Goal: Information Seeking & Learning: Learn about a topic

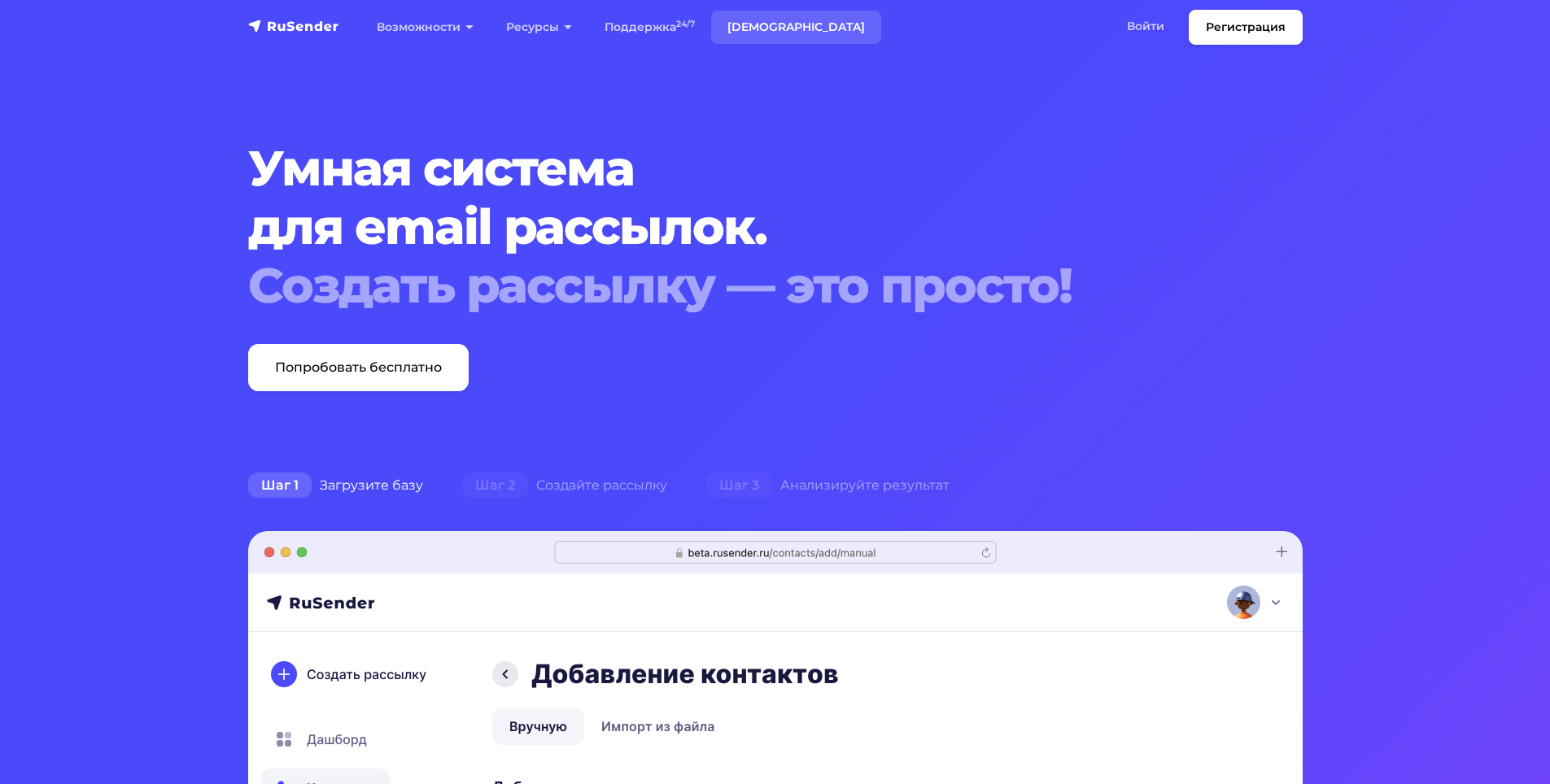
click at [756, 24] on link "[DEMOGRAPHIC_DATA]" at bounding box center [796, 27] width 170 height 33
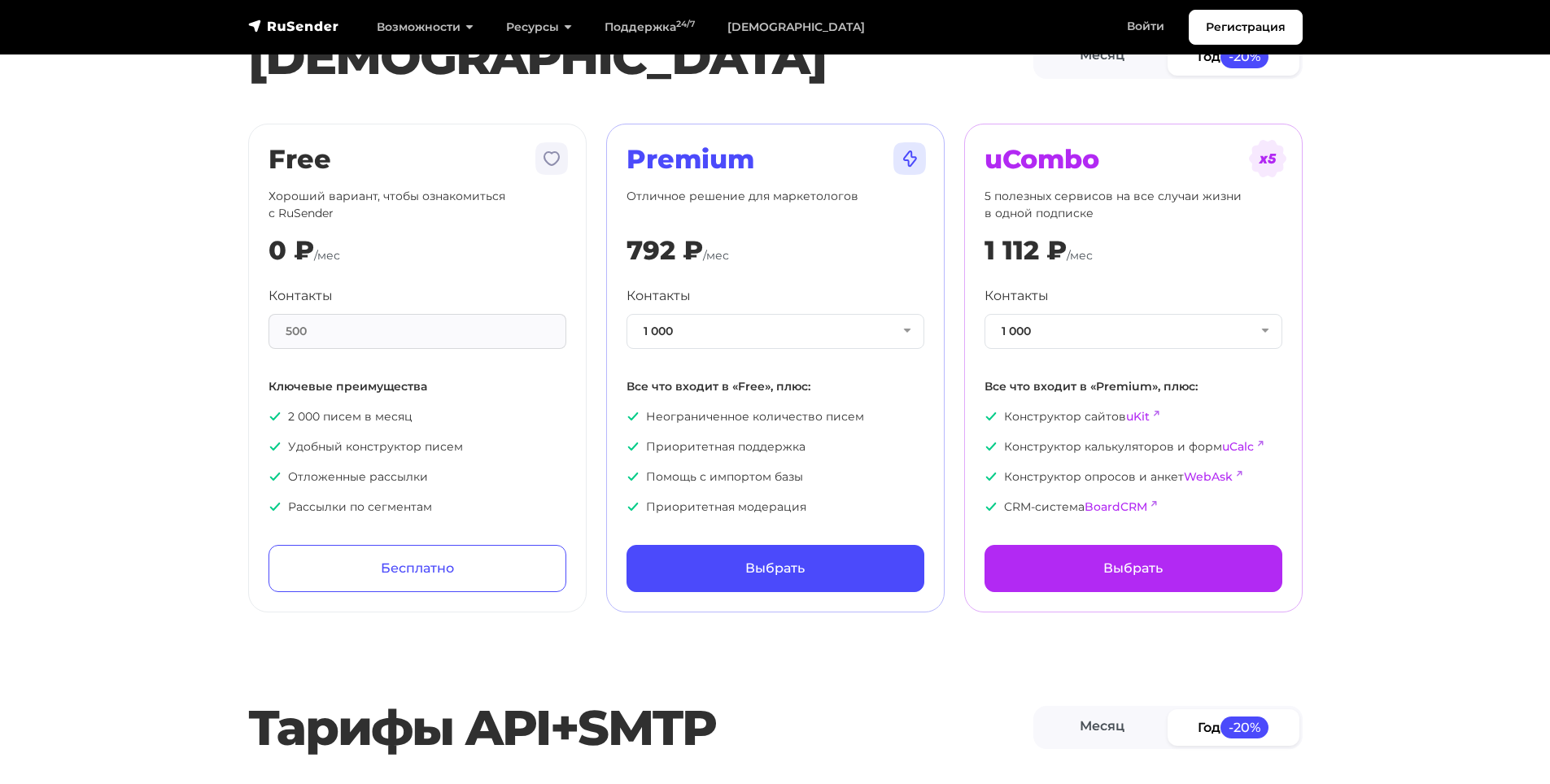
drag, startPoint x: 287, startPoint y: 318, endPoint x: 311, endPoint y: 330, distance: 26.8
click at [311, 330] on div "500" at bounding box center [417, 332] width 298 height 35
click at [299, 250] on div "0 ₽" at bounding box center [291, 250] width 46 height 31
click at [315, 417] on p "2 000 писем в месяц" at bounding box center [417, 417] width 298 height 17
drag, startPoint x: 315, startPoint y: 417, endPoint x: 382, endPoint y: 428, distance: 67.9
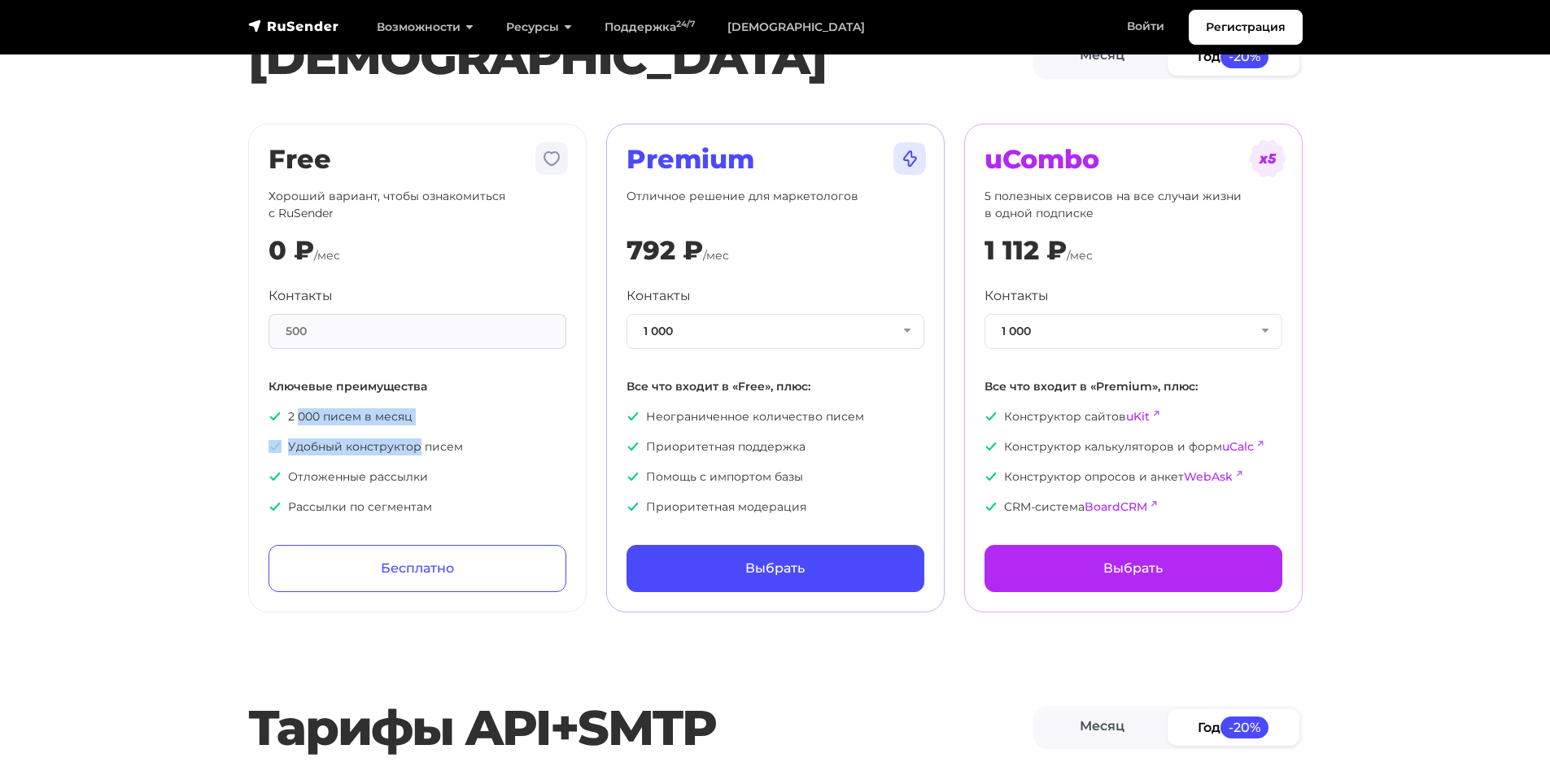
click at [382, 428] on ul "2 000 писем в месяц Удобный конструктор писем Отложенные рассылки Рассылки по с…" at bounding box center [417, 462] width 298 height 107
click at [658, 243] on div "792 ₽" at bounding box center [665, 250] width 77 height 31
drag, startPoint x: 658, startPoint y: 243, endPoint x: 628, endPoint y: 247, distance: 30.3
click at [628, 247] on div "792 ₽" at bounding box center [665, 250] width 77 height 31
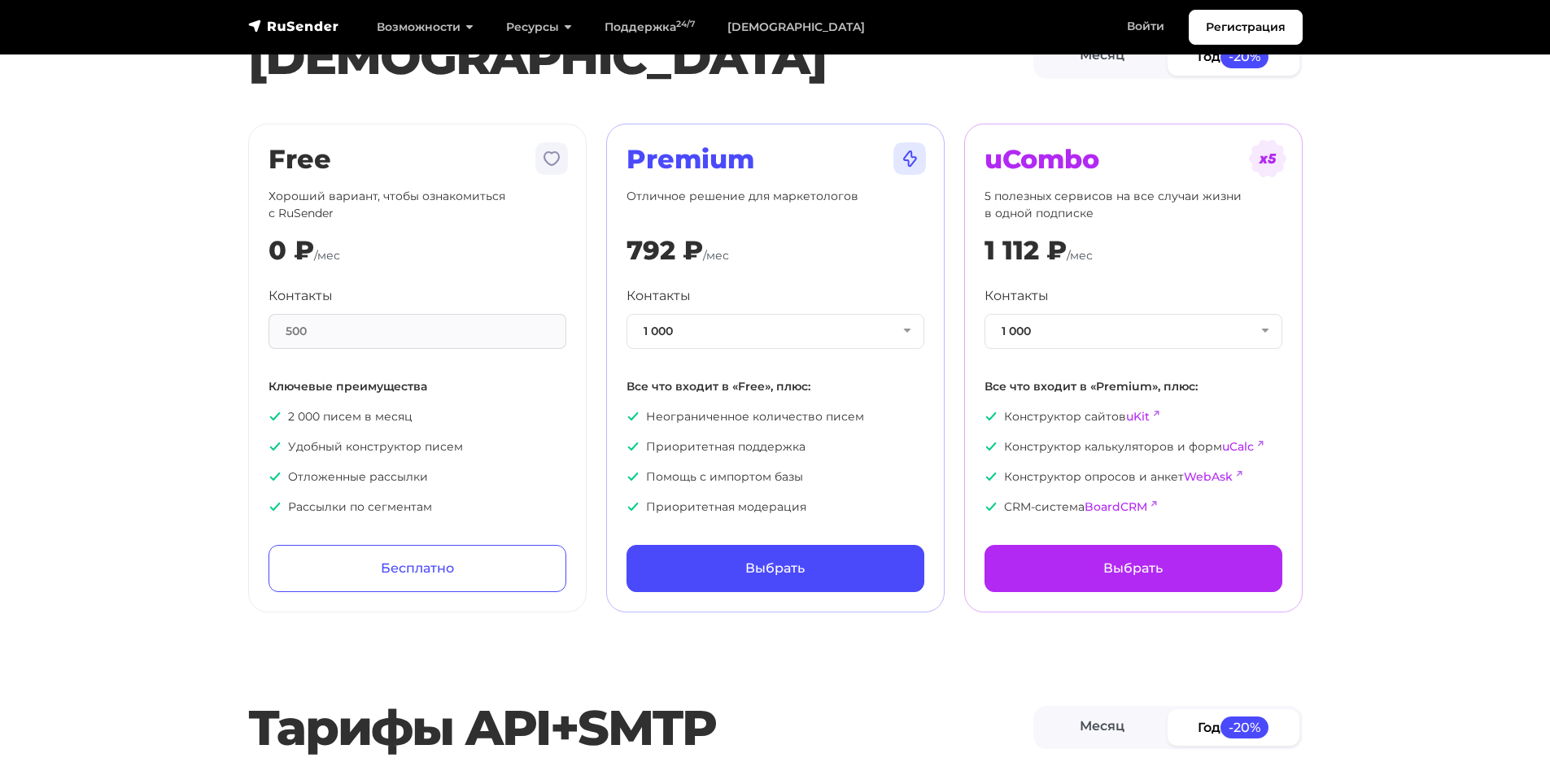
drag, startPoint x: 707, startPoint y: 292, endPoint x: 706, endPoint y: 307, distance: 15.0
click at [707, 292] on div "Контакты 1 000 1 000 2 000 3 000 4 000 5 000 7 500 10 000 13 000 15 000 20 000 …" at bounding box center [775, 317] width 298 height 62
click at [706, 325] on button "1 000" at bounding box center [775, 332] width 298 height 35
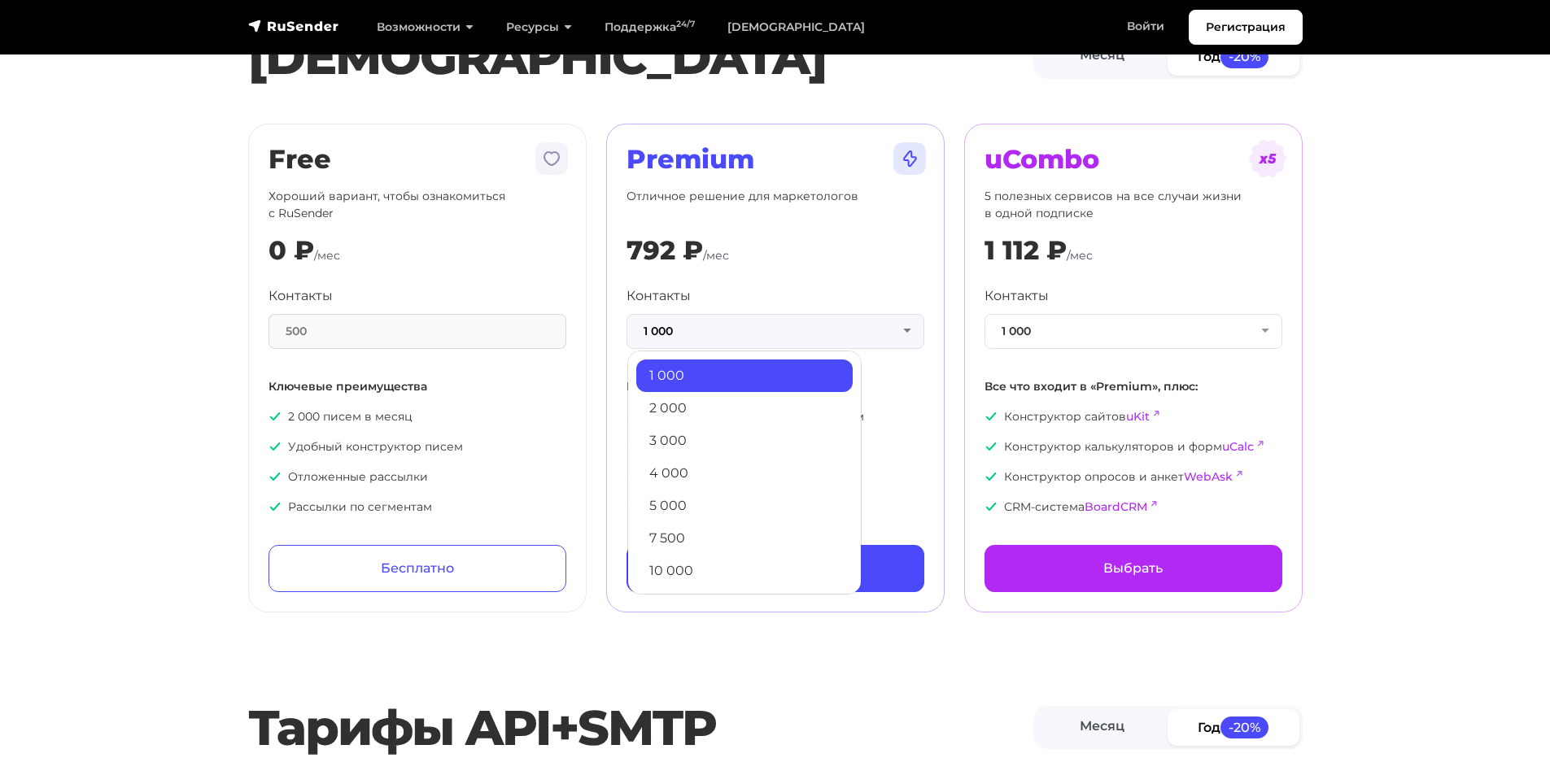
click at [786, 276] on div "Premium Отличное решение для маркетологов 792 ₽ /мес Контакты 1 000 1 000 2 000…" at bounding box center [775, 368] width 298 height 448
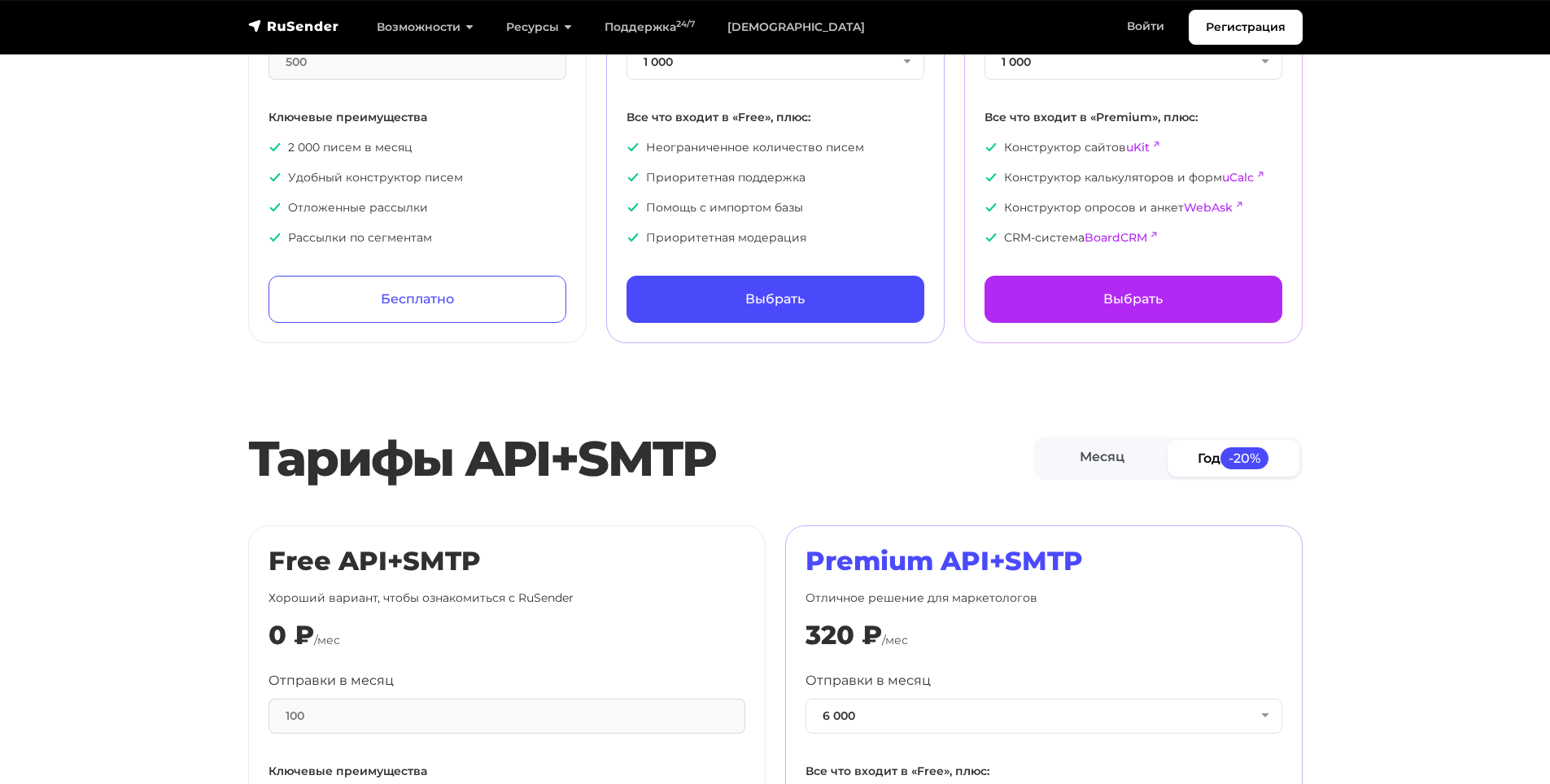
scroll to position [325, 0]
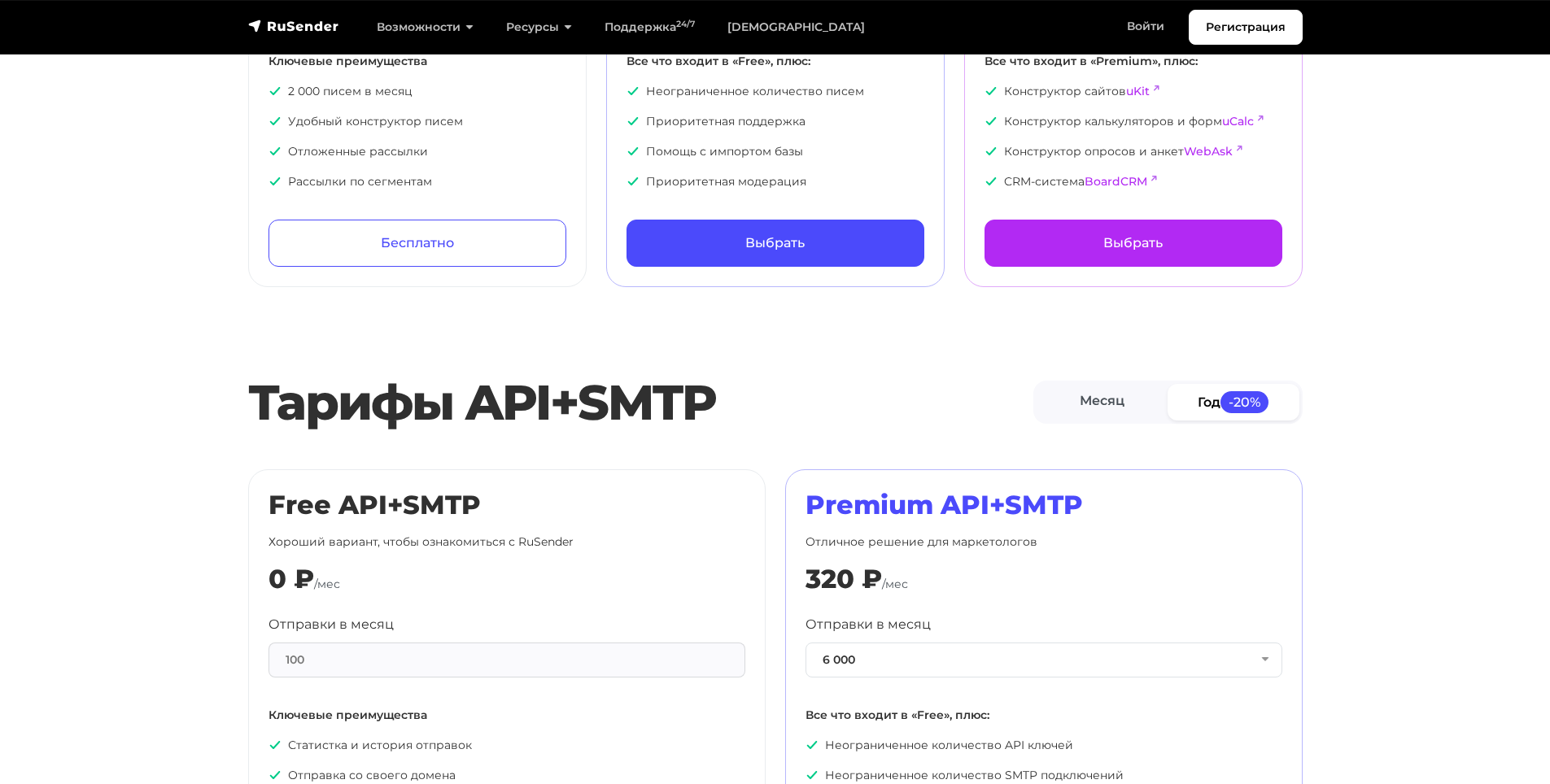
click at [400, 407] on h2 "Тарифы API+SMTP" at bounding box center [641, 402] width 785 height 58
drag, startPoint x: 400, startPoint y: 407, endPoint x: 419, endPoint y: 409, distance: 19.1
click at [413, 409] on h2 "Тарифы API+SMTP" at bounding box center [641, 402] width 785 height 58
click at [496, 410] on h2 "Тарифы API+SMTP" at bounding box center [641, 402] width 785 height 58
drag, startPoint x: 496, startPoint y: 410, endPoint x: 588, endPoint y: 411, distance: 92.0
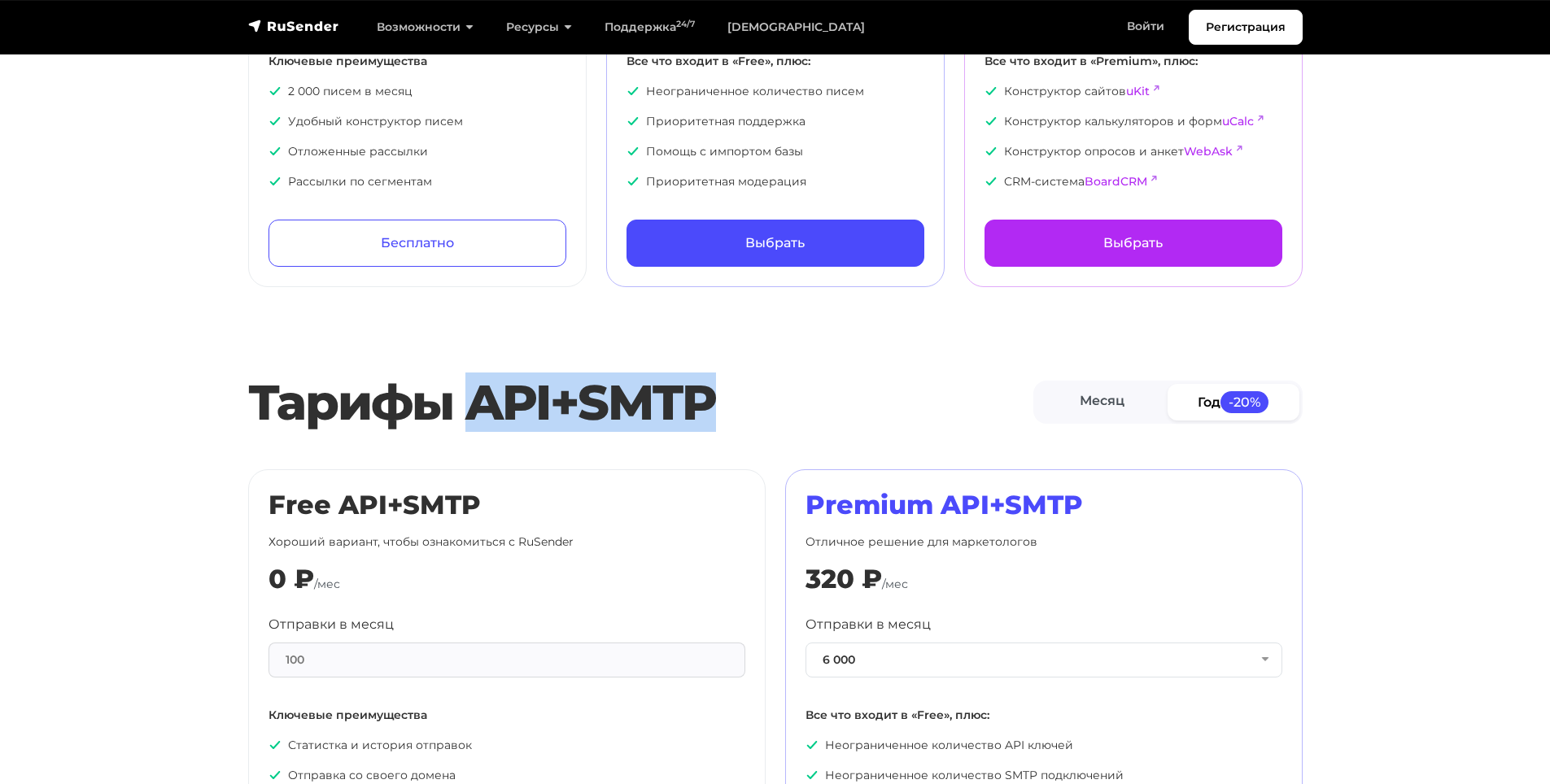
click at [588, 411] on h2 "Тарифы API+SMTP" at bounding box center [641, 402] width 785 height 58
click at [589, 411] on h2 "Тарифы API+SMTP" at bounding box center [641, 402] width 785 height 58
drag, startPoint x: 581, startPoint y: 411, endPoint x: 510, endPoint y: 404, distance: 71.3
click at [510, 404] on h2 "Тарифы API+SMTP" at bounding box center [641, 402] width 785 height 58
click at [508, 404] on h2 "Тарифы API+SMTP" at bounding box center [641, 402] width 785 height 58
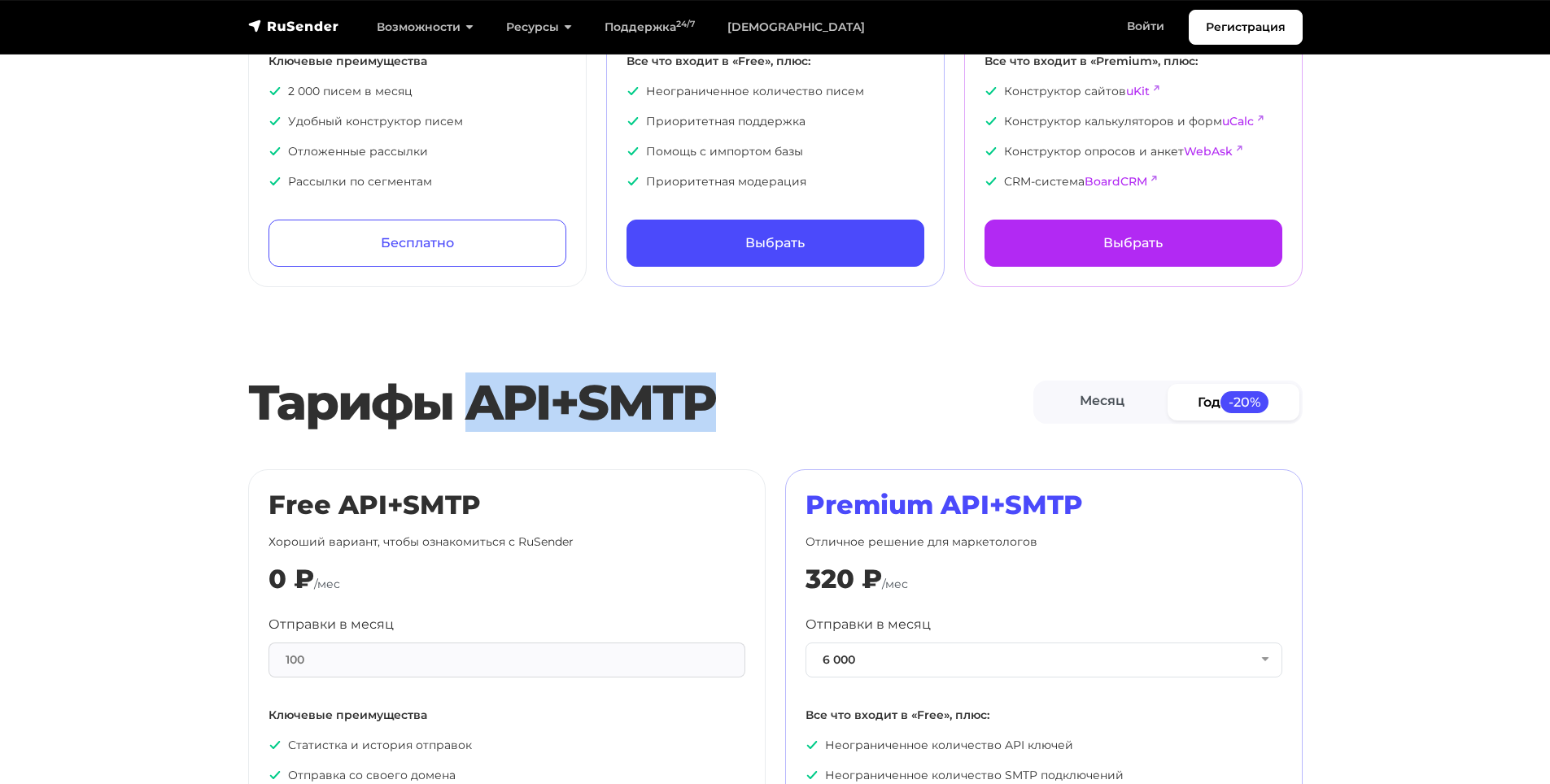
drag, startPoint x: 508, startPoint y: 404, endPoint x: 590, endPoint y: 406, distance: 82.0
click at [590, 406] on h2 "Тарифы API+SMTP" at bounding box center [641, 402] width 785 height 58
drag, startPoint x: 590, startPoint y: 406, endPoint x: 499, endPoint y: 397, distance: 91.4
click at [499, 397] on h2 "Тарифы API+SMTP" at bounding box center [641, 402] width 785 height 58
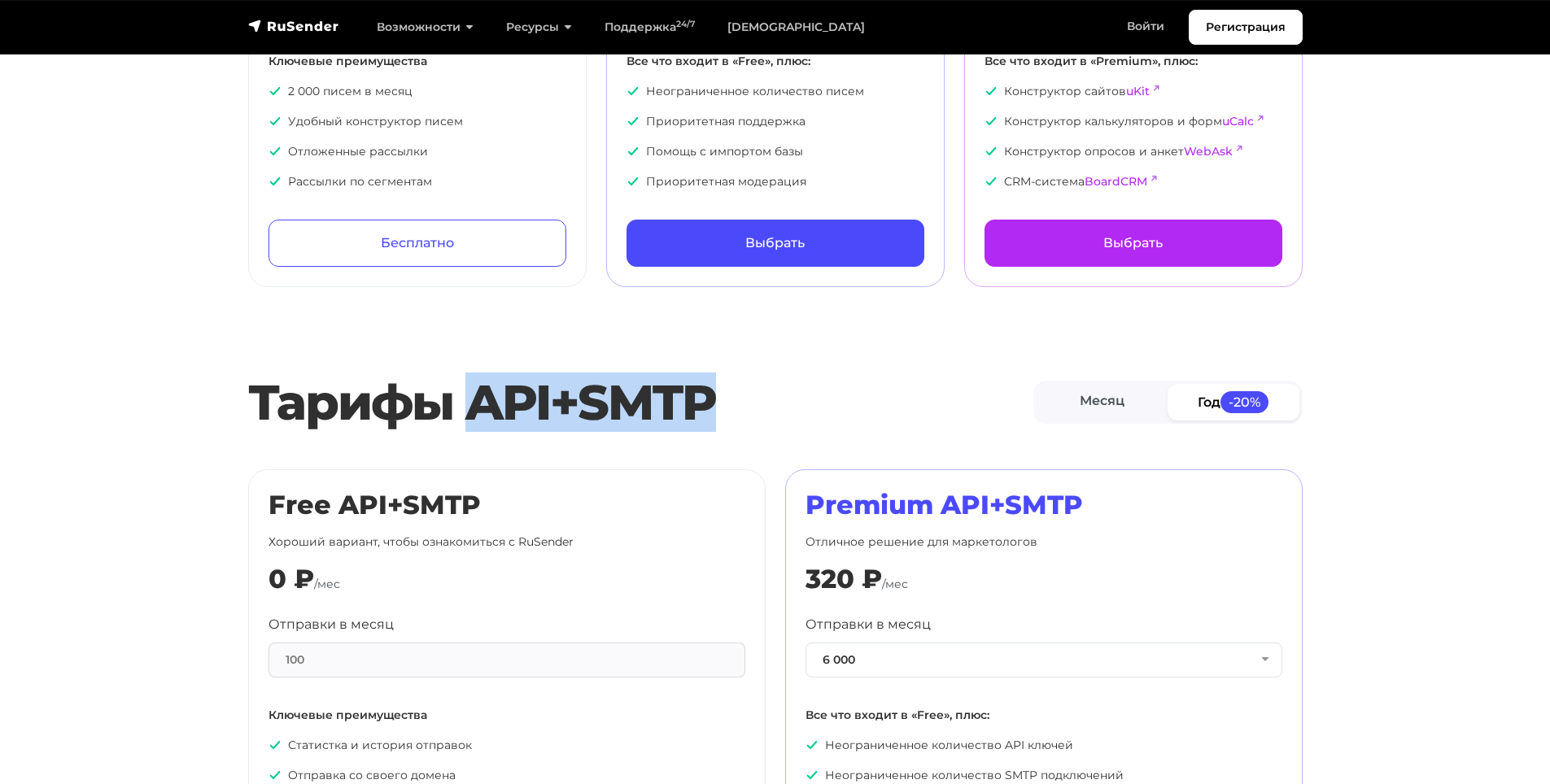
click at [499, 397] on h2 "Тарифы API+SMTP" at bounding box center [641, 402] width 785 height 58
drag, startPoint x: 499, startPoint y: 397, endPoint x: 613, endPoint y: 402, distance: 114.1
click at [613, 402] on h2 "Тарифы API+SMTP" at bounding box center [641, 402] width 785 height 58
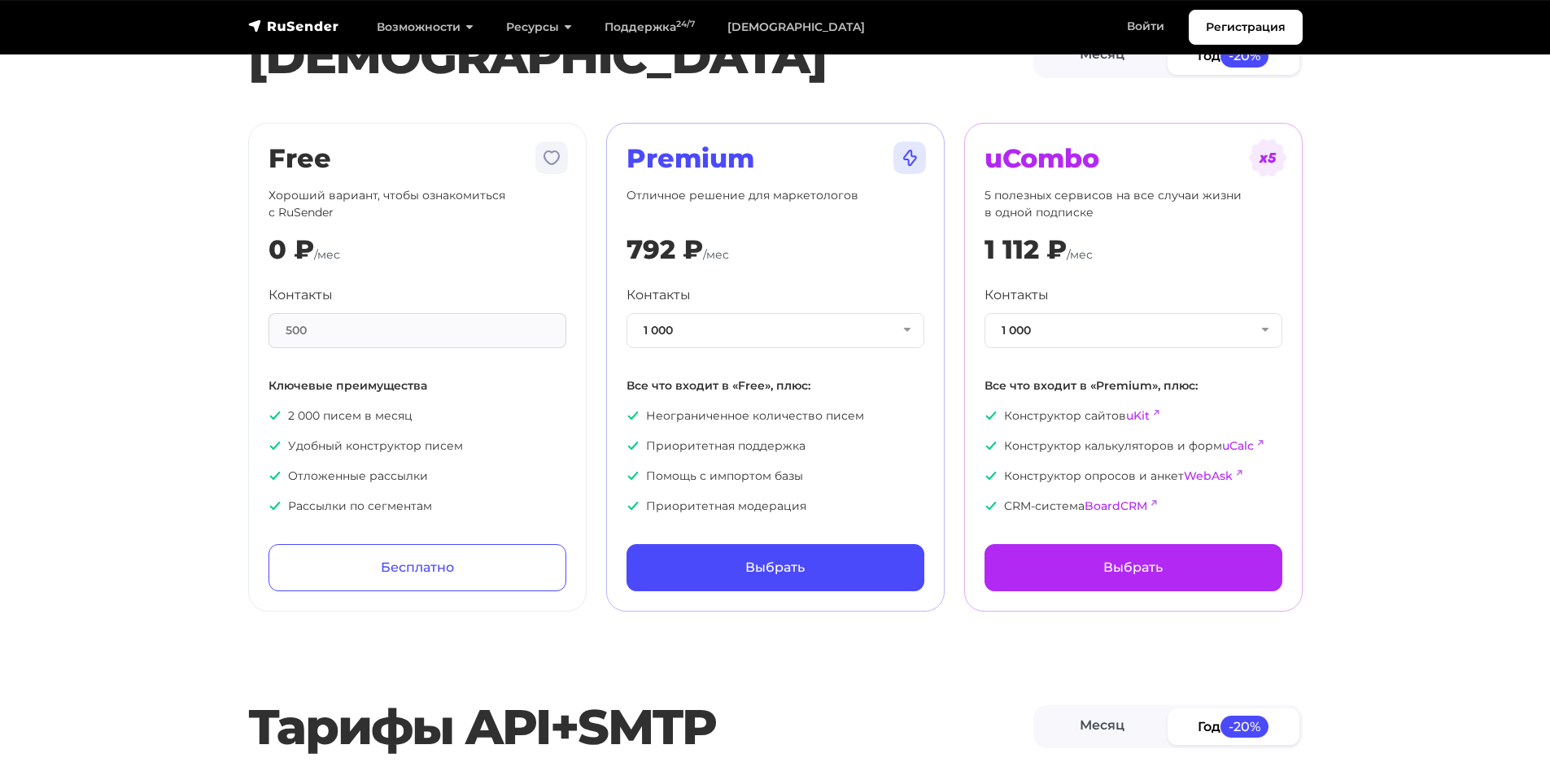
scroll to position [0, 0]
click at [1131, 63] on link "Месяц" at bounding box center [1102, 57] width 132 height 37
click at [1204, 72] on link "Год -20%" at bounding box center [1233, 57] width 132 height 37
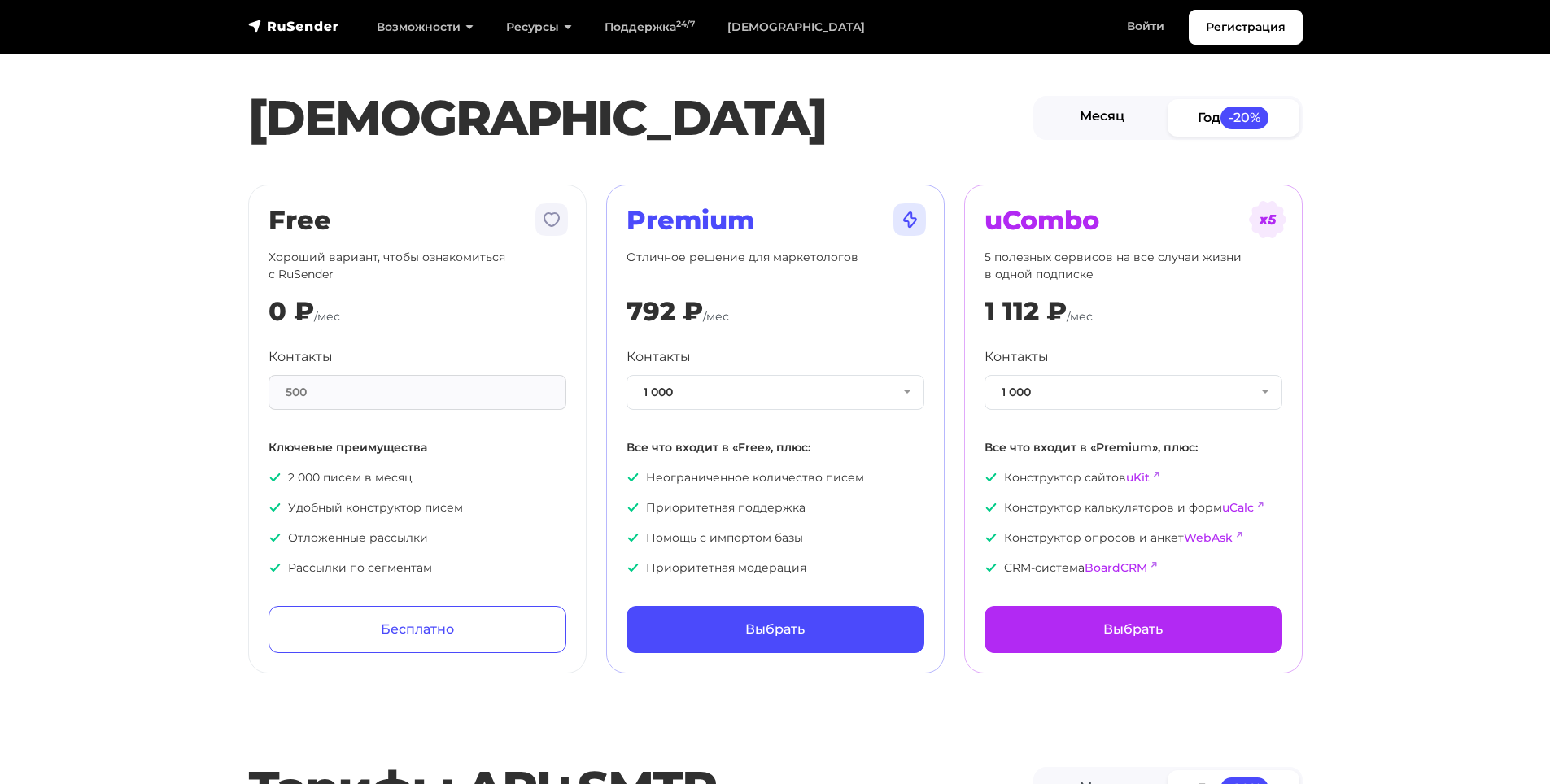
click at [1161, 125] on link "Месяц" at bounding box center [1102, 117] width 132 height 37
click at [1198, 120] on link "Год -20%" at bounding box center [1233, 117] width 132 height 37
click at [1149, 118] on link "Месяц" at bounding box center [1102, 117] width 132 height 37
click at [1215, 121] on link "Год -20%" at bounding box center [1233, 117] width 132 height 37
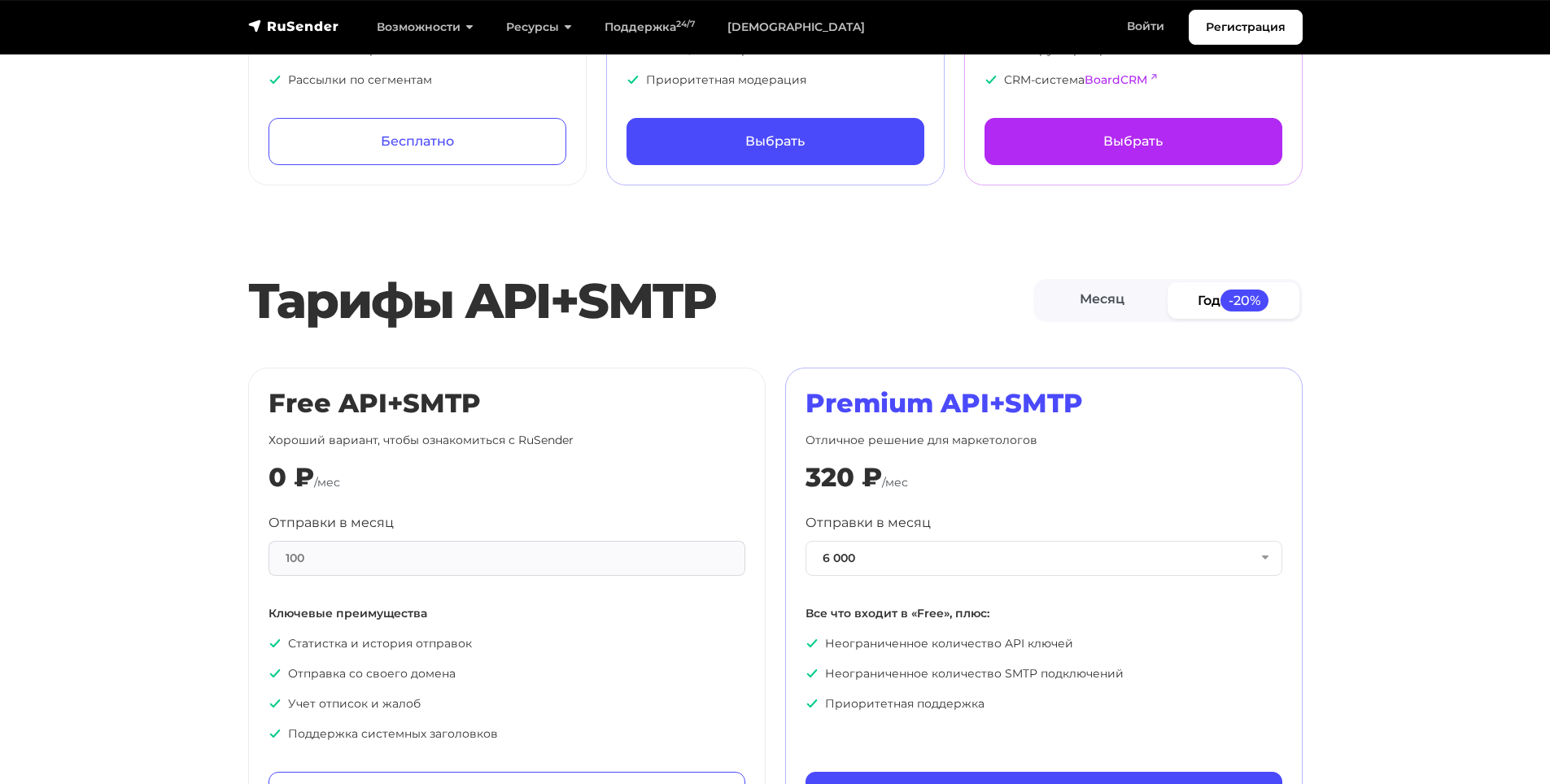
scroll to position [569, 0]
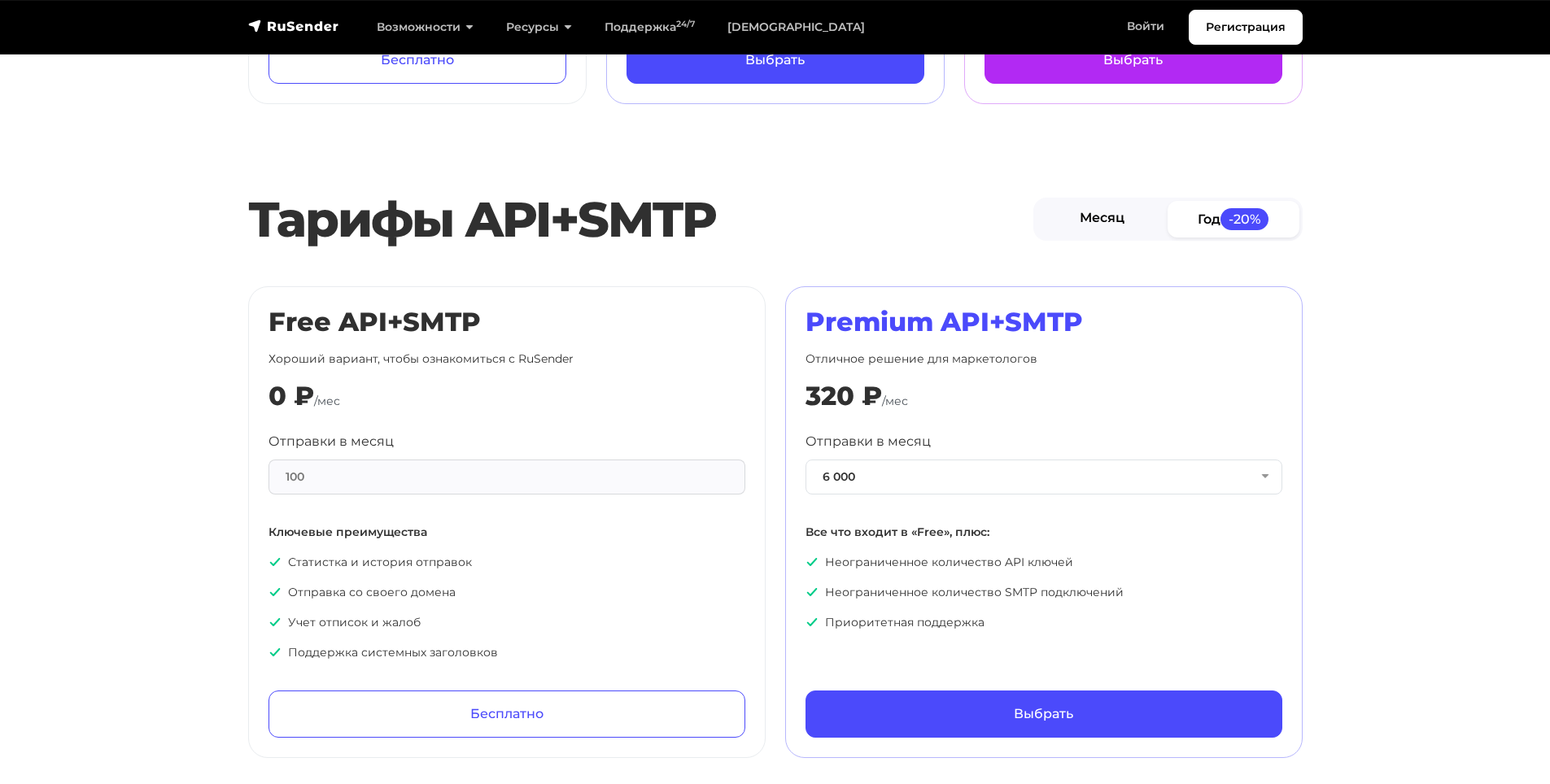
click at [1126, 227] on link "Месяц" at bounding box center [1102, 219] width 132 height 37
click at [911, 587] on p "Неограниченное количество SMTP подключений" at bounding box center [1043, 592] width 477 height 17
drag, startPoint x: 911, startPoint y: 587, endPoint x: 1043, endPoint y: 587, distance: 132.0
click at [1043, 587] on p "Неограниченное количество SMTP подключений" at bounding box center [1043, 592] width 477 height 17
click at [298, 617] on p "Учет отписок и жалоб" at bounding box center [507, 622] width 477 height 17
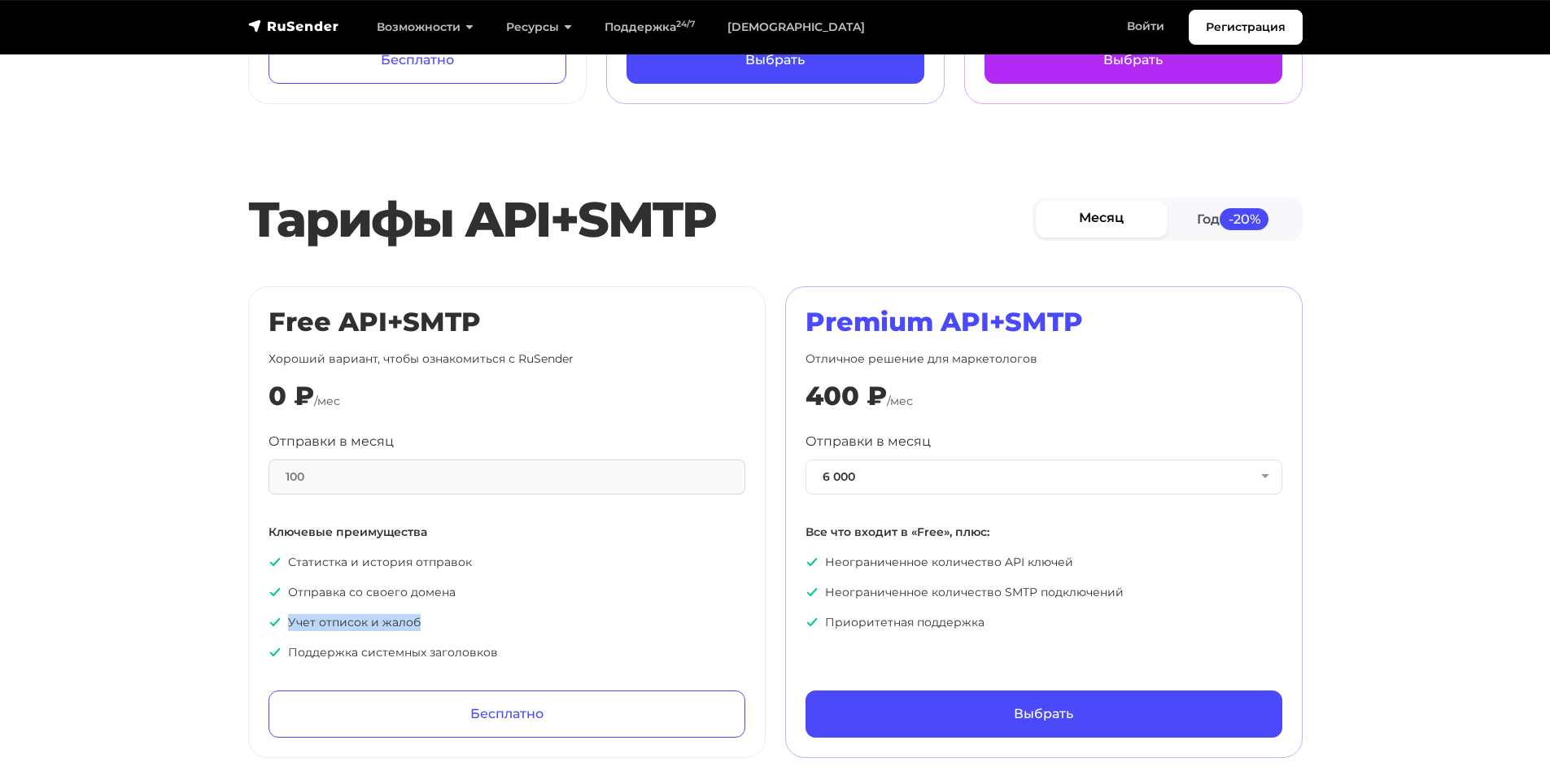
drag, startPoint x: 298, startPoint y: 617, endPoint x: 398, endPoint y: 632, distance: 101.1
click at [388, 629] on p "Учет отписок и жалоб" at bounding box center [507, 622] width 477 height 17
click at [362, 650] on p "Поддержка системных заголовков" at bounding box center [507, 652] width 477 height 17
drag, startPoint x: 362, startPoint y: 650, endPoint x: 451, endPoint y: 652, distance: 89.0
click at [451, 652] on p "Поддержка системных заголовков" at bounding box center [507, 652] width 477 height 17
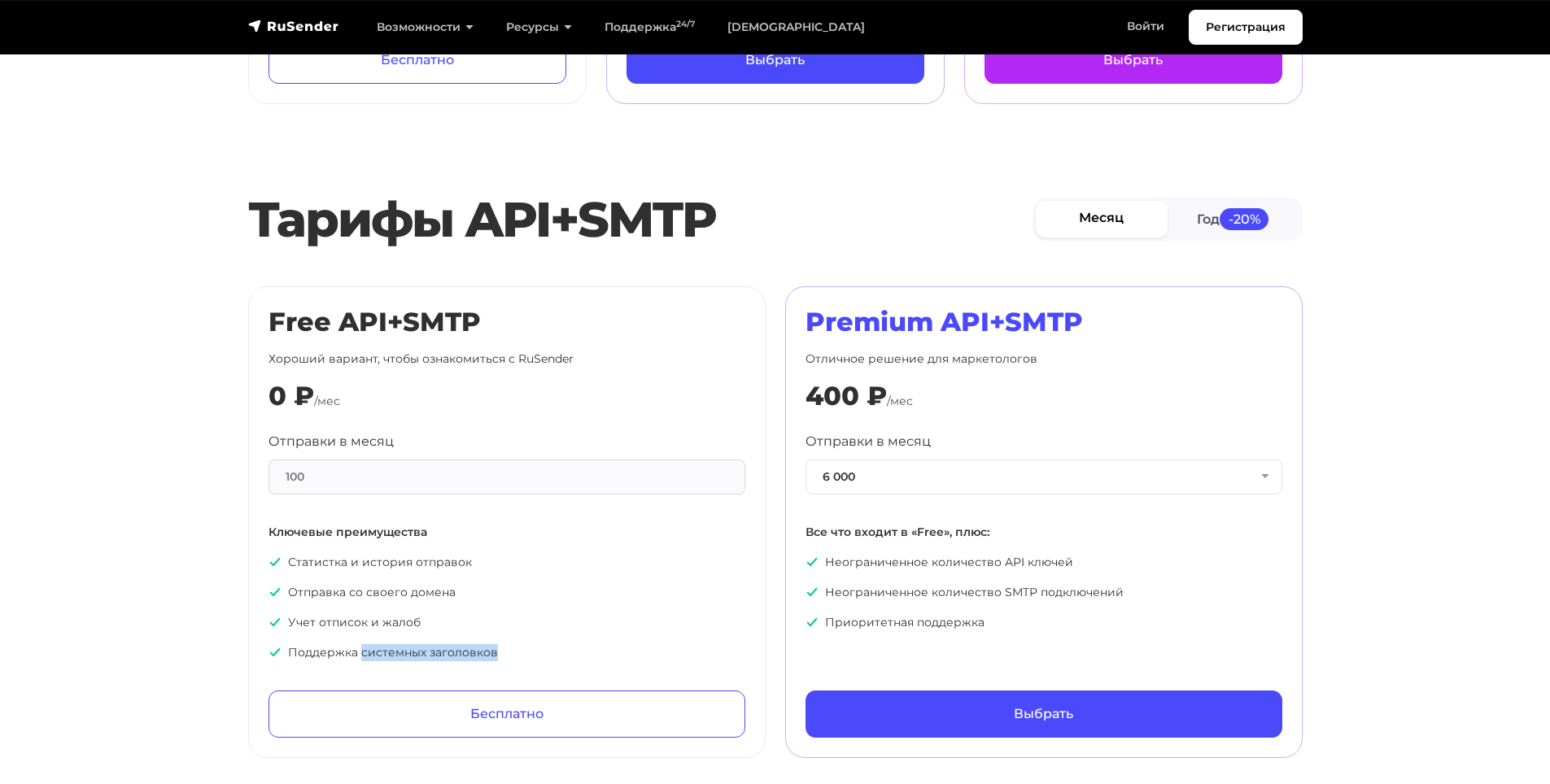
click at [455, 652] on p "Поддержка системных заголовков" at bounding box center [507, 652] width 477 height 17
click at [903, 611] on ul "Неограниченное количество API ключей Неограниченное количество SMTP подключений…" at bounding box center [1043, 592] width 477 height 77
click at [892, 621] on p "Приоритетная поддержка" at bounding box center [1043, 622] width 477 height 17
drag, startPoint x: 892, startPoint y: 621, endPoint x: 924, endPoint y: 627, distance: 32.6
click at [924, 627] on p "Приоритетная поддержка" at bounding box center [1043, 622] width 477 height 17
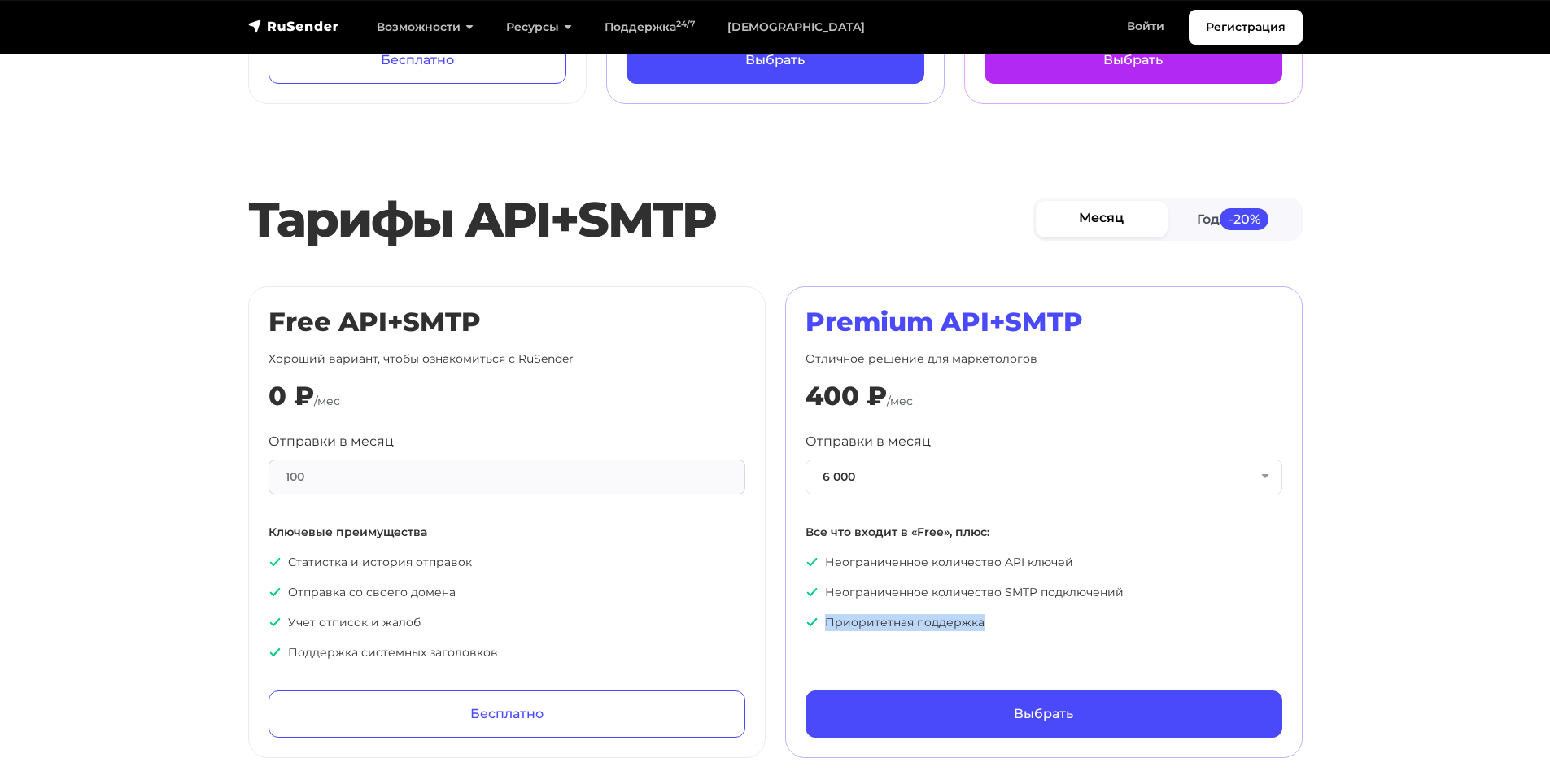
click at [924, 627] on p "Приоритетная поддержка" at bounding box center [1043, 622] width 477 height 17
click at [881, 565] on p "Неограниченное количество API ключей" at bounding box center [1043, 562] width 477 height 17
drag, startPoint x: 881, startPoint y: 565, endPoint x: 1021, endPoint y: 566, distance: 140.0
click at [1021, 566] on p "Неограниченное количество API ключей" at bounding box center [1043, 562] width 477 height 17
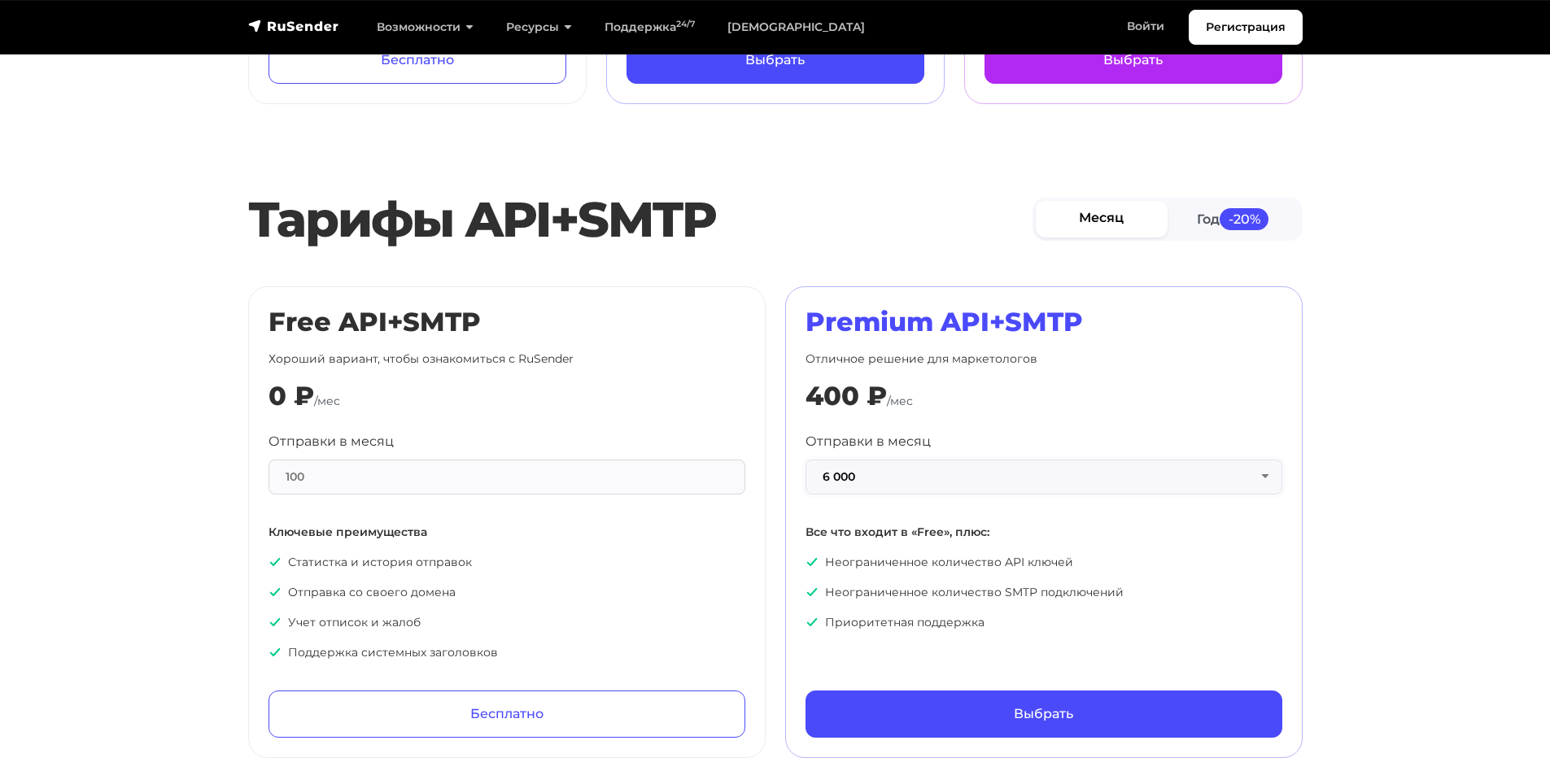
click at [907, 477] on button "6 000" at bounding box center [1043, 477] width 477 height 35
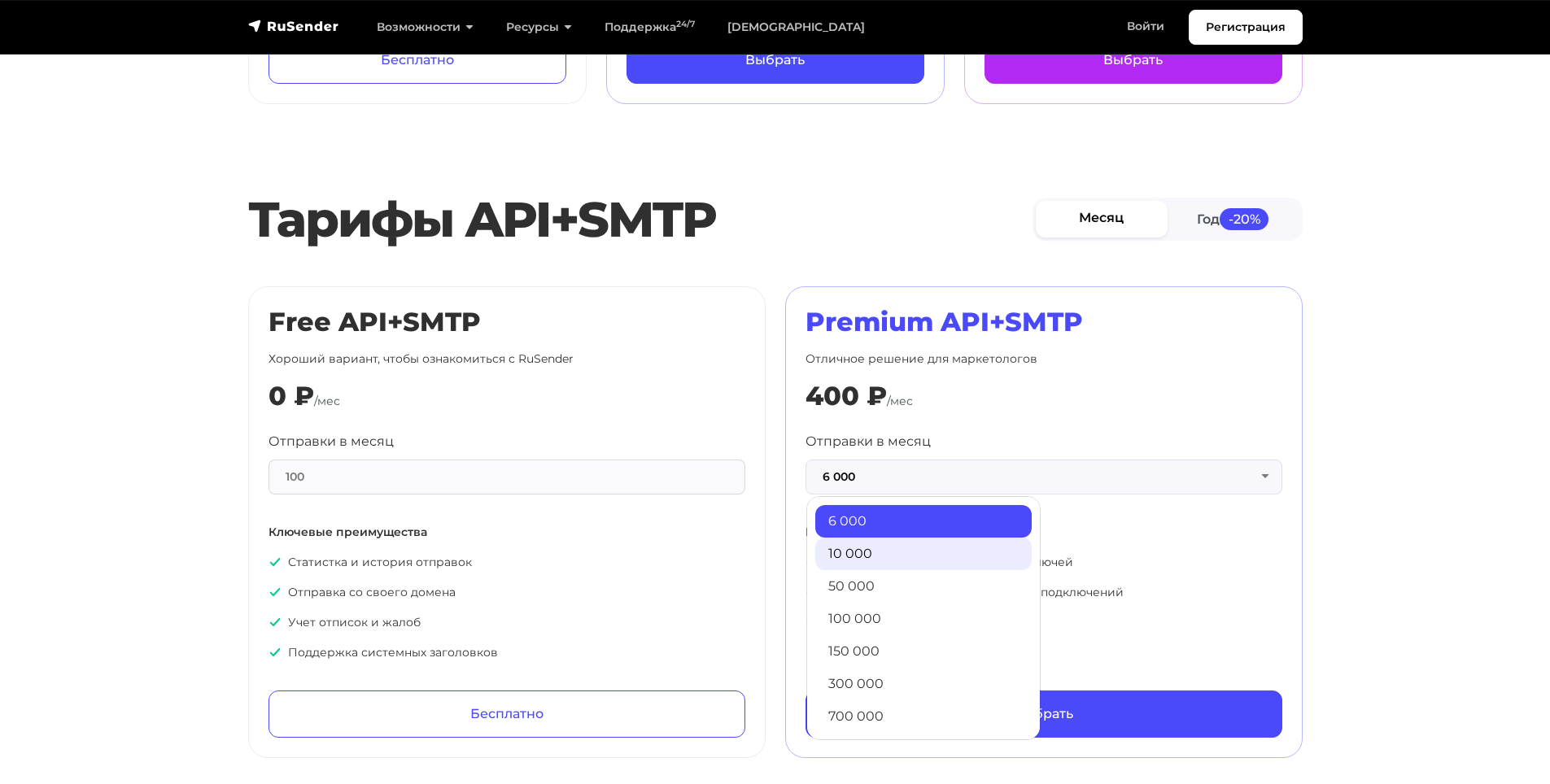
click at [874, 537] on link "10 000" at bounding box center [923, 553] width 217 height 32
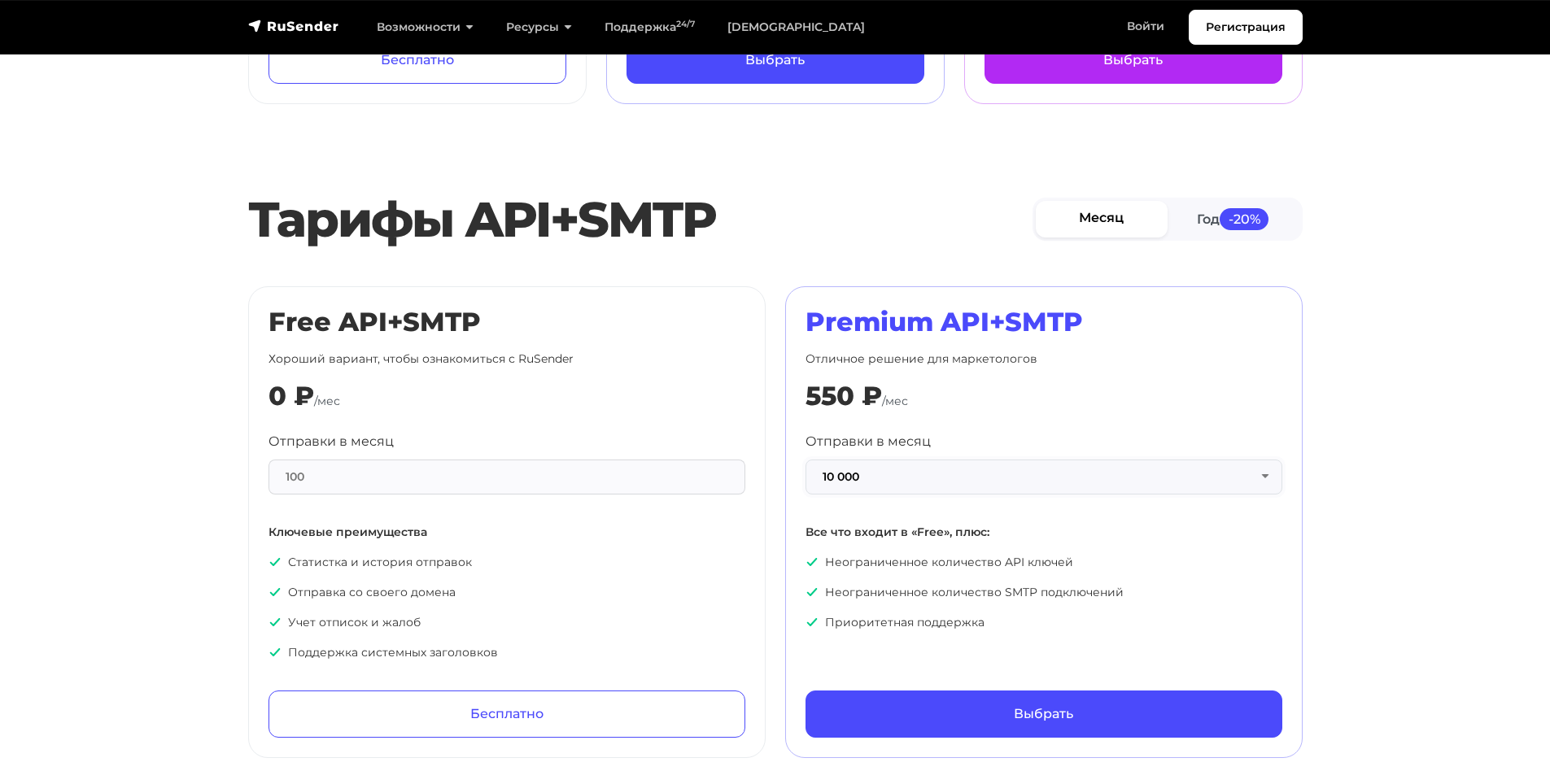
click at [889, 460] on button "10 000" at bounding box center [1043, 477] width 477 height 35
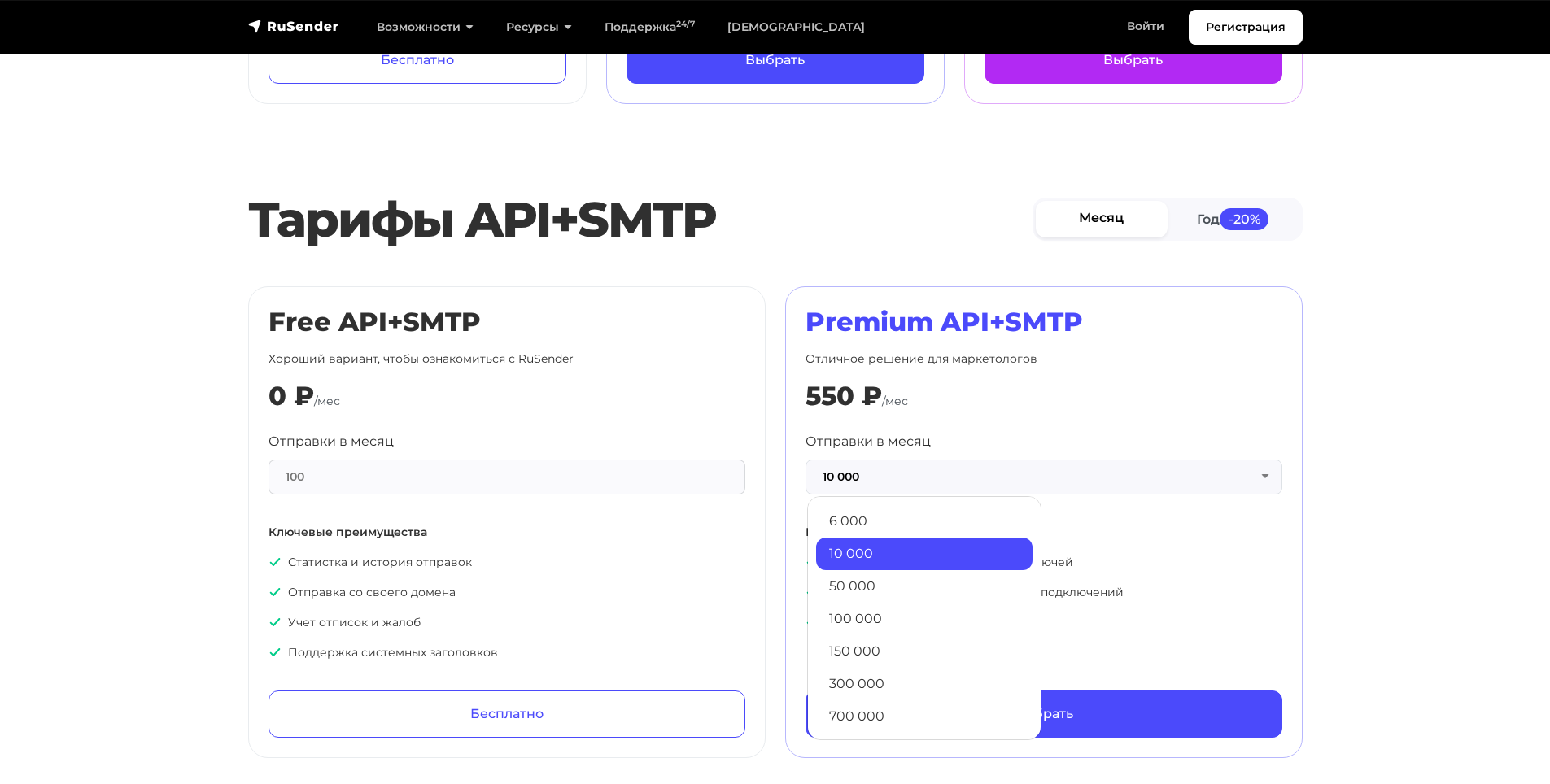
click at [876, 512] on link "6 000" at bounding box center [924, 521] width 217 height 32
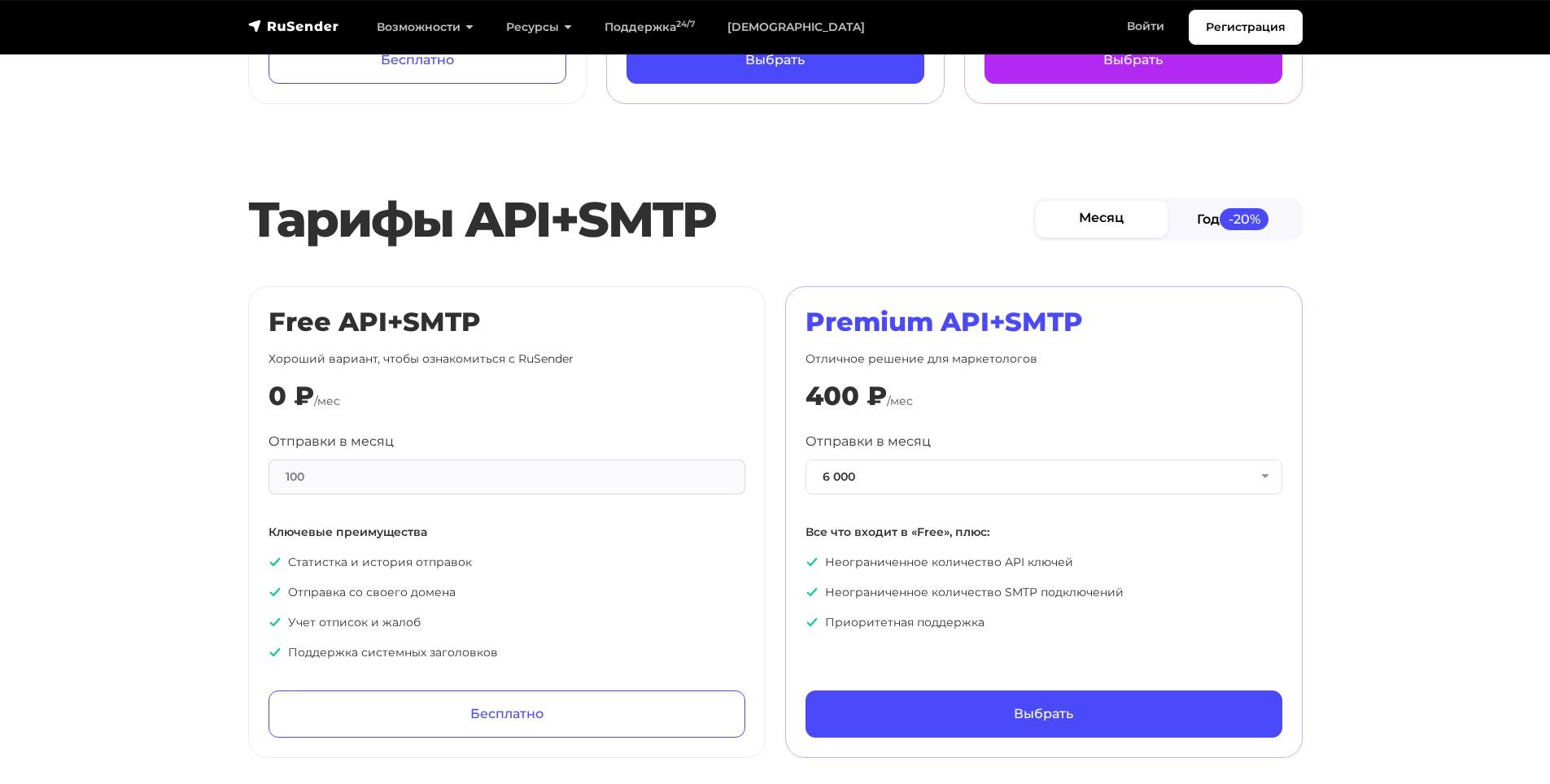
click at [1178, 214] on link "Год -20%" at bounding box center [1233, 219] width 132 height 37
click at [1155, 218] on link "Месяц" at bounding box center [1102, 219] width 132 height 37
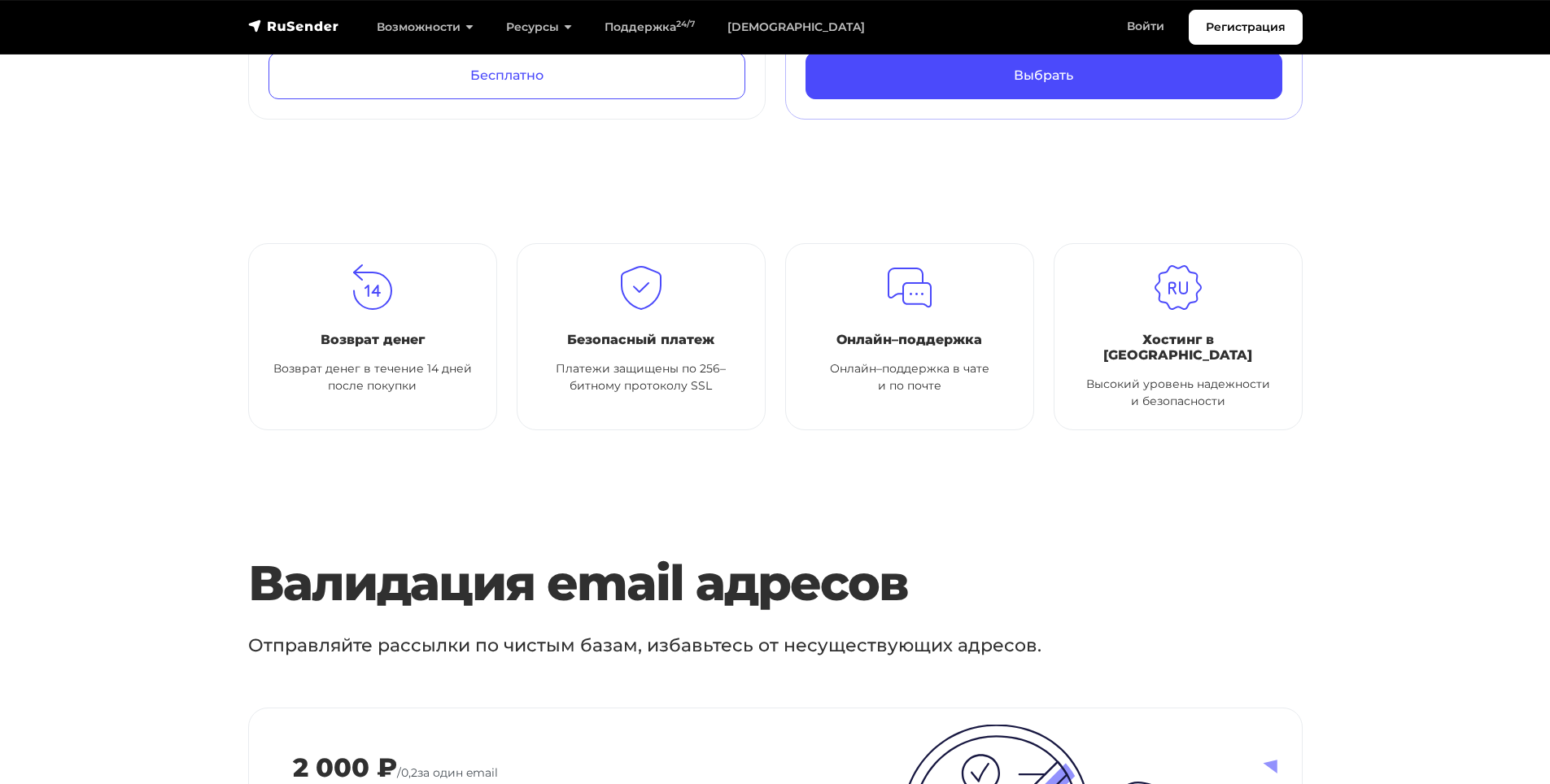
scroll to position [1464, 0]
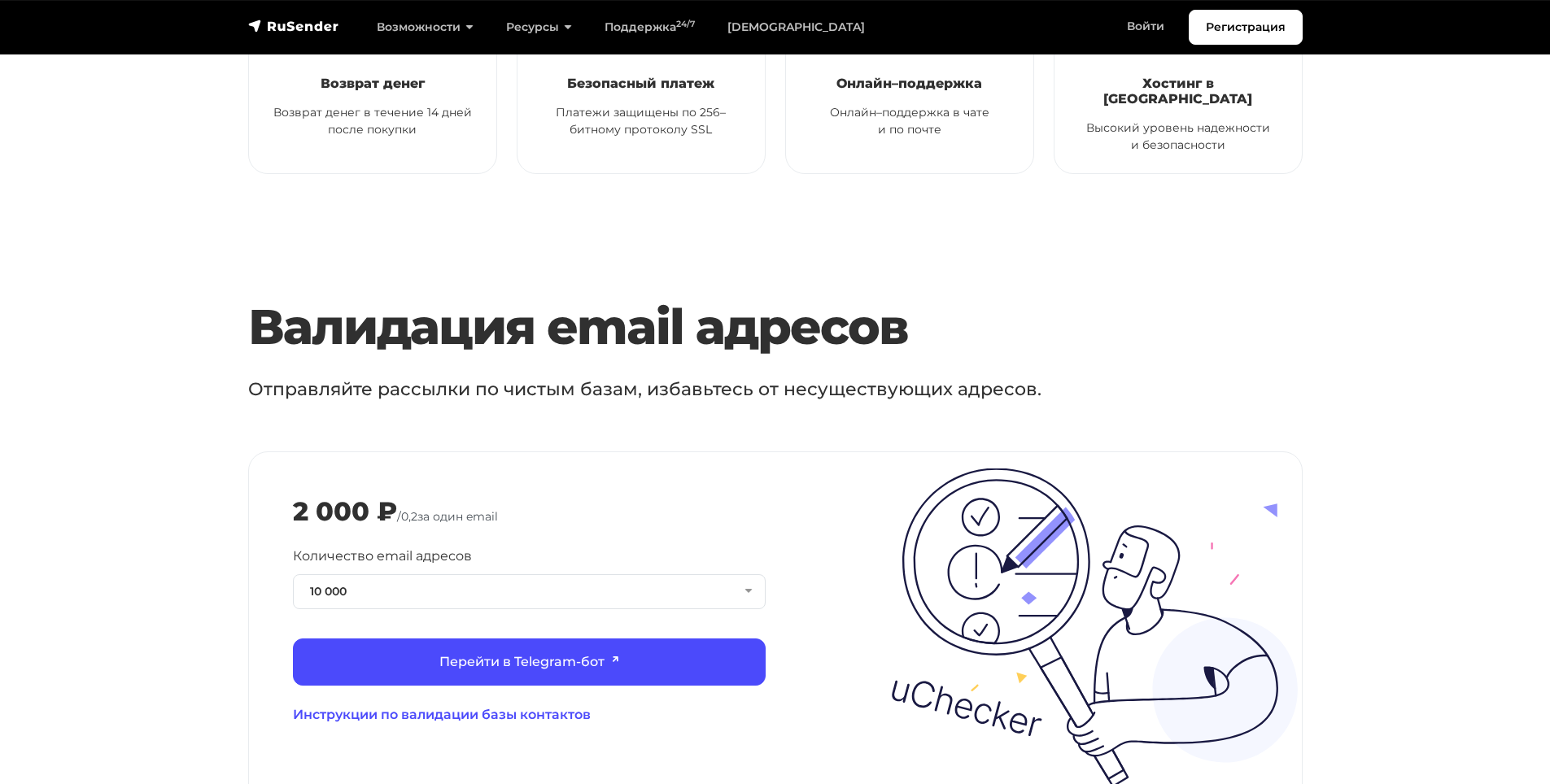
click at [299, 376] on p "Отправляйте рассылки по чистым базам, избавьтесь от несуществующих адресов." at bounding box center [709, 389] width 922 height 27
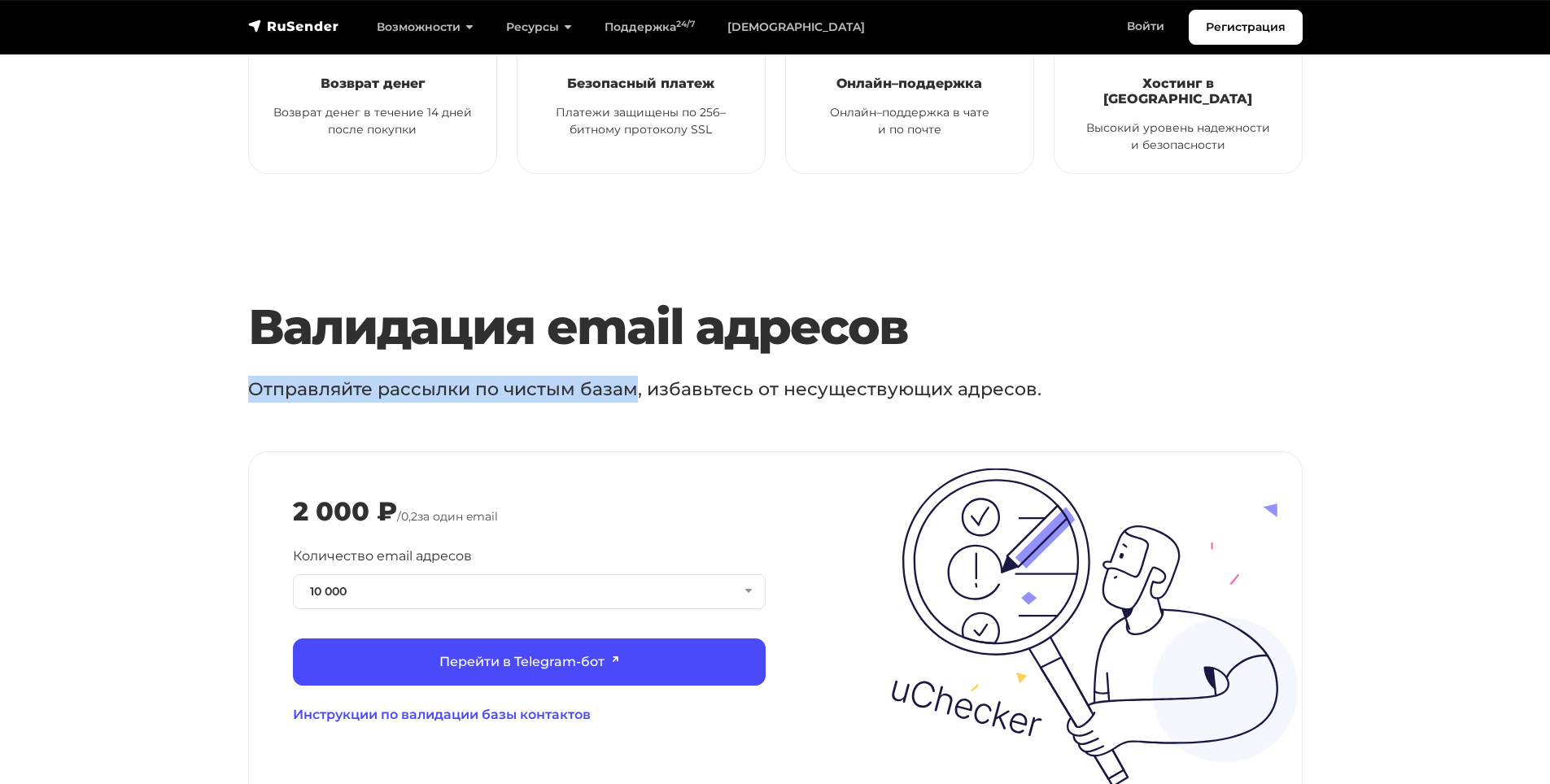
drag, startPoint x: 299, startPoint y: 374, endPoint x: 624, endPoint y: 382, distance: 325.1
click at [590, 384] on p "Отправляйте рассылки по чистым базам, избавьтесь от несуществующих адресов." at bounding box center [709, 389] width 922 height 27
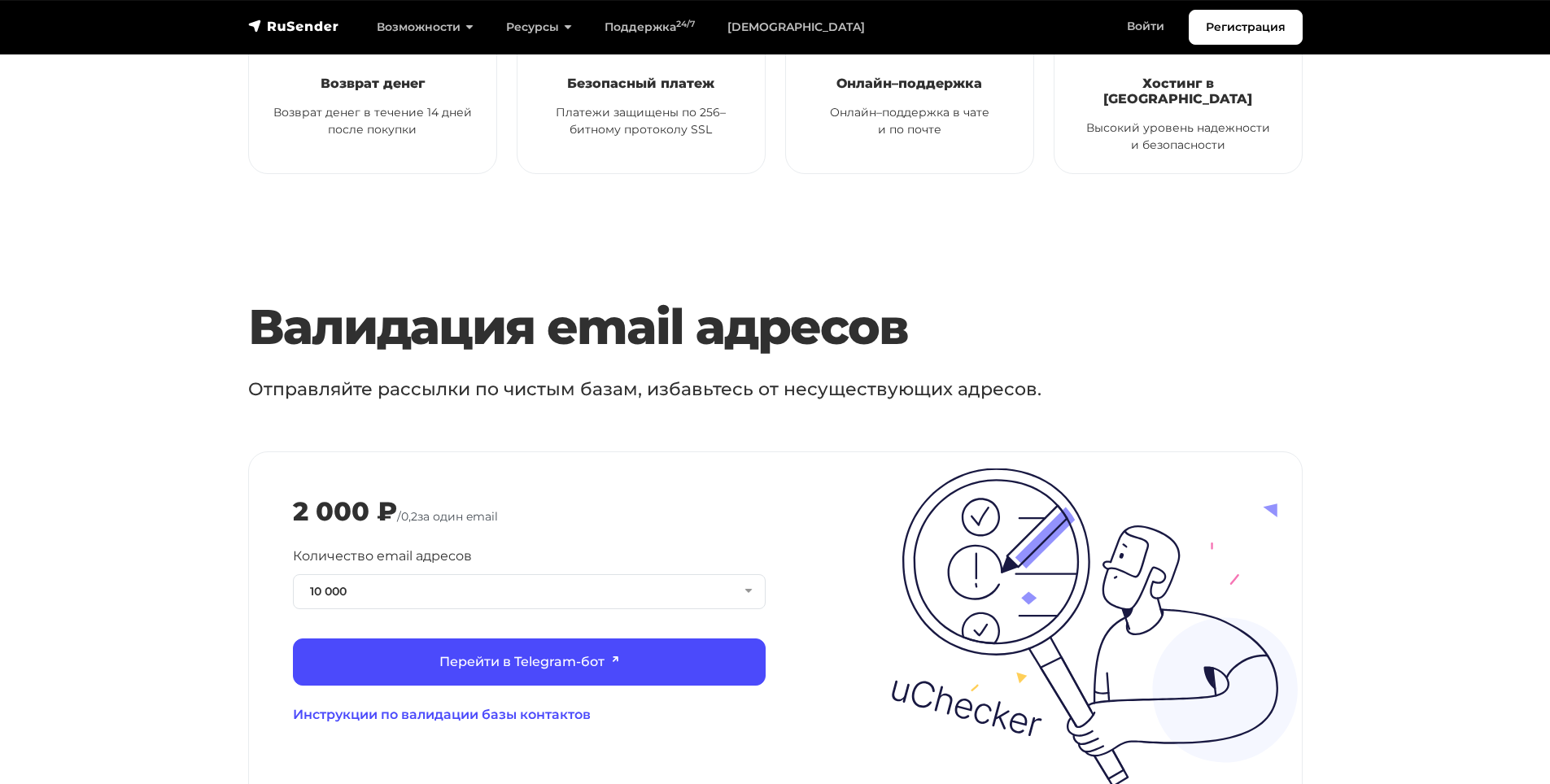
click at [676, 382] on p "Отправляйте рассылки по чистым базам, избавьтесь от несуществующих адресов." at bounding box center [709, 389] width 922 height 27
drag, startPoint x: 676, startPoint y: 382, endPoint x: 943, endPoint y: 381, distance: 267.0
click at [943, 381] on p "Отправляйте рассылки по чистым базам, избавьтесь от несуществующих адресов." at bounding box center [709, 389] width 922 height 27
drag, startPoint x: 943, startPoint y: 381, endPoint x: 756, endPoint y: 365, distance: 187.7
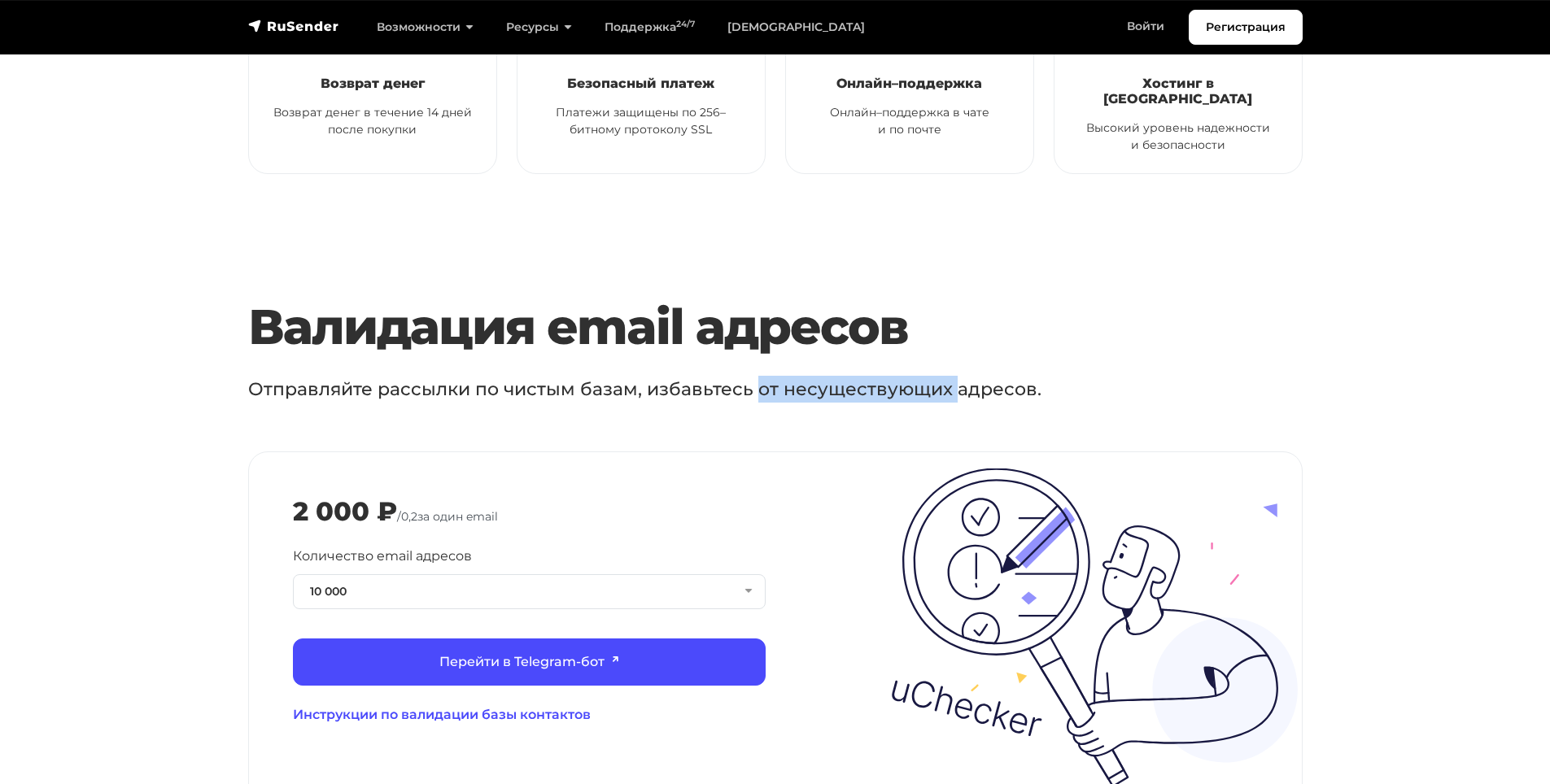
click at [756, 376] on p "Отправляйте рассылки по чистым базам, избавьтесь от несуществующих адресов." at bounding box center [709, 389] width 922 height 27
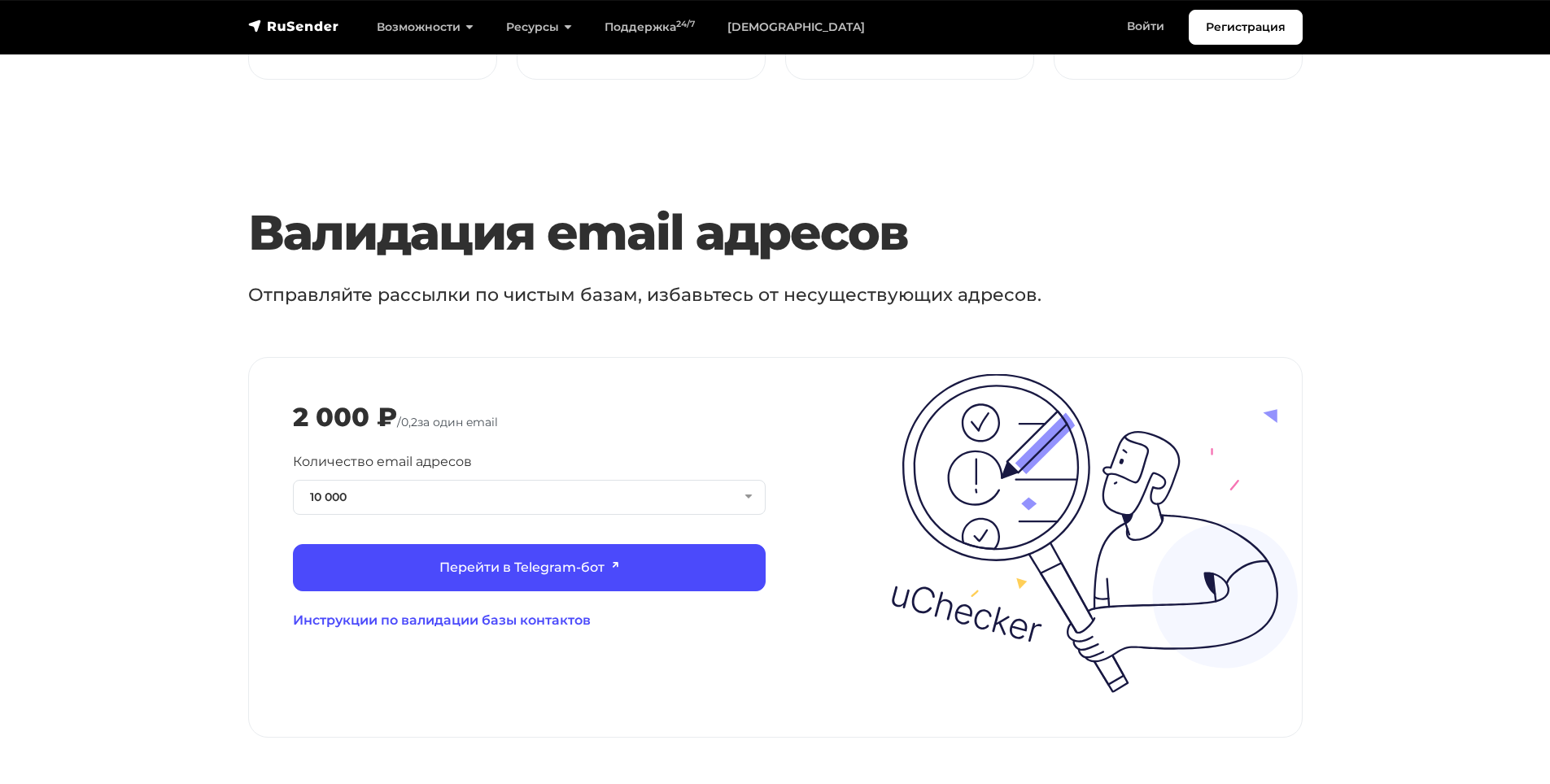
scroll to position [1708, 0]
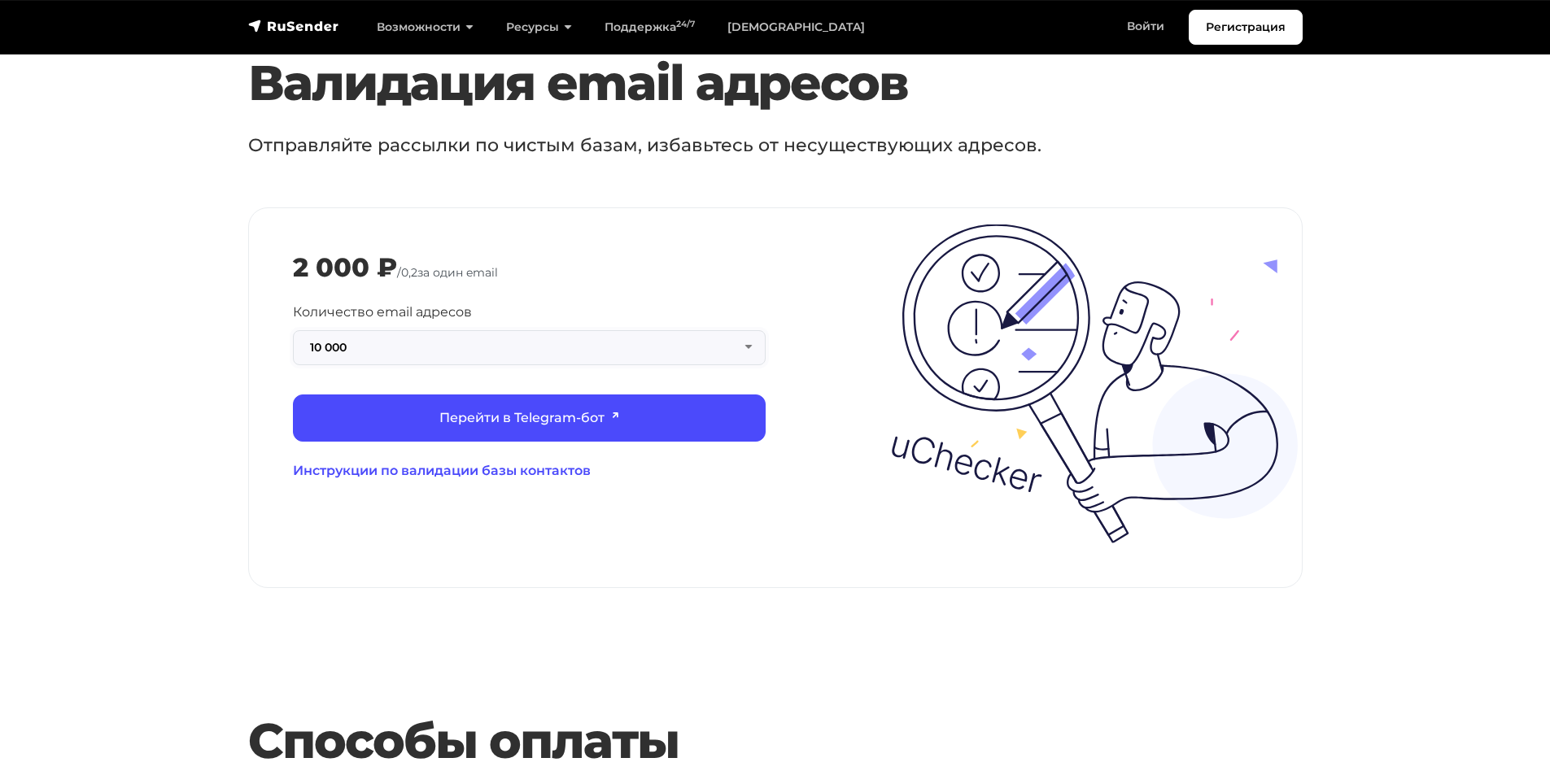
click at [648, 338] on button "10 000" at bounding box center [528, 347] width 472 height 35
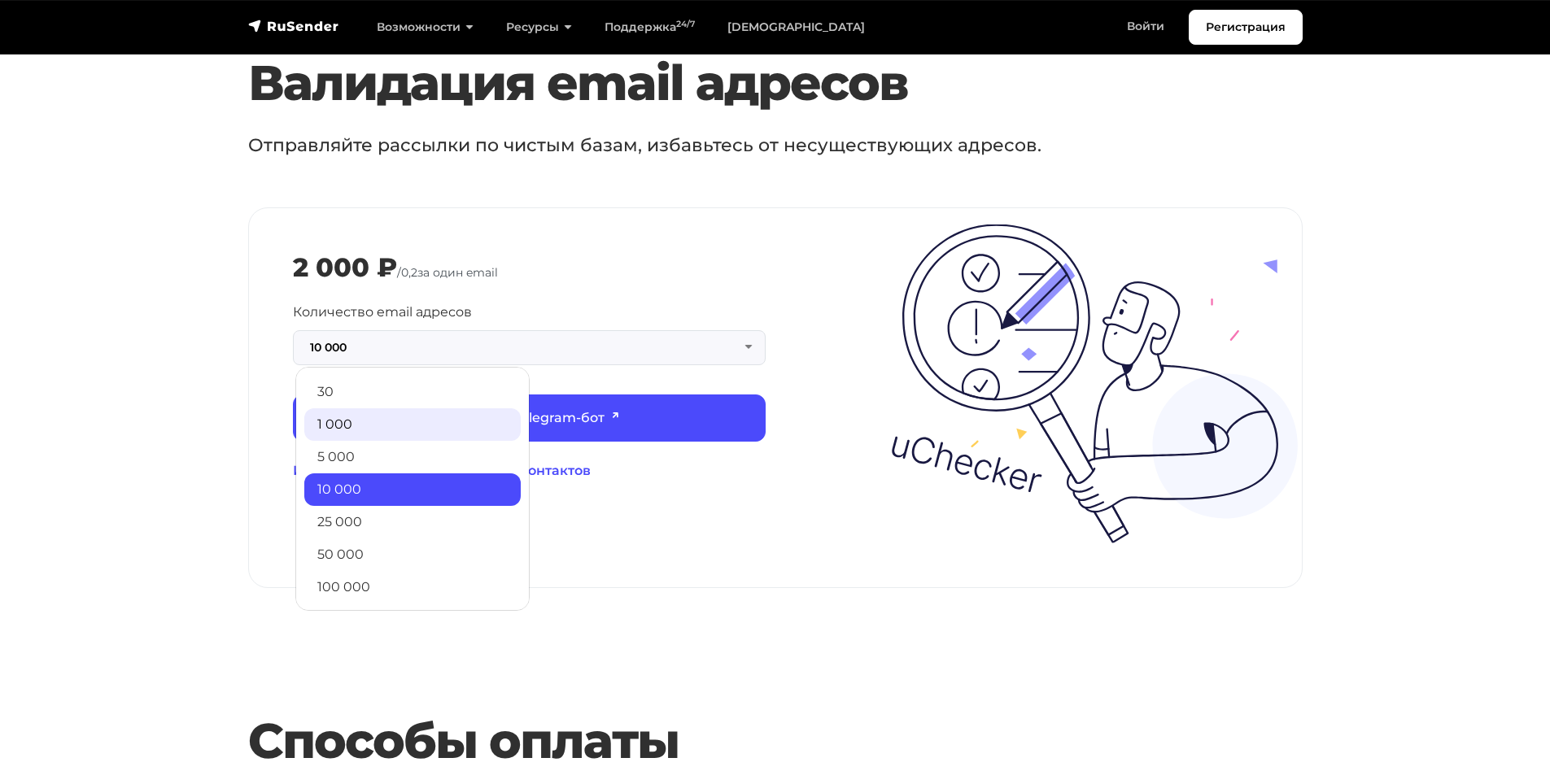
click at [380, 409] on link "1 000" at bounding box center [412, 424] width 217 height 32
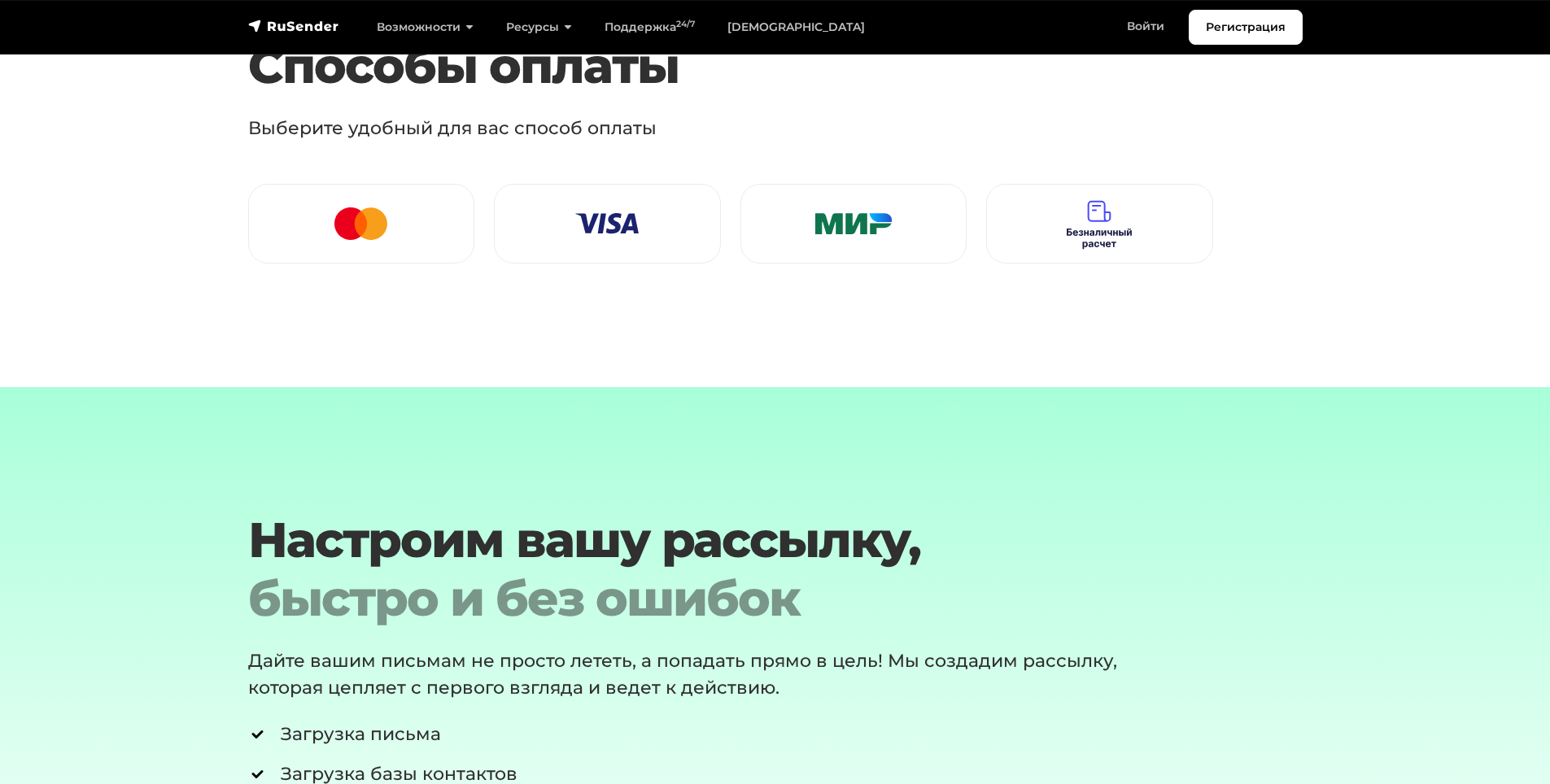
scroll to position [2115, 0]
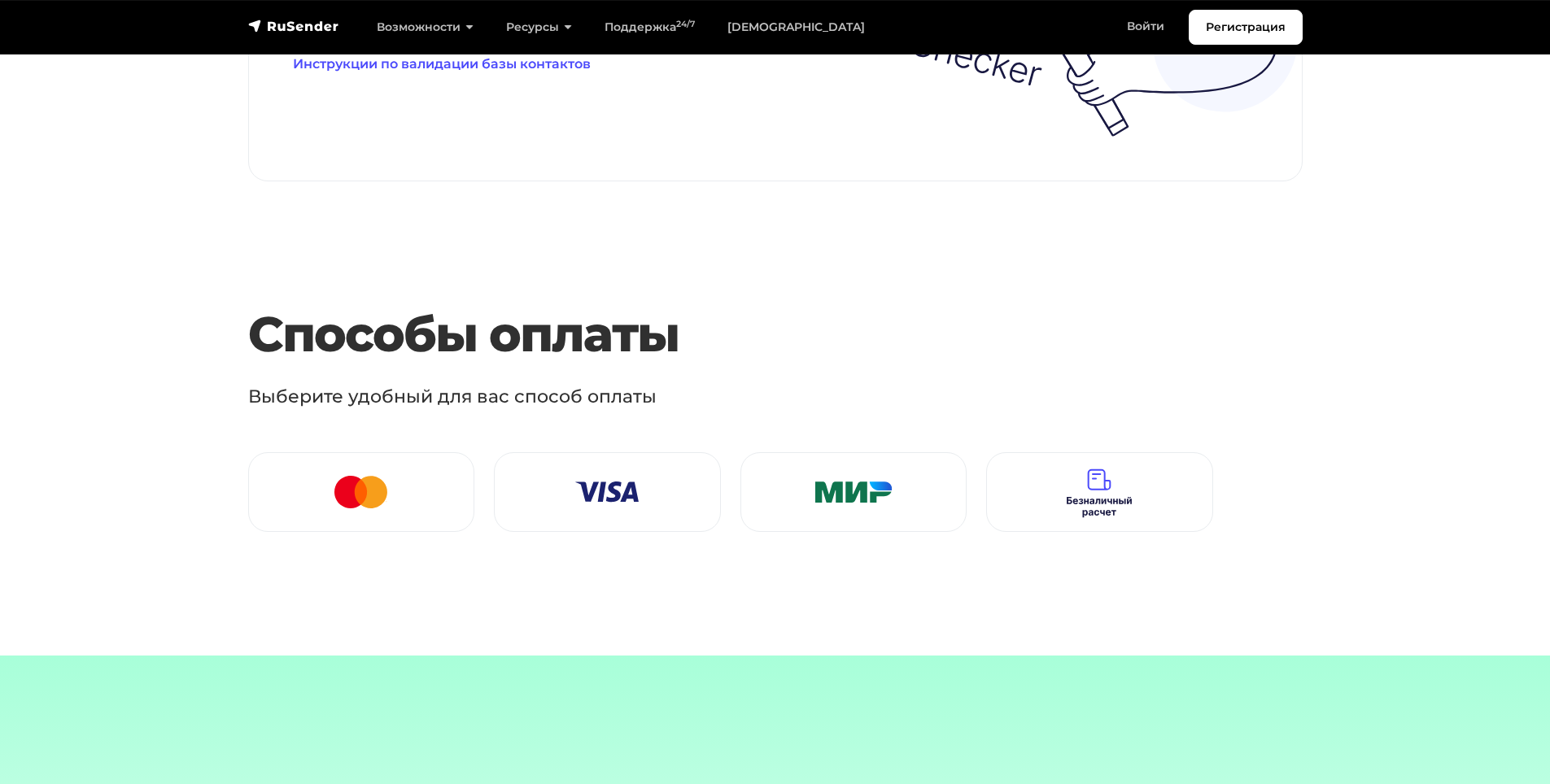
click at [441, 485] on div at bounding box center [362, 492] width 187 height 52
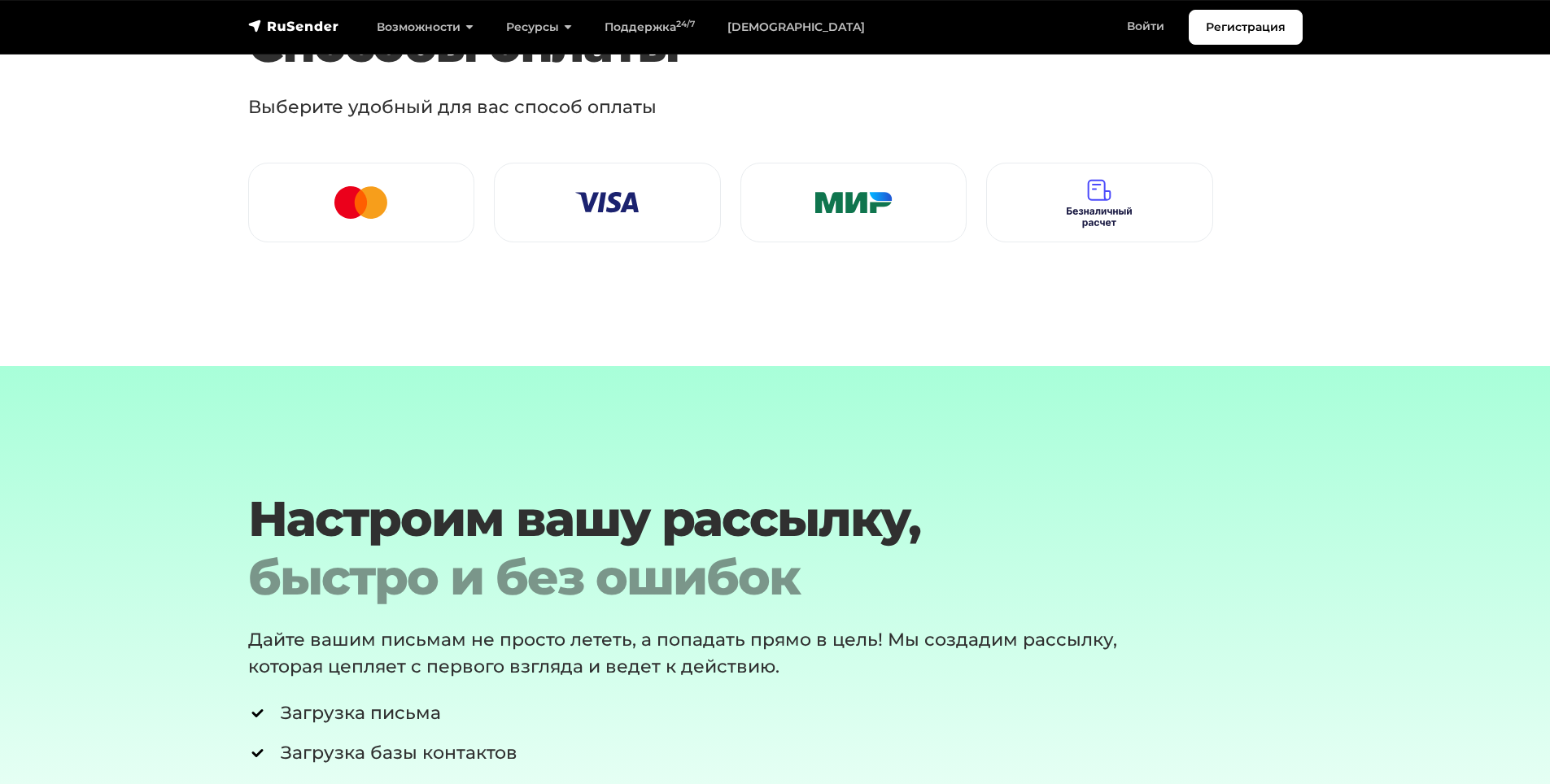
scroll to position [2521, 0]
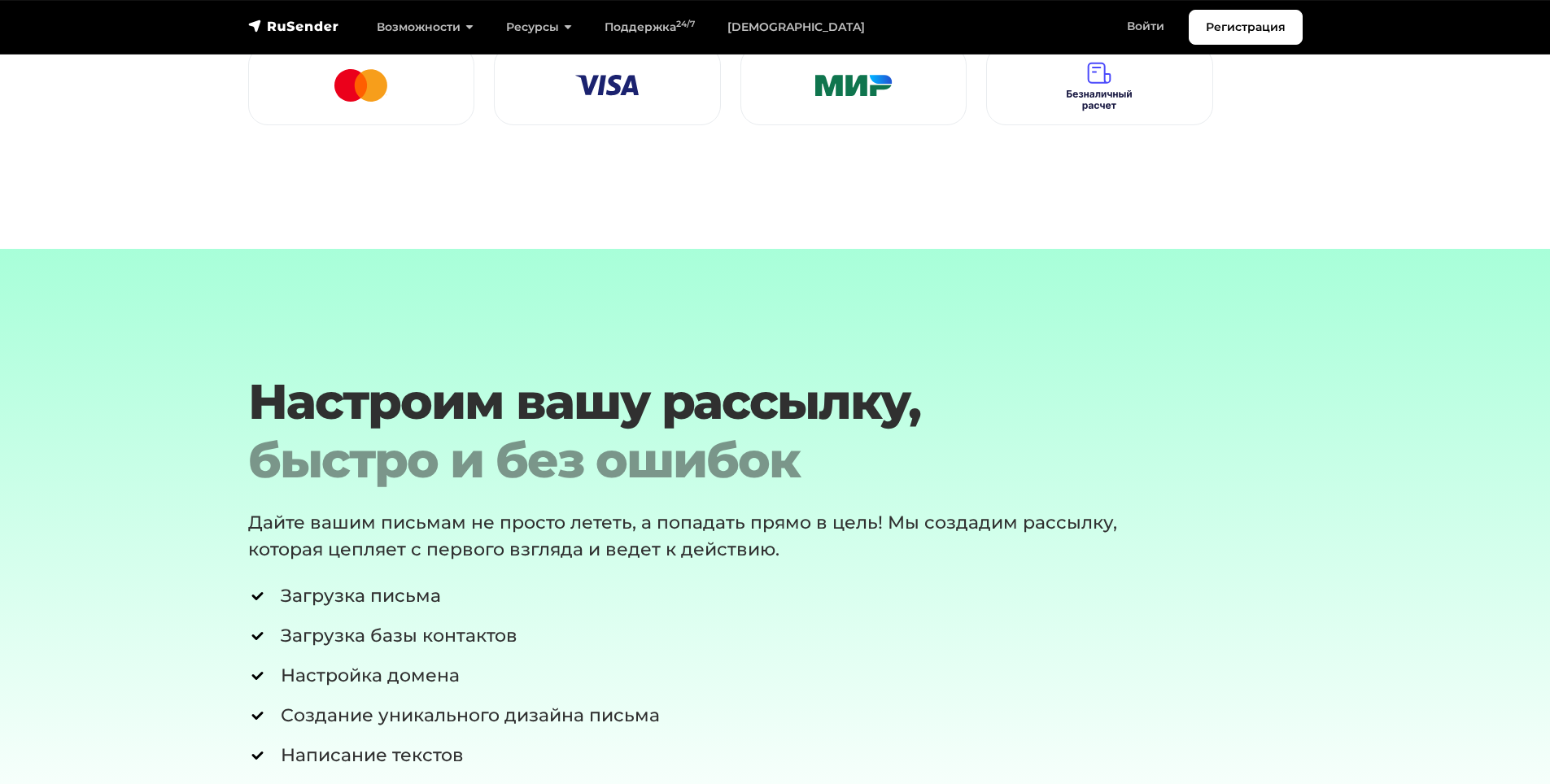
click at [349, 388] on h2 "Настроим вашу рассылку, быстро и без ошибок" at bounding box center [731, 431] width 965 height 117
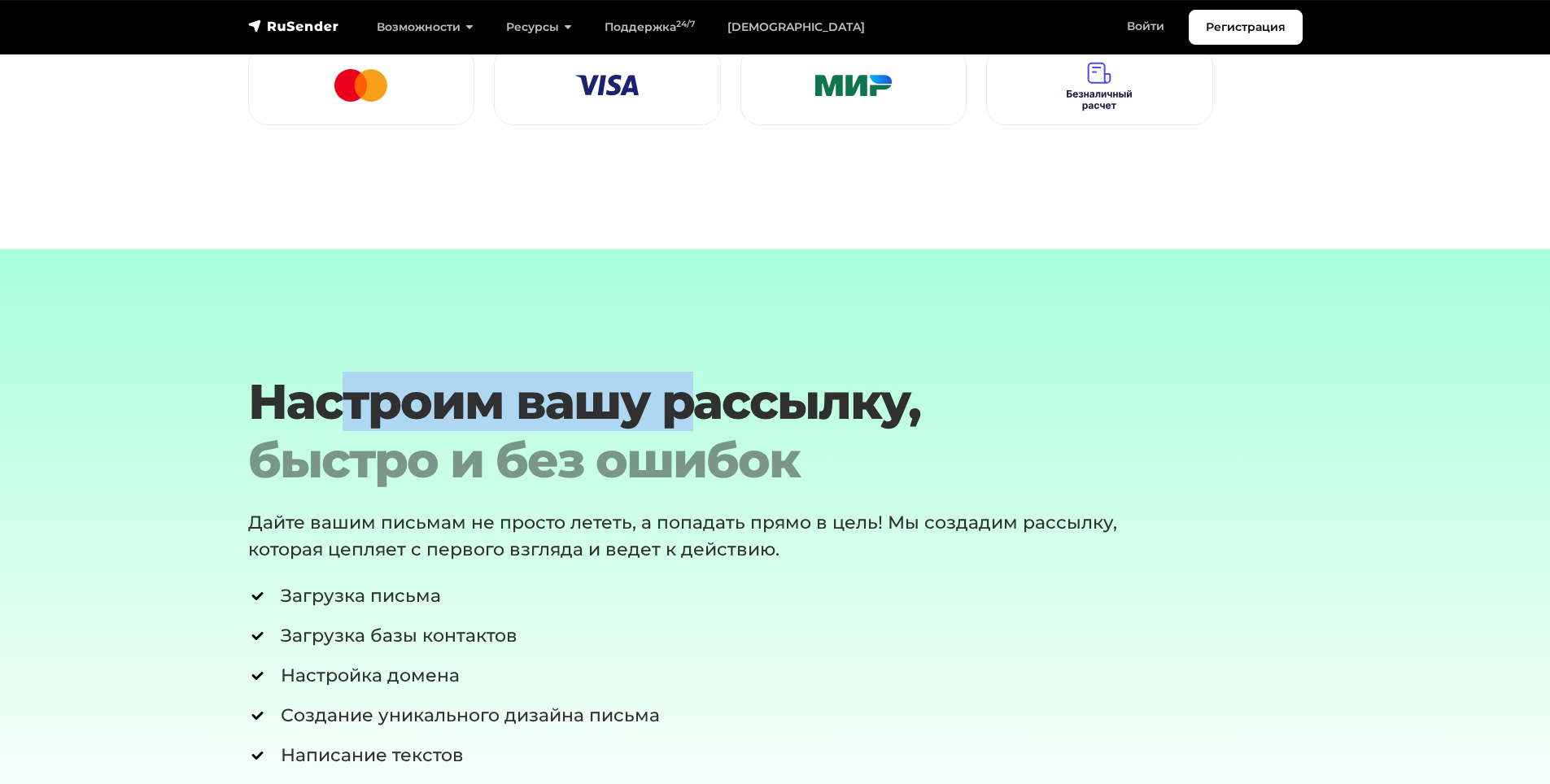
drag, startPoint x: 349, startPoint y: 389, endPoint x: 697, endPoint y: 397, distance: 348.1
click at [697, 397] on h2 "Настроим вашу рассылку, быстро и без ошибок" at bounding box center [731, 431] width 965 height 117
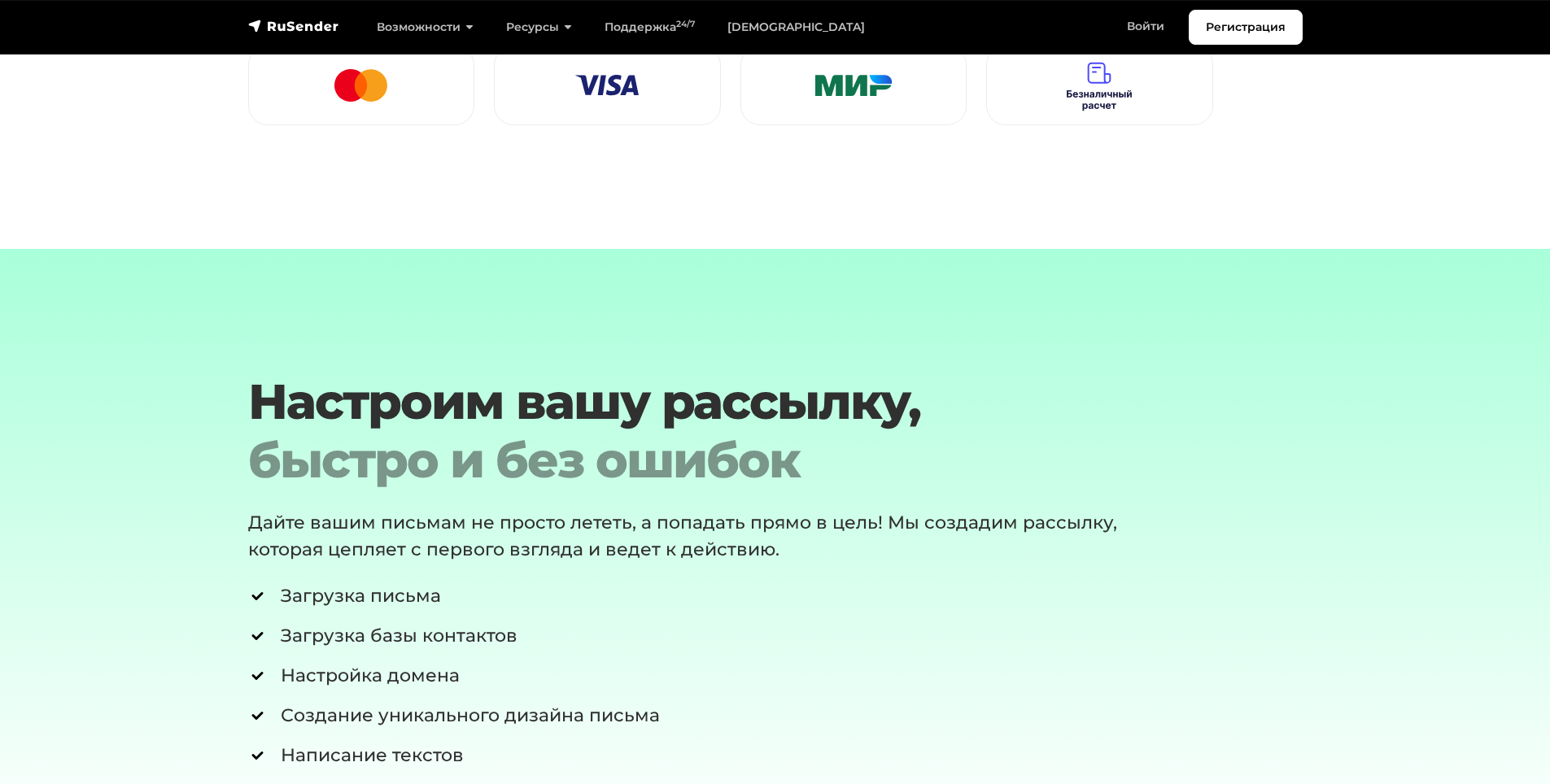
click at [435, 447] on div "быстро и без ошибок" at bounding box center [731, 460] width 965 height 58
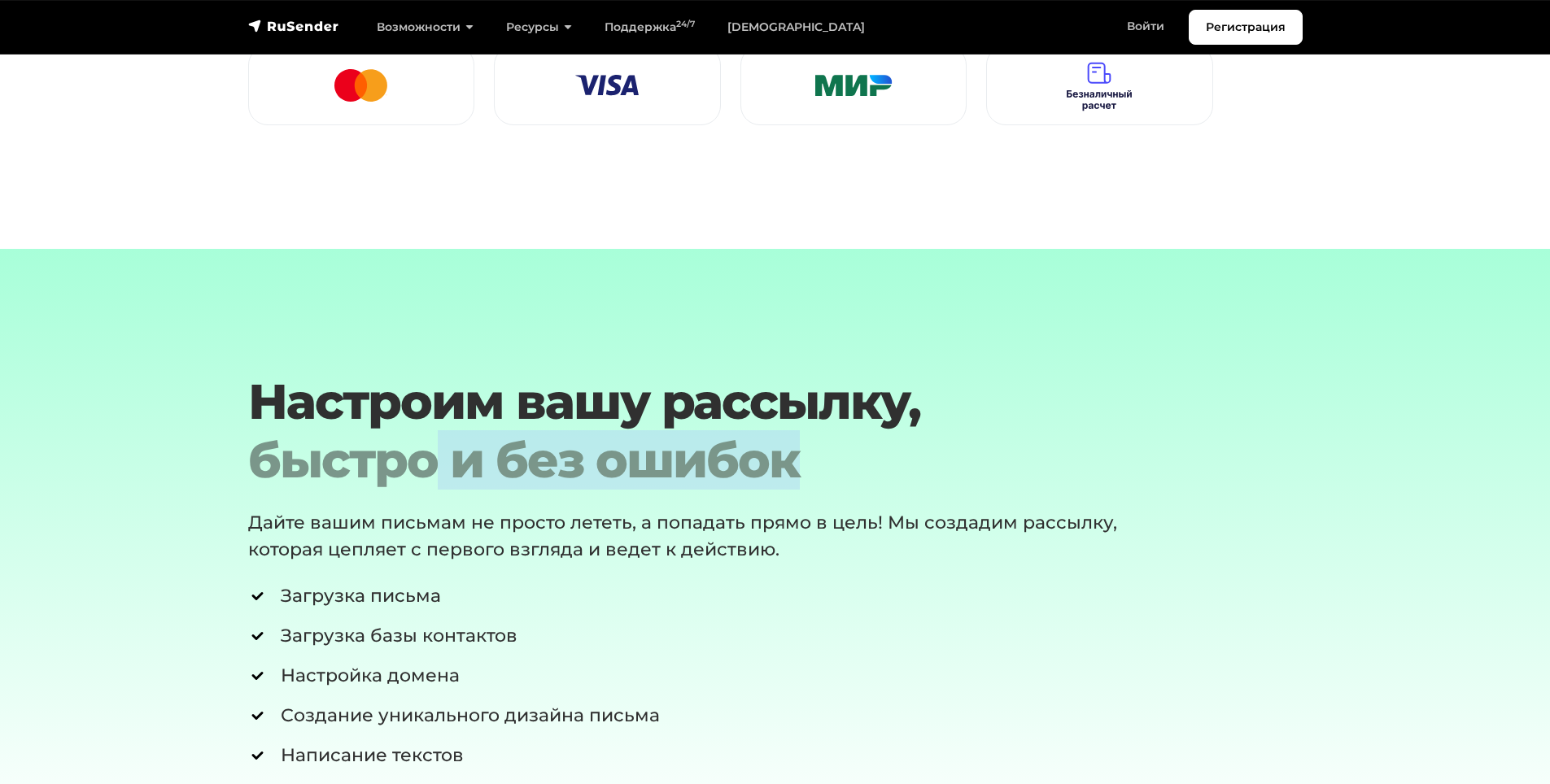
drag, startPoint x: 482, startPoint y: 447, endPoint x: 682, endPoint y: 450, distance: 200.0
click at [663, 448] on div "быстро и без ошибок" at bounding box center [731, 460] width 965 height 58
click at [682, 450] on div "быстро и без ошибок" at bounding box center [731, 460] width 965 height 58
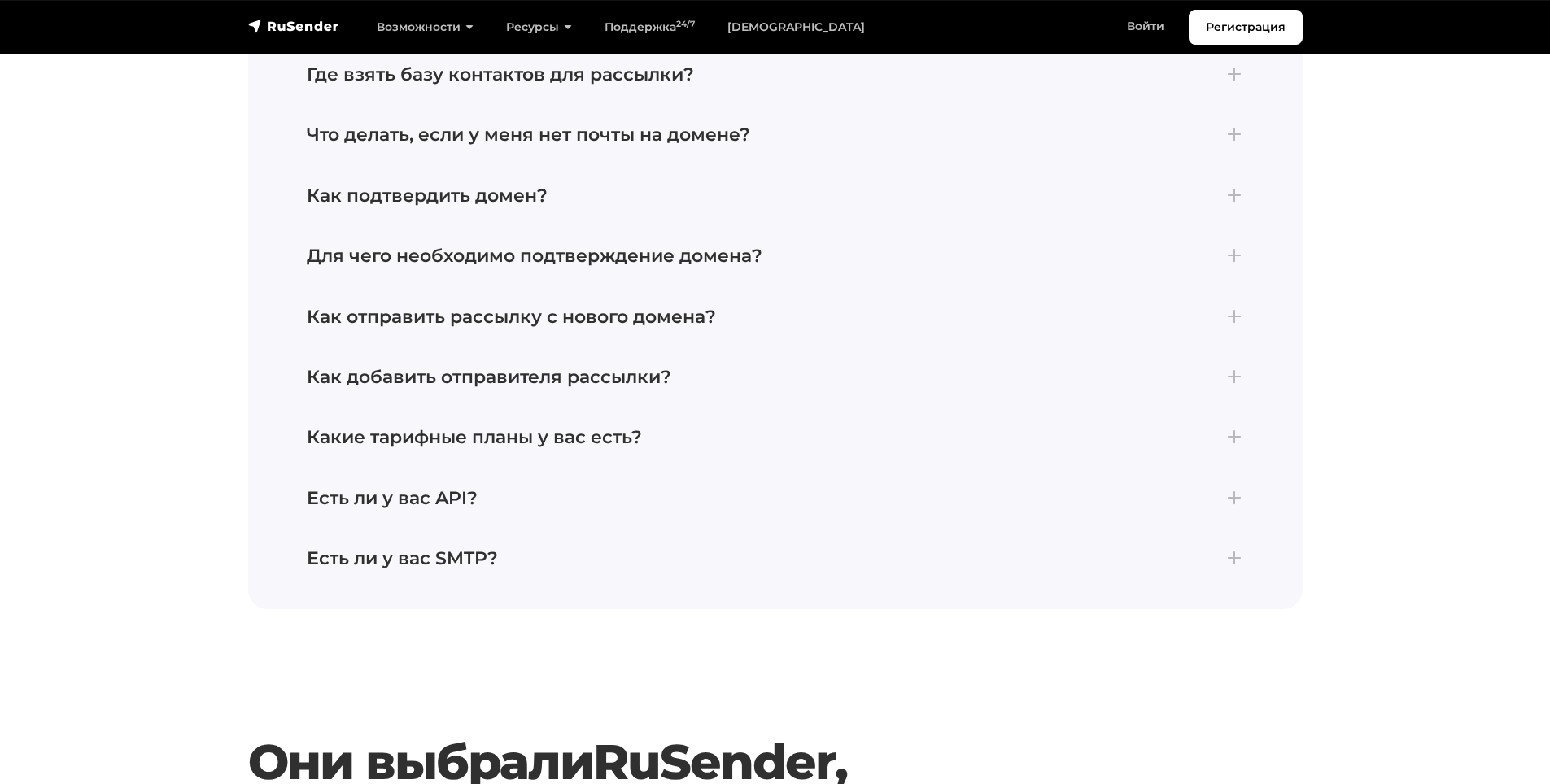
scroll to position [4311, 0]
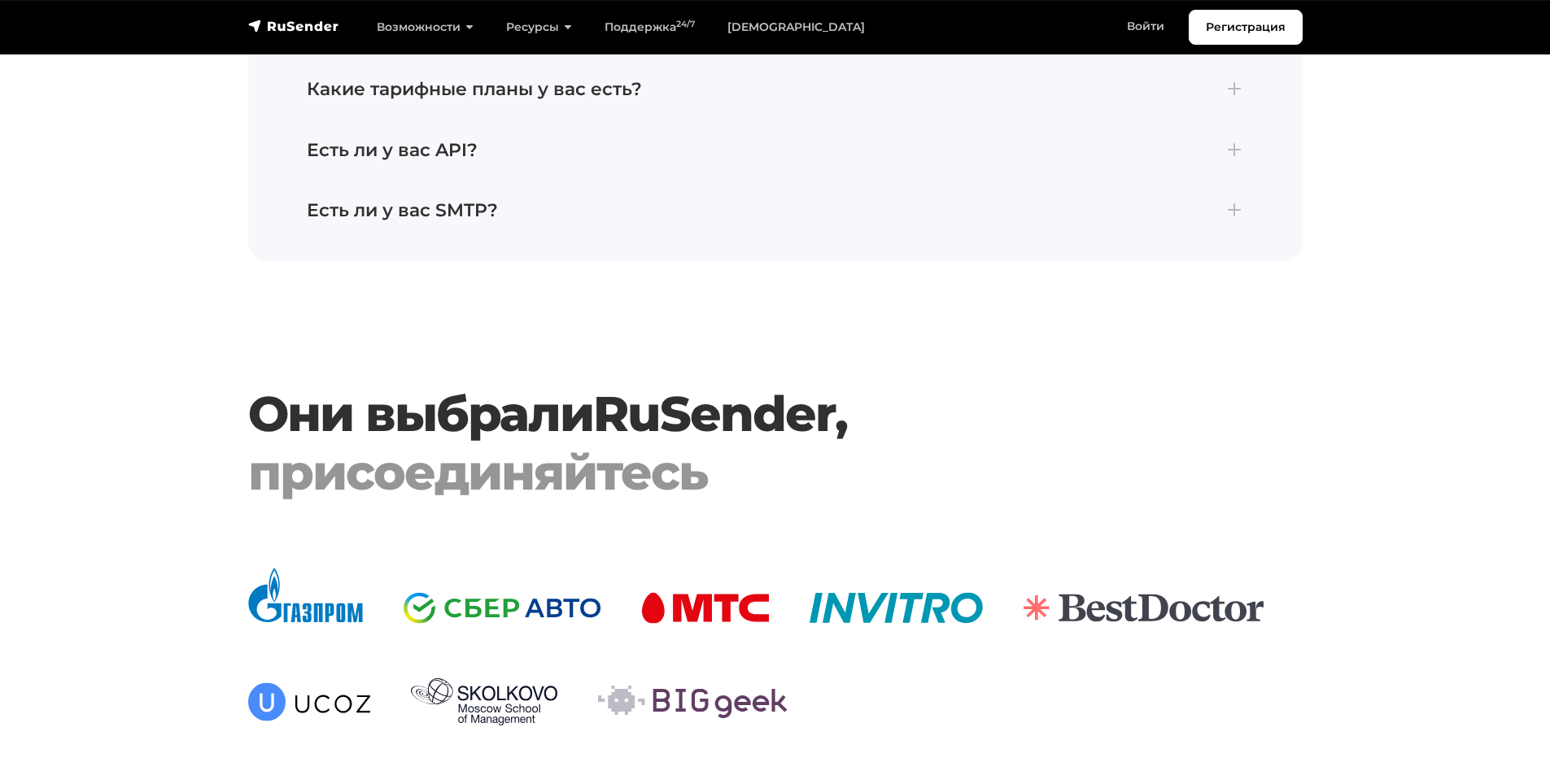
click at [335, 407] on h3 "Они выбрали RuSender , присоединяйтесь" at bounding box center [731, 443] width 965 height 117
drag, startPoint x: 335, startPoint y: 407, endPoint x: 620, endPoint y: 420, distance: 285.3
click at [599, 417] on h3 "Они выбрали RuSender , присоединяйтесь" at bounding box center [731, 443] width 965 height 117
click at [561, 455] on div "присоединяйтесь" at bounding box center [731, 472] width 965 height 58
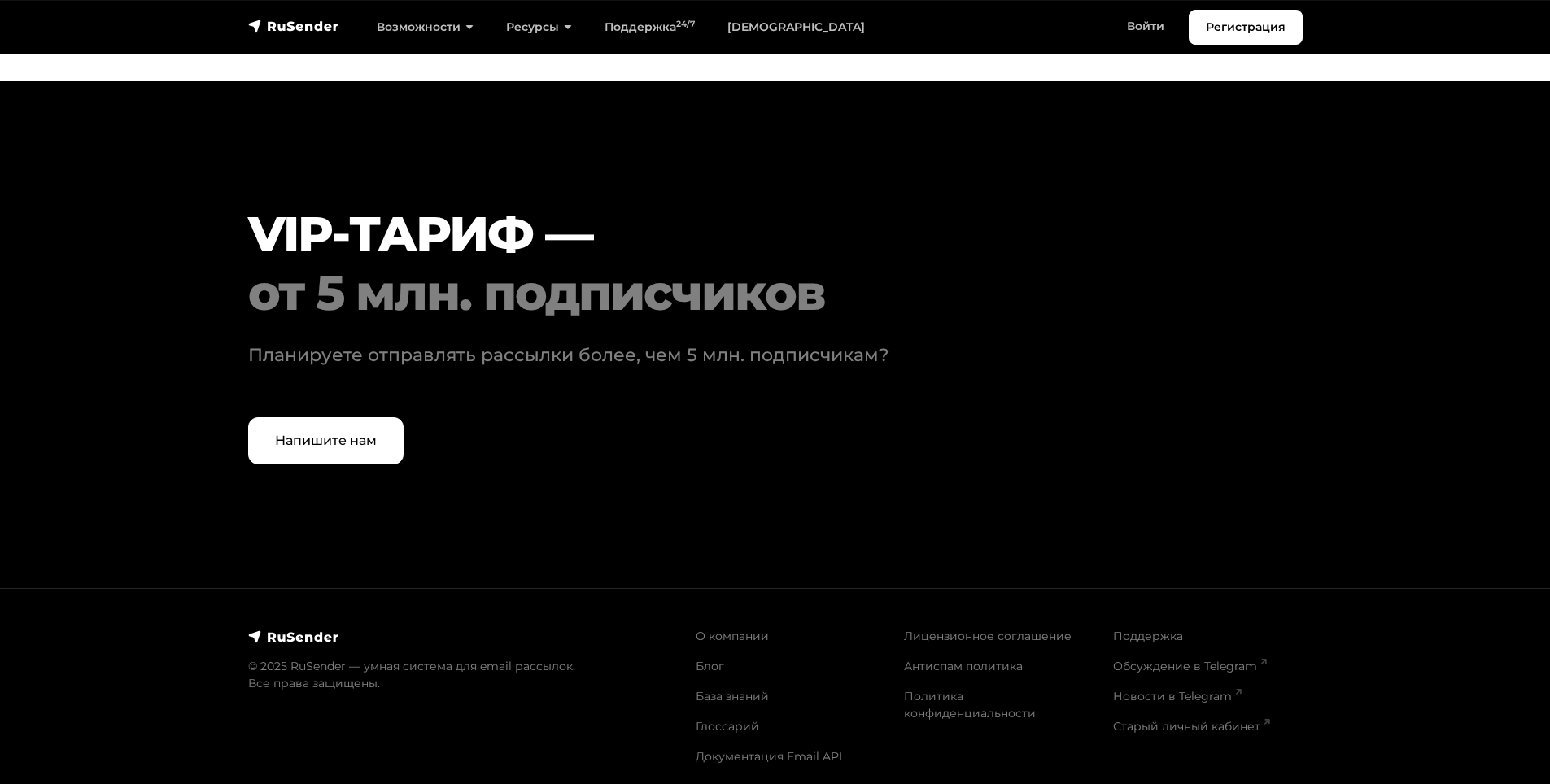
scroll to position [4955, 0]
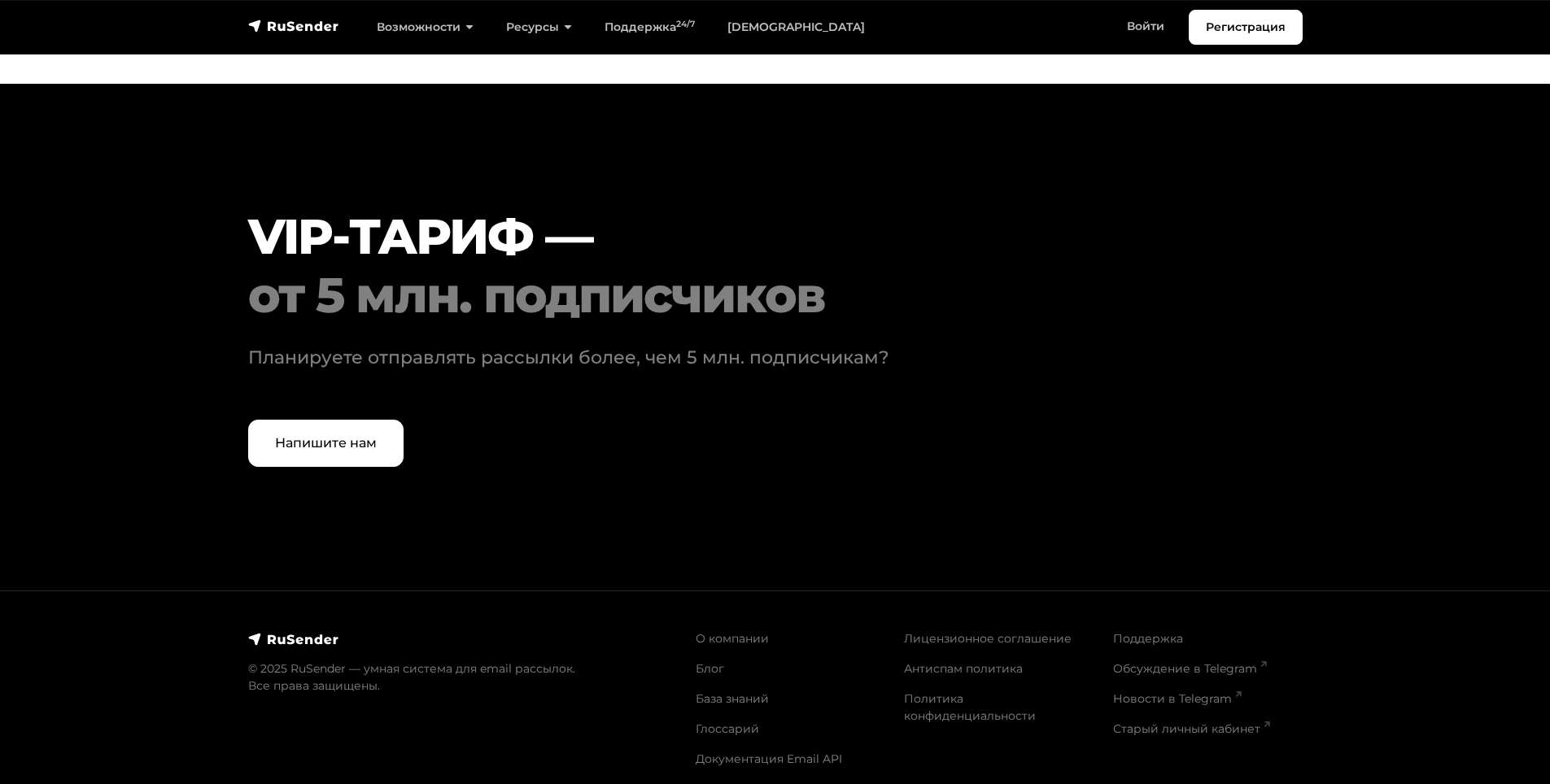
click at [288, 224] on h2 "VIP-ТАРИФ — от 5 млн. подписчиков" at bounding box center [731, 266] width 965 height 117
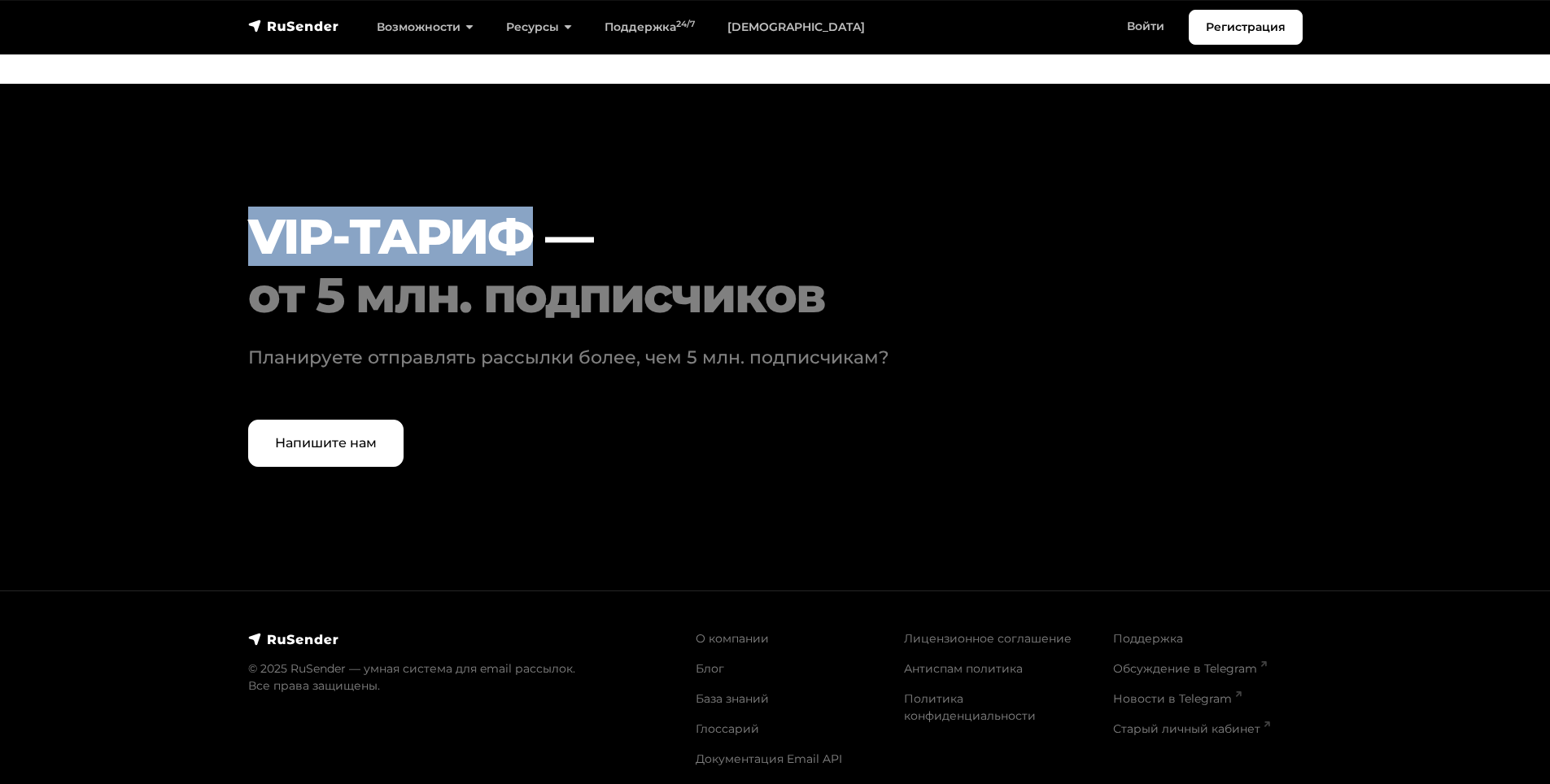
drag, startPoint x: 342, startPoint y: 222, endPoint x: 378, endPoint y: 232, distance: 37.4
click at [379, 225] on h2 "VIP-ТАРИФ — от 5 млн. подписчиков" at bounding box center [731, 266] width 965 height 117
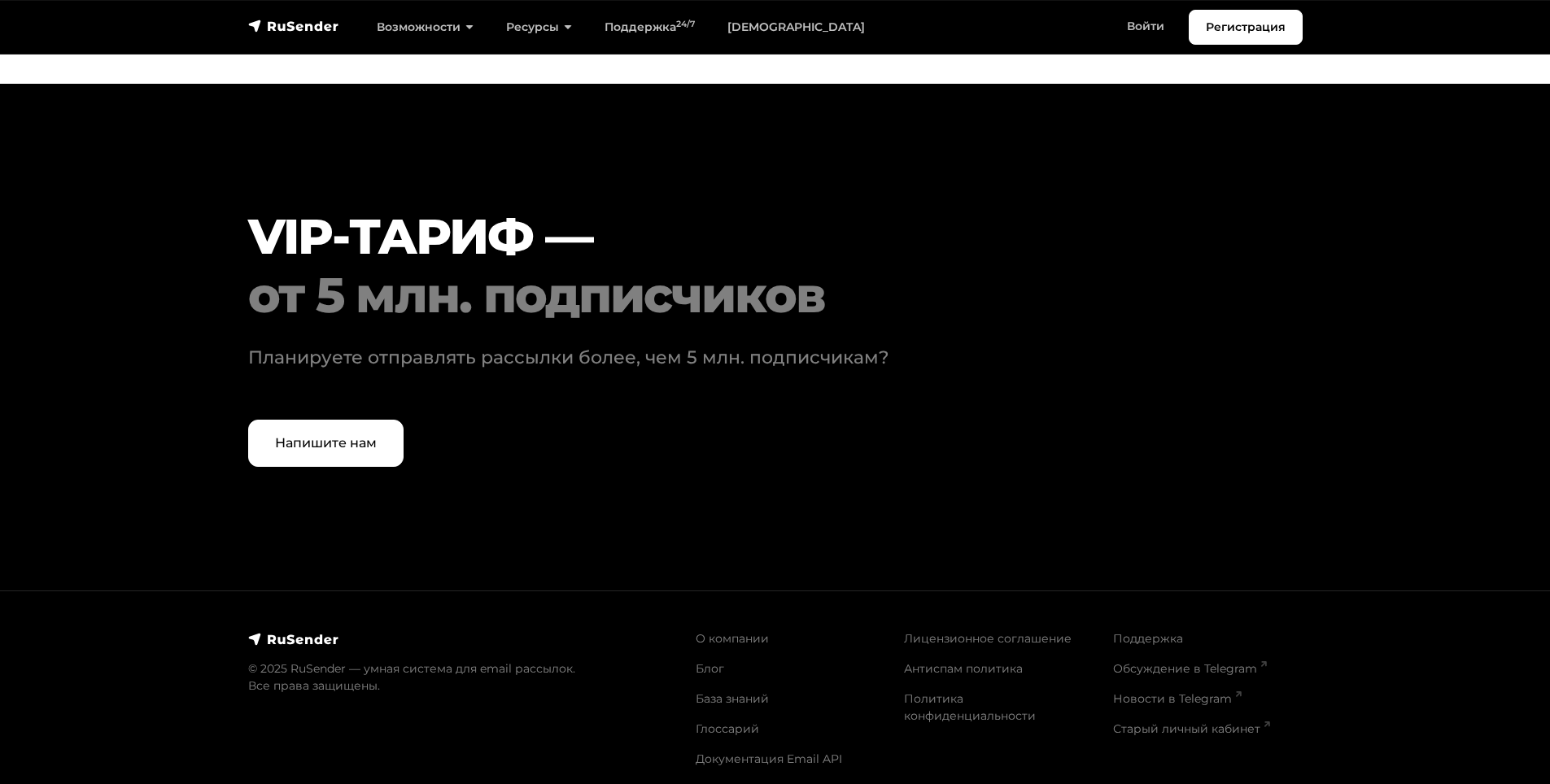
click at [268, 271] on div "от 5 млн. подписчиков" at bounding box center [731, 295] width 965 height 58
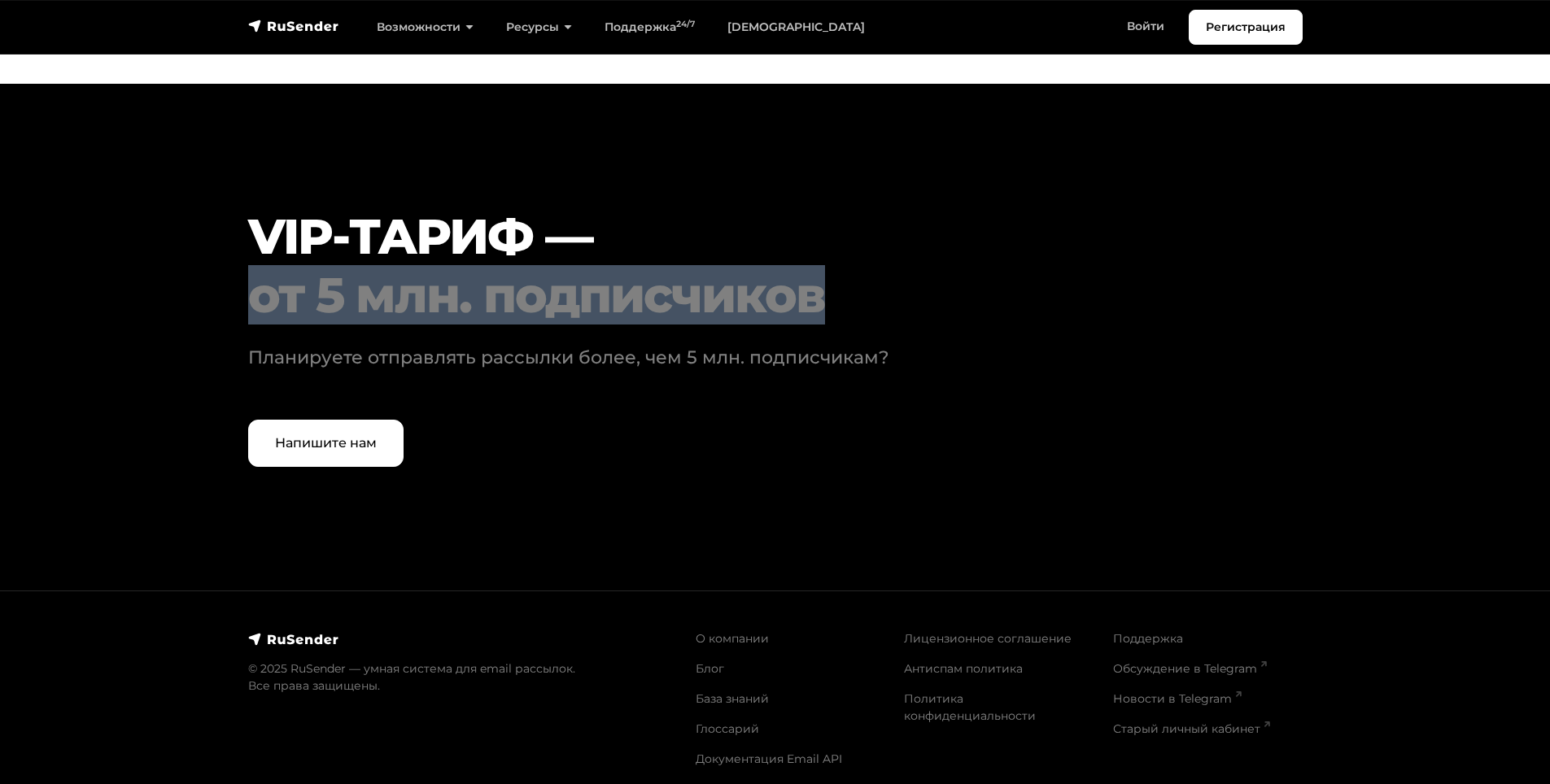
drag, startPoint x: 268, startPoint y: 271, endPoint x: 599, endPoint y: 293, distance: 331.7
click at [599, 293] on div "от 5 млн. подписчиков" at bounding box center [731, 295] width 965 height 58
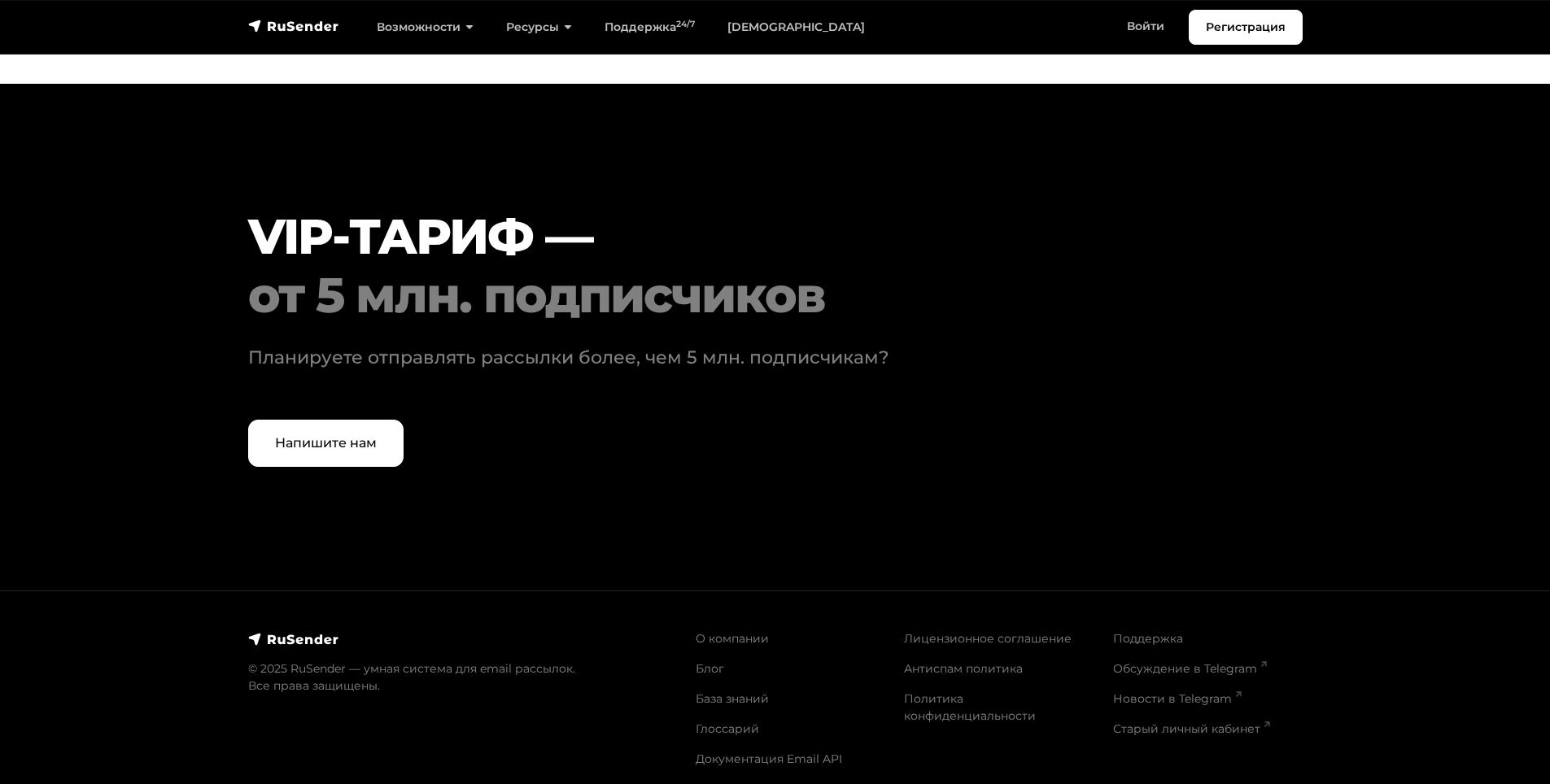
click at [289, 345] on p "Планируете отправлять рассылки более, чем 5 млн. подписчикам?" at bounding box center [709, 357] width 922 height 27
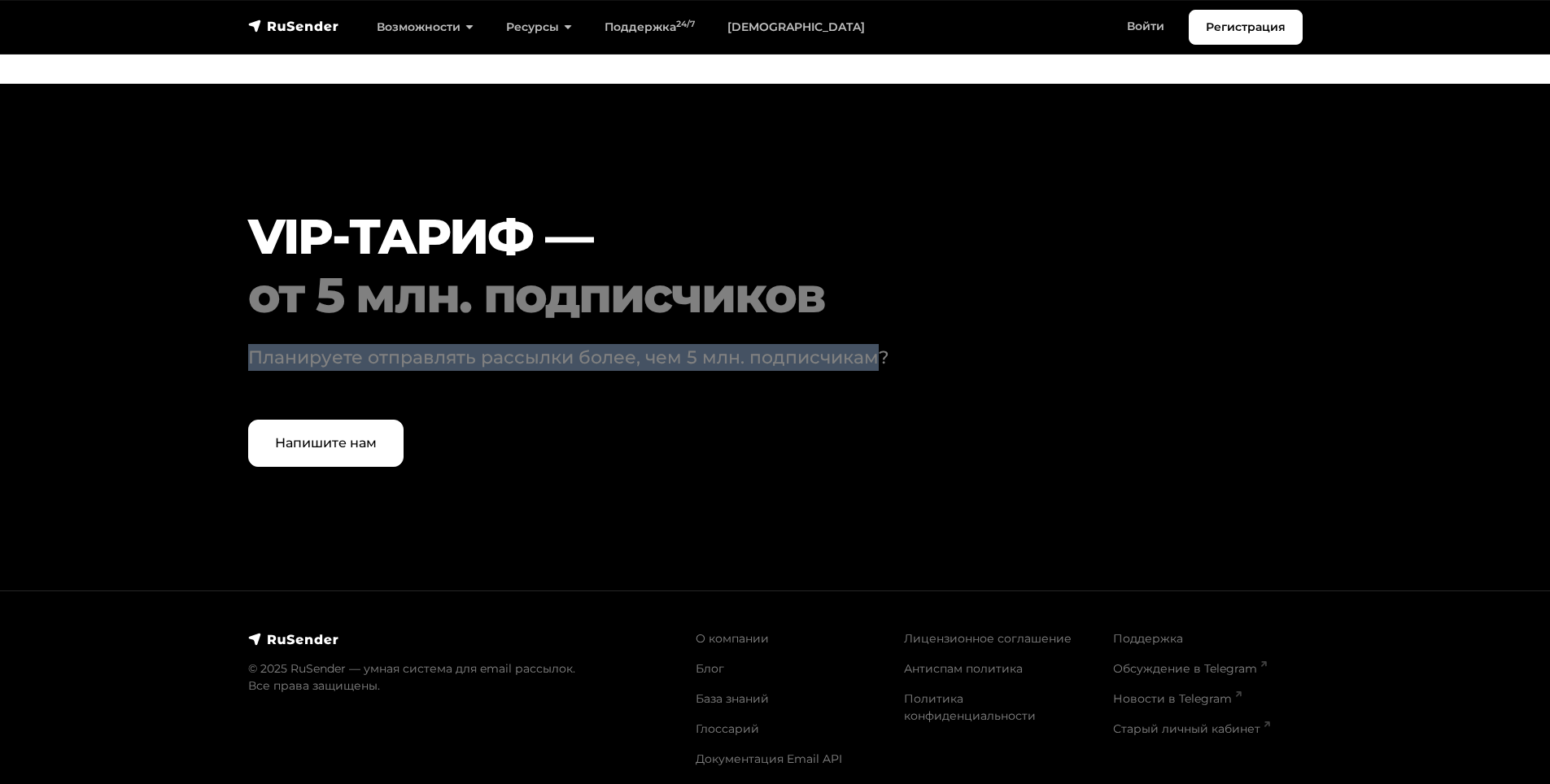
drag, startPoint x: 289, startPoint y: 345, endPoint x: 874, endPoint y: 359, distance: 585.2
click at [856, 357] on div "VIP-ТАРИФ — от 5 млн. подписчиков Планируете отправлять рассылки более, чем 5 м…" at bounding box center [730, 337] width 984 height 259
drag, startPoint x: 874, startPoint y: 359, endPoint x: 854, endPoint y: 375, distance: 25.6
click at [874, 359] on div "VIP-ТАРИФ — от 5 млн. подписчиков Планируете отправлять рассылки более, чем 5 м…" at bounding box center [730, 337] width 984 height 259
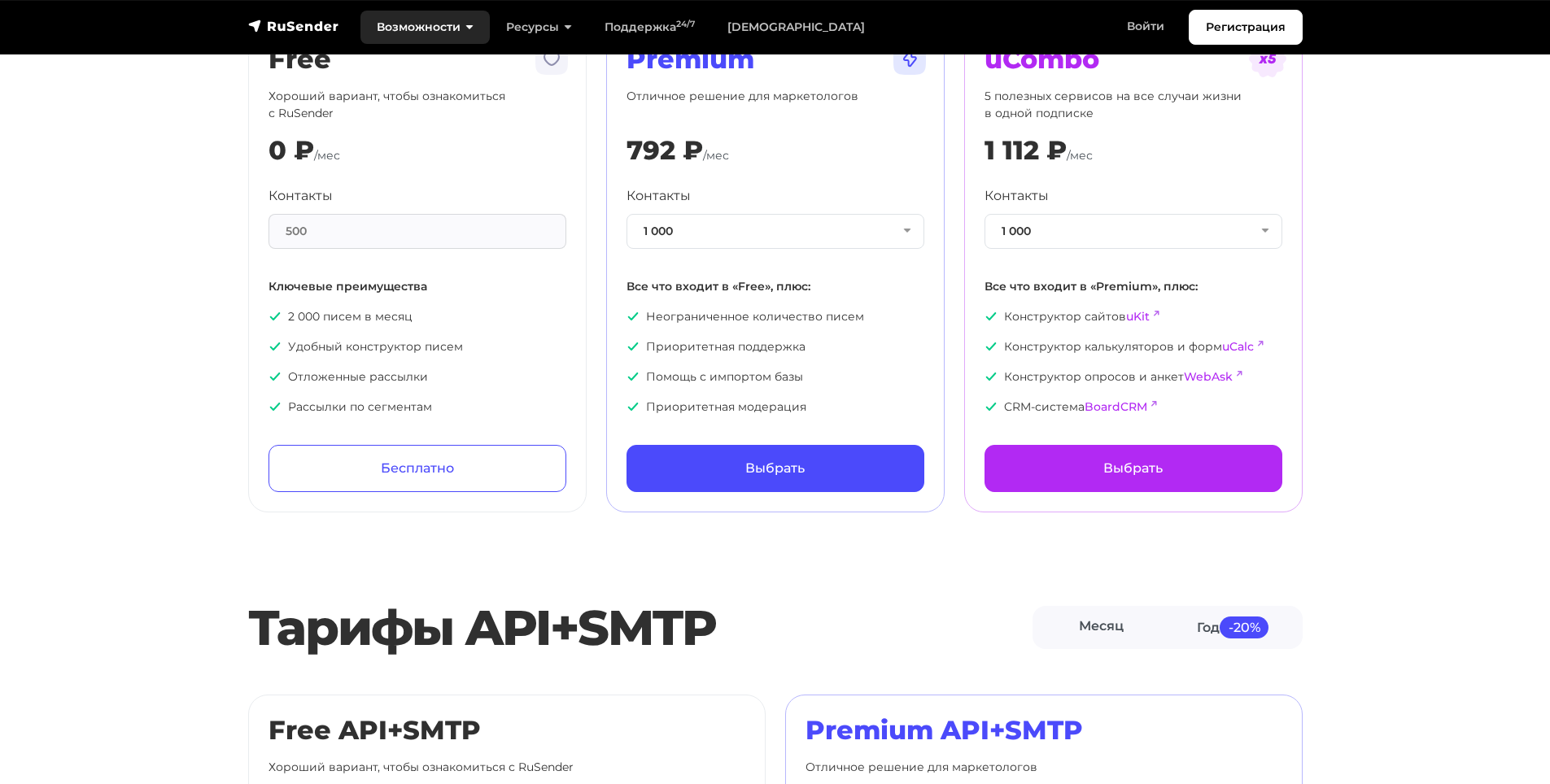
scroll to position [156, 0]
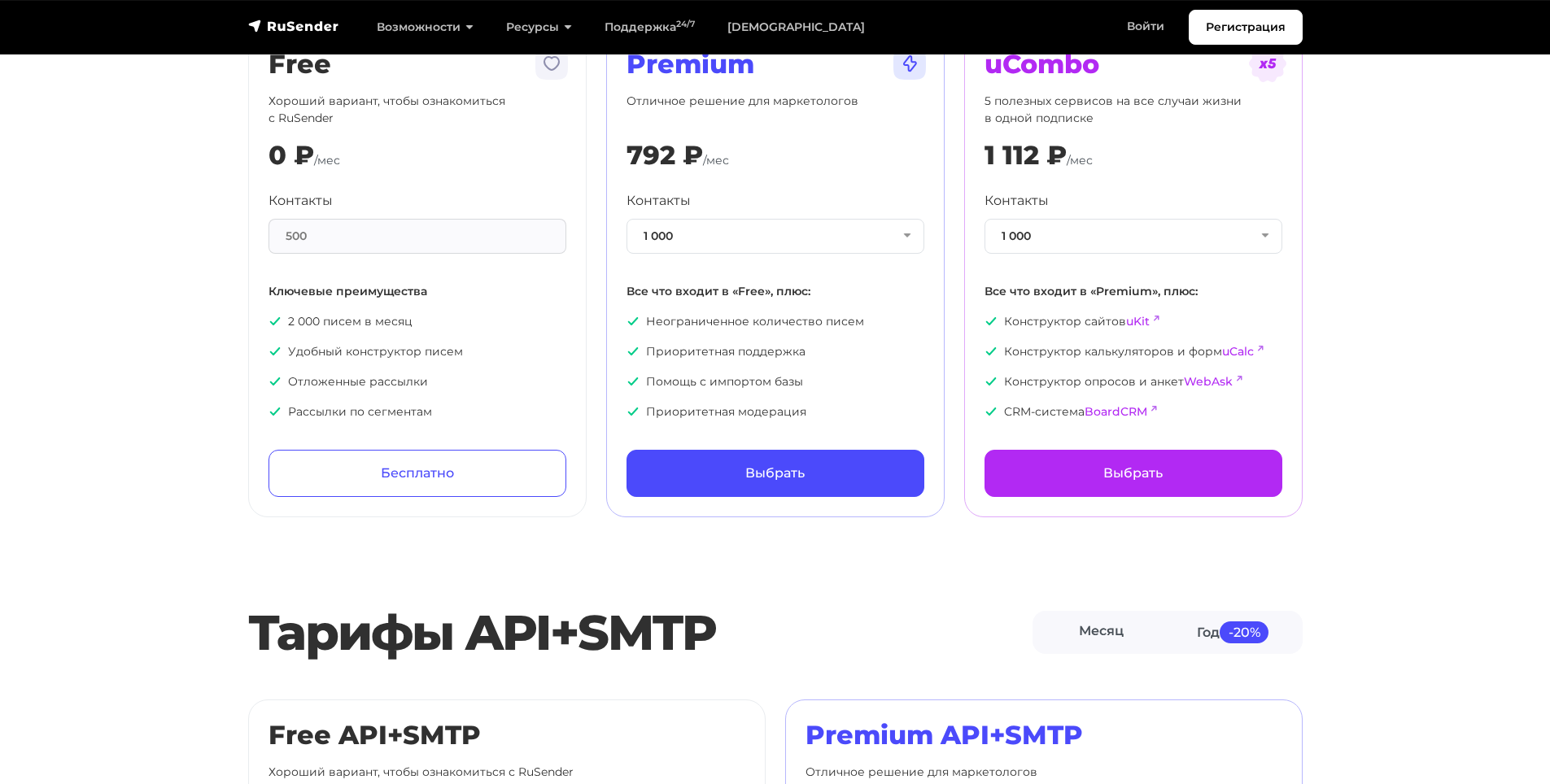
click at [157, 308] on section "Тарифы Месяц Год -20% Free Хороший вариант, чтобы ознакомиться с RuSender 0 ₽ /…" at bounding box center [775, 190] width 1550 height 654
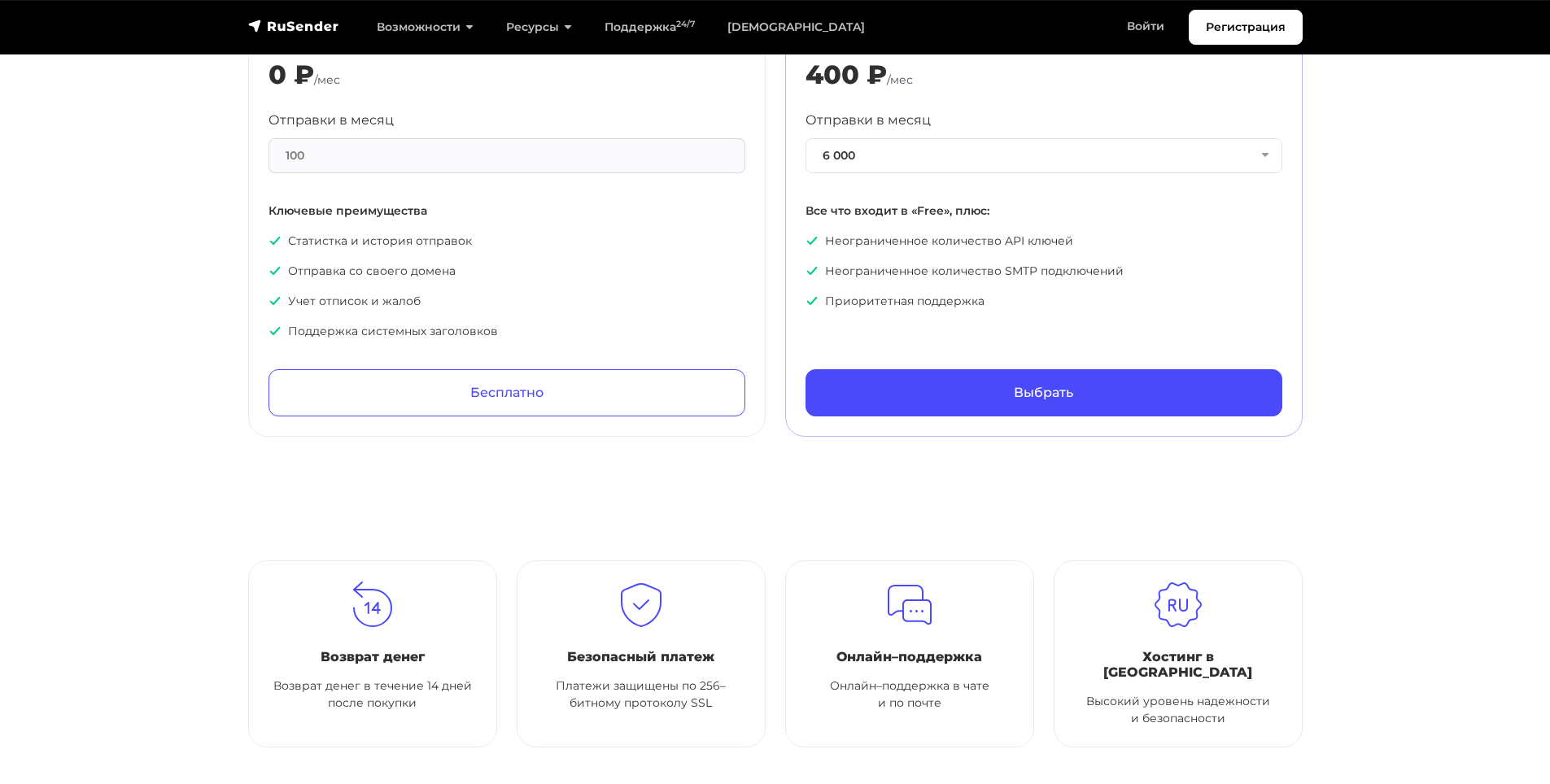
scroll to position [4955, 0]
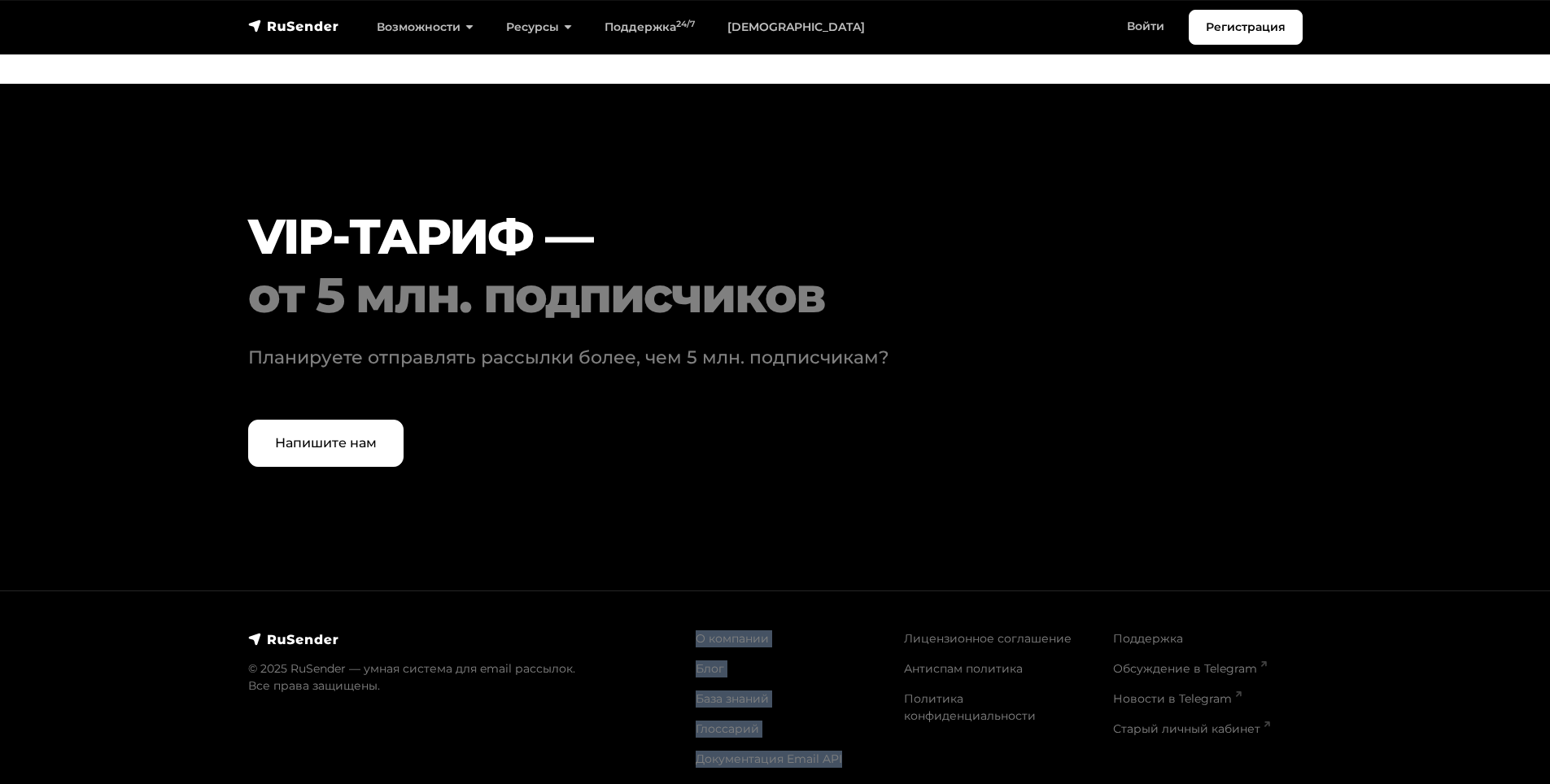
drag, startPoint x: 677, startPoint y: 742, endPoint x: 892, endPoint y: 749, distance: 215.1
click at [872, 746] on div "© 2025 RuSender — умная система для email рассылок. Все права защищены. О компа…" at bounding box center [775, 705] width 1074 height 189
click at [901, 750] on div "Лицензионное соглашение Антиспам политика Политика конфиденциальности" at bounding box center [998, 706] width 209 height 151
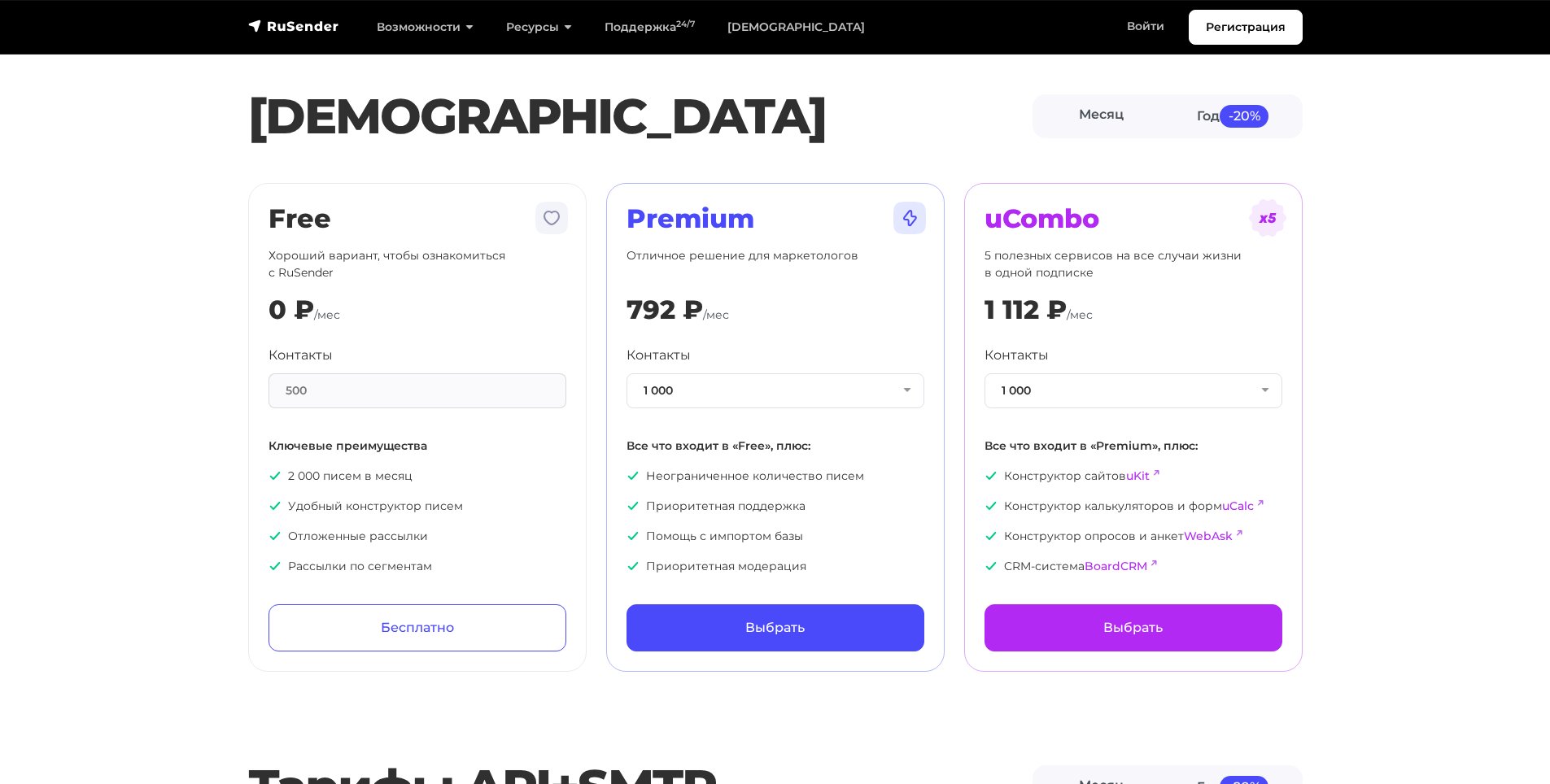
scroll to position [0, 0]
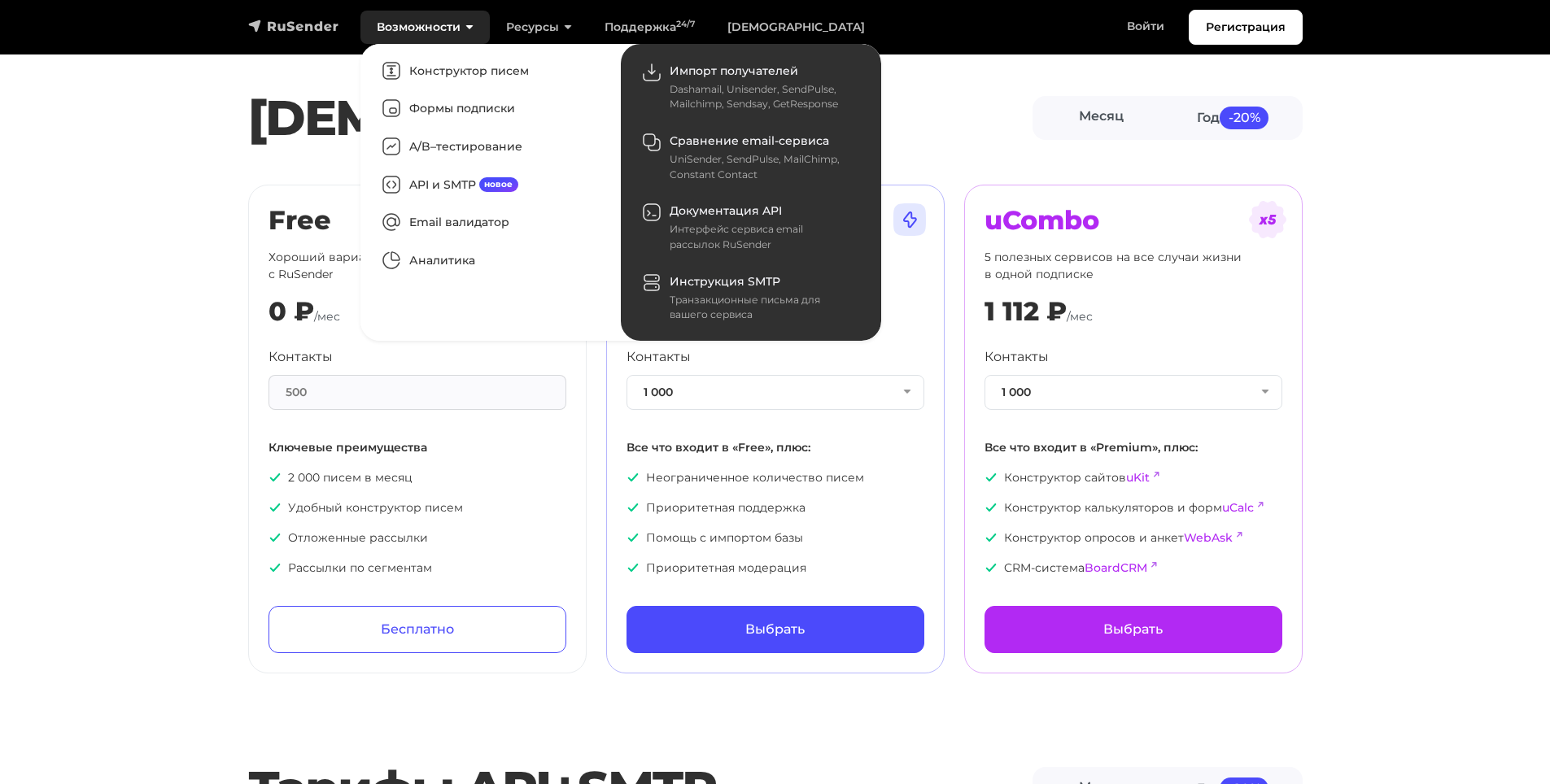
click at [329, 32] on img "navbar" at bounding box center [293, 26] width 91 height 17
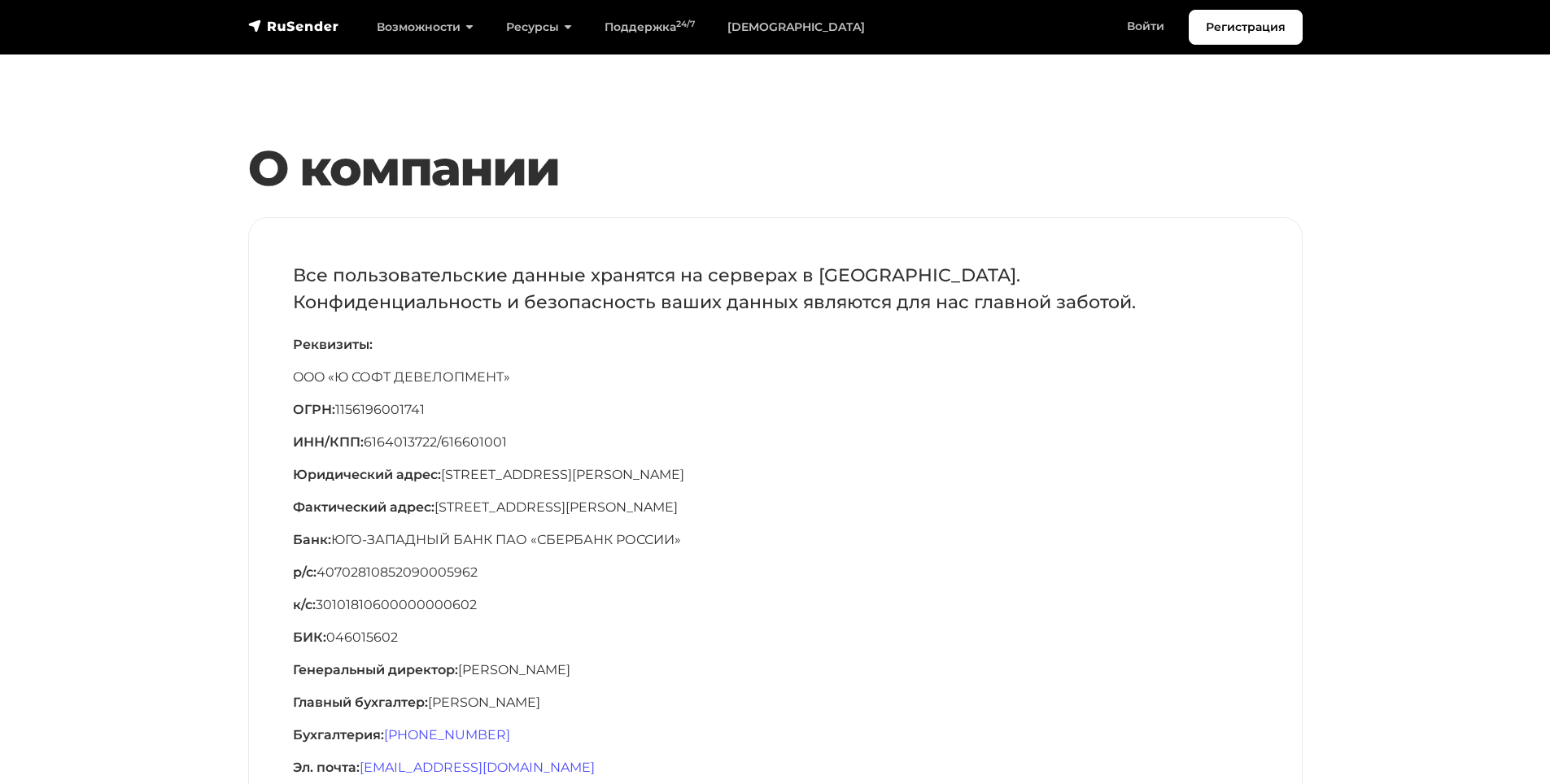
click at [339, 380] on p "OOO «Ю СОФТ ДЕВЕЛОПМЕНТ»" at bounding box center [775, 377] width 965 height 19
drag, startPoint x: 339, startPoint y: 380, endPoint x: 435, endPoint y: 380, distance: 96.0
click at [435, 380] on p "OOO «Ю СОФТ ДЕВЕЛОПМЕНТ»" at bounding box center [775, 377] width 965 height 19
click at [440, 379] on p "OOO «Ю СОФТ ДЕВЕЛОПМЕНТ»" at bounding box center [775, 377] width 965 height 19
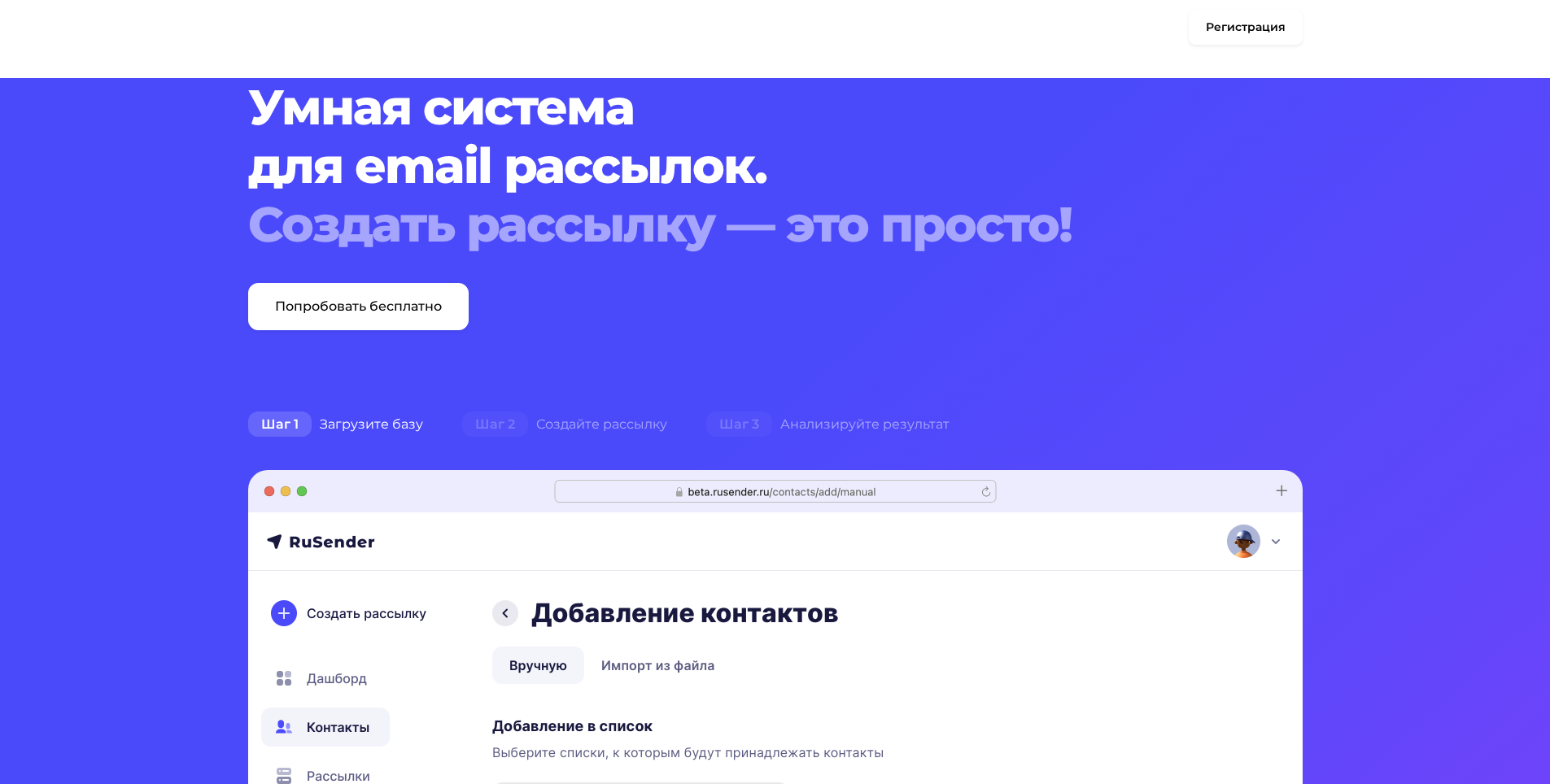
click at [347, 112] on h1 "Умная система для email рассылок. Создать рассылку — это просто!" at bounding box center [731, 166] width 965 height 176
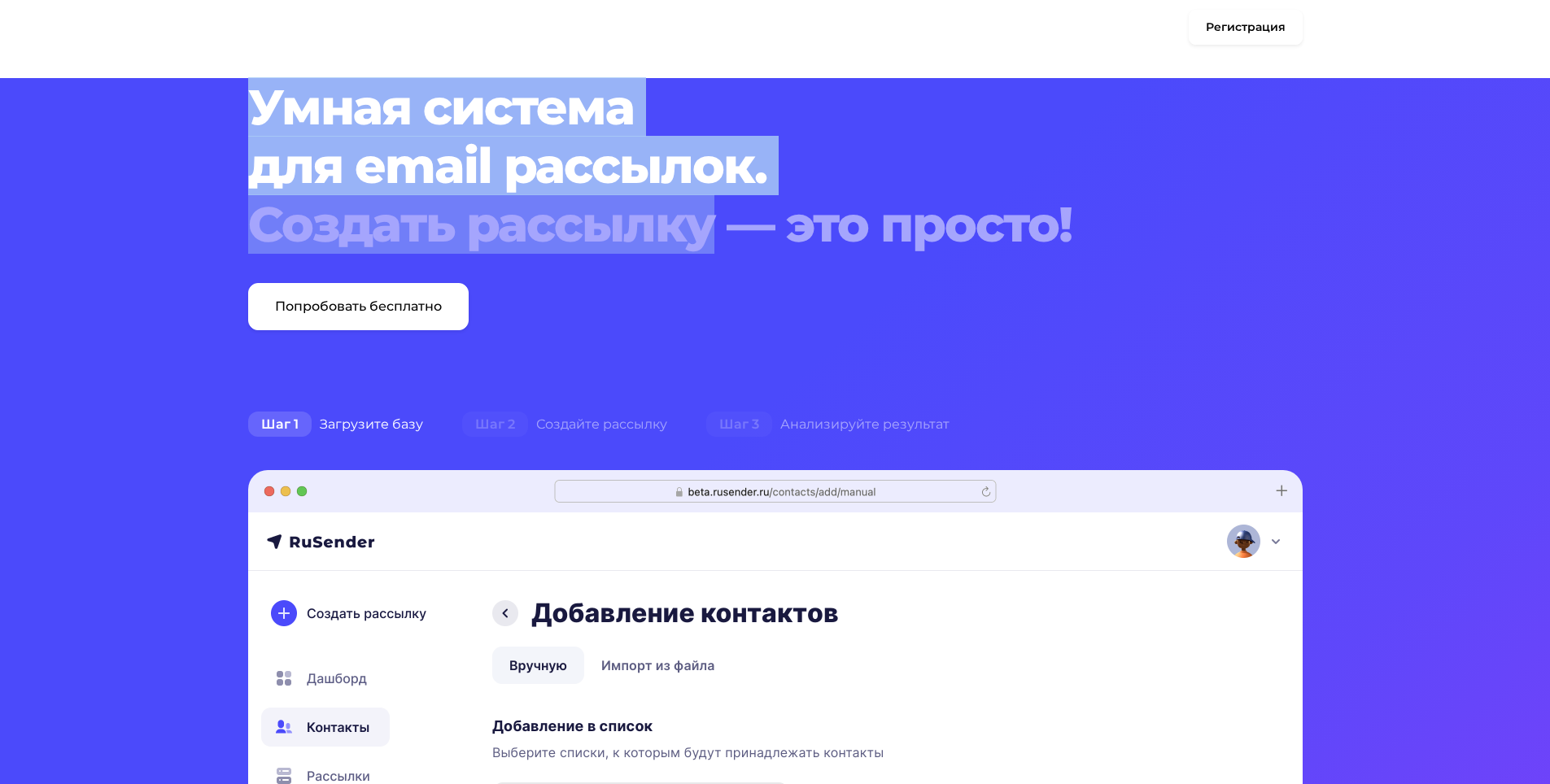
drag, startPoint x: 347, startPoint y: 112, endPoint x: 664, endPoint y: 206, distance: 330.6
click at [659, 205] on h1 "Умная система для email рассылок. Создать рассылку — это просто!" at bounding box center [731, 166] width 965 height 176
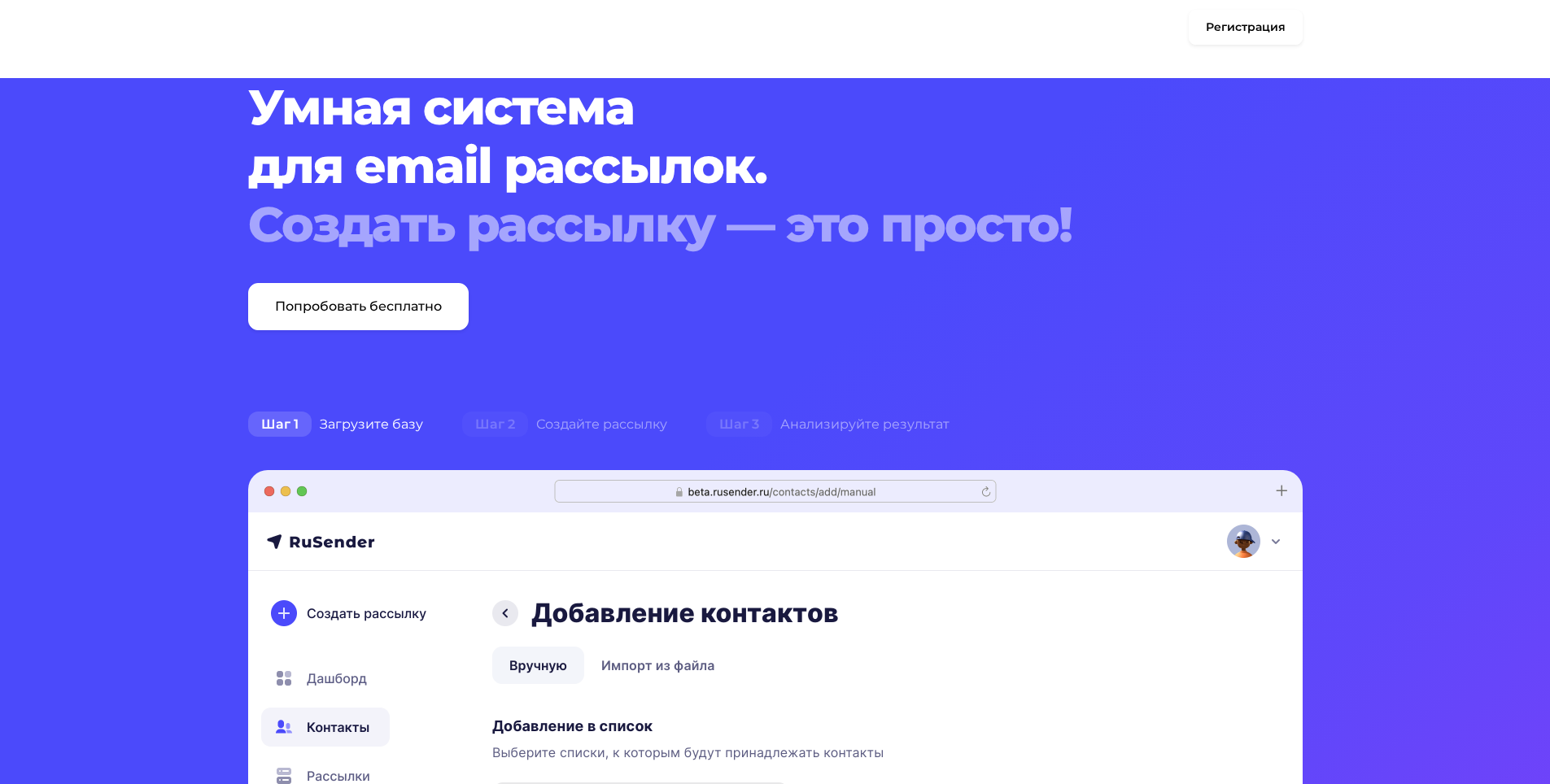
click at [772, 226] on div "Создать рассылку — это просто!" at bounding box center [731, 224] width 965 height 58
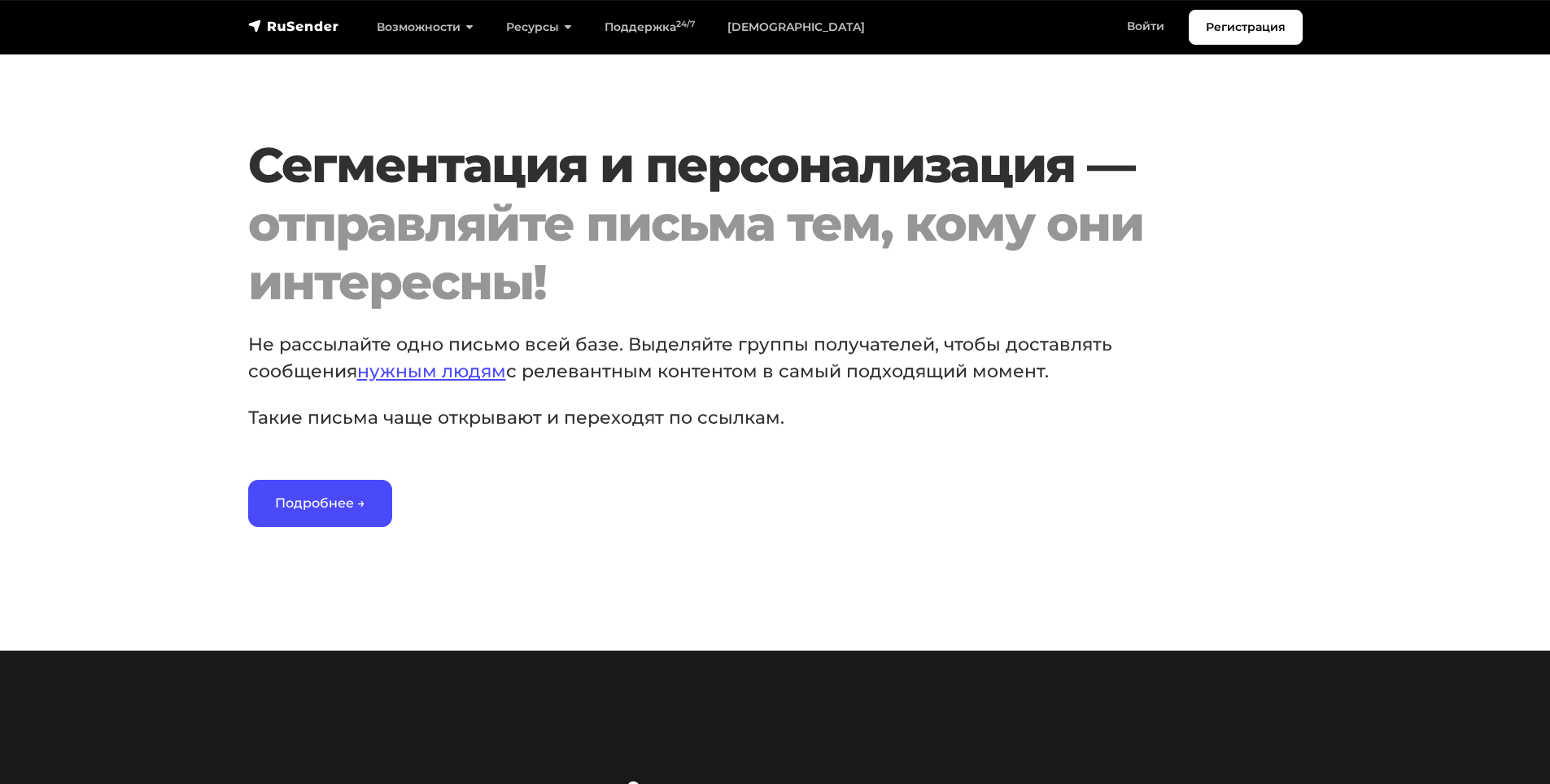
scroll to position [2359, 0]
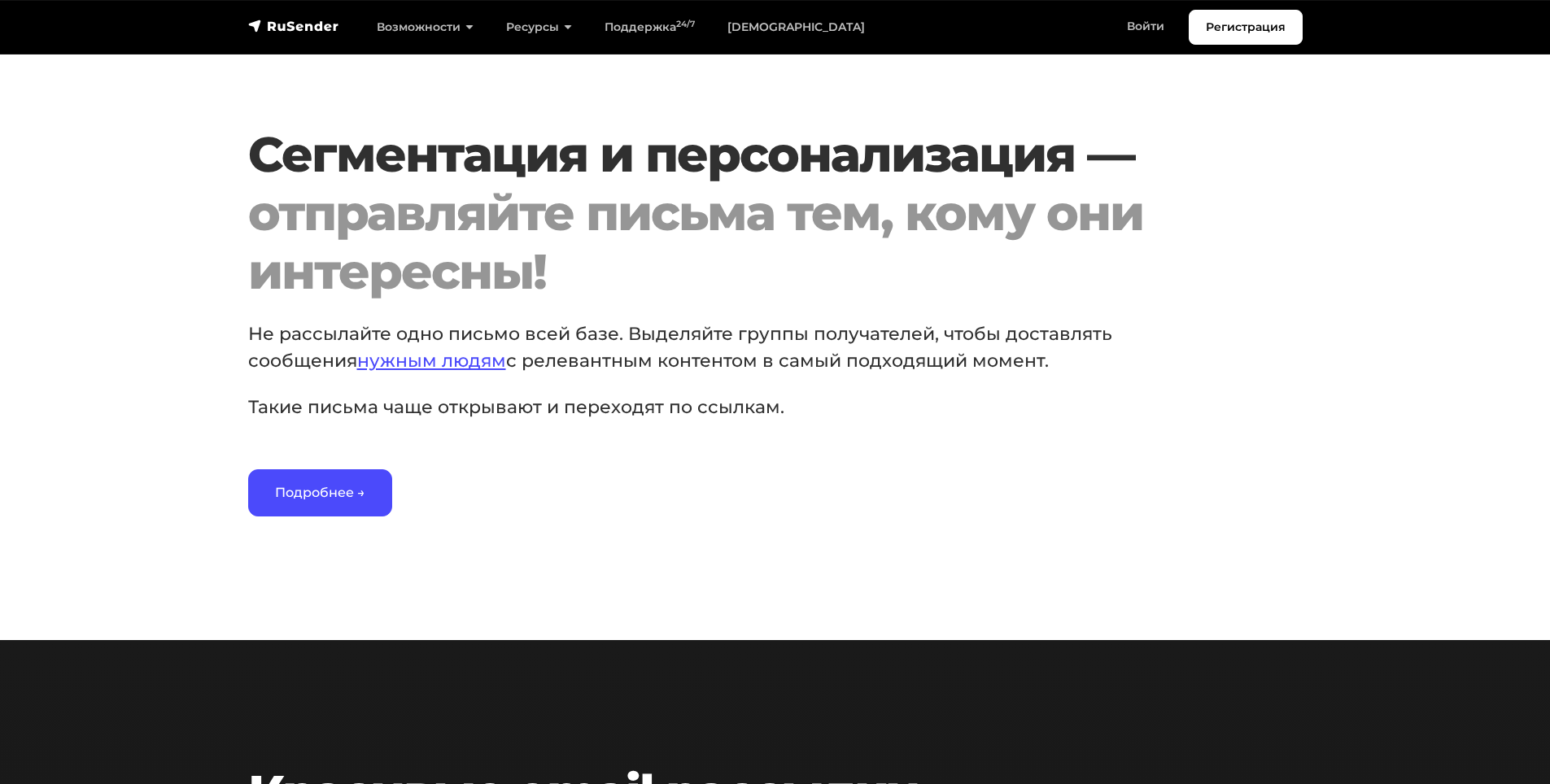
click at [345, 167] on h2 "Сегментация и персонализация — отправляйте письма тем, кому они интересны!" at bounding box center [731, 212] width 965 height 176
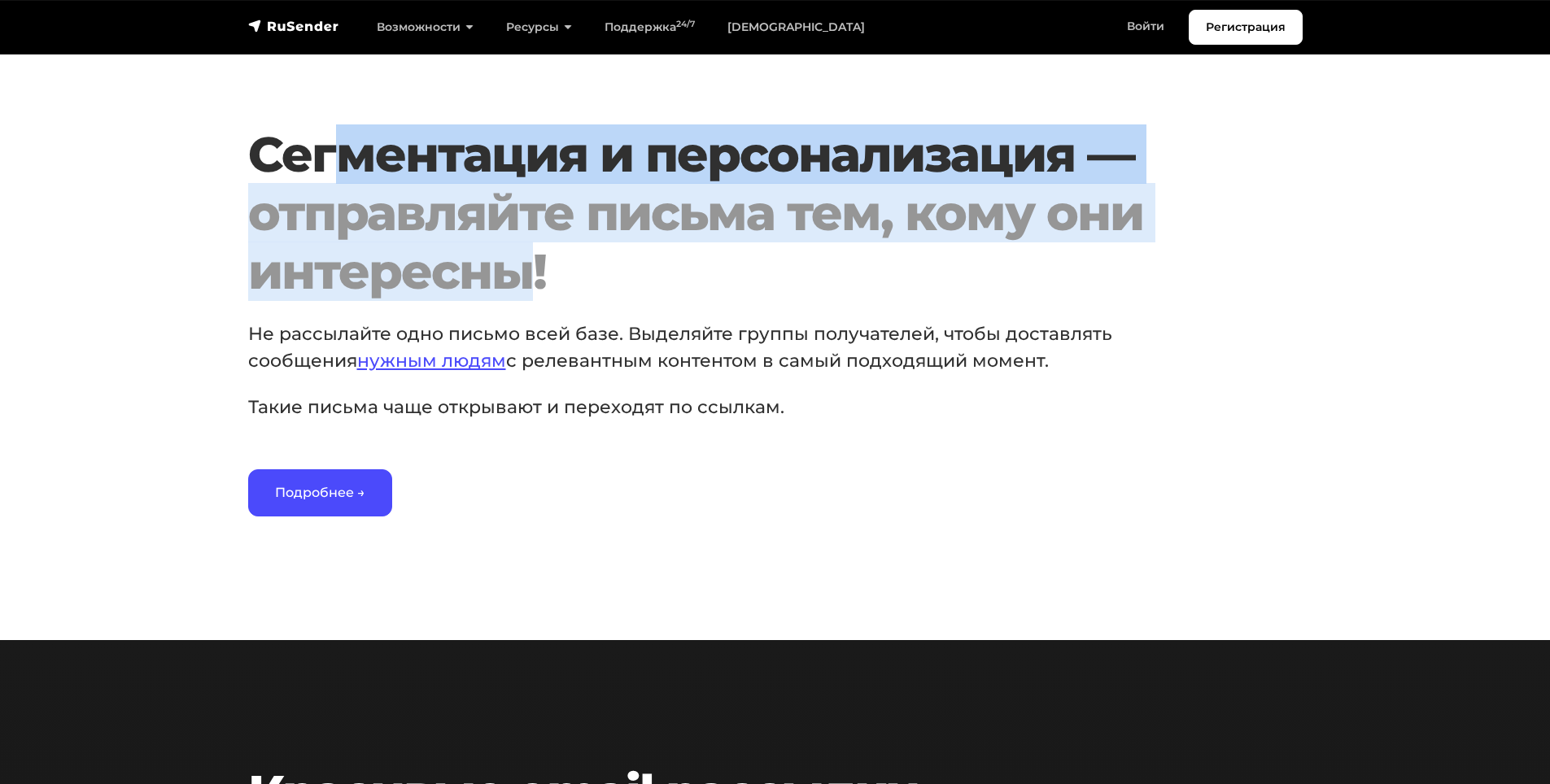
drag, startPoint x: 343, startPoint y: 170, endPoint x: 534, endPoint y: 274, distance: 217.5
click at [534, 274] on h2 "Сегментация и персонализация — отправляйте письма тем, кому они интересны!" at bounding box center [731, 212] width 965 height 176
click at [534, 274] on div "отправляйте письма тем, кому они интересны!" at bounding box center [731, 242] width 965 height 117
drag, startPoint x: 534, startPoint y: 274, endPoint x: 351, endPoint y: 182, distance: 204.8
click at [351, 182] on h2 "Сегментация и персонализация — отправляйте письма тем, кому они интересны!" at bounding box center [731, 212] width 965 height 176
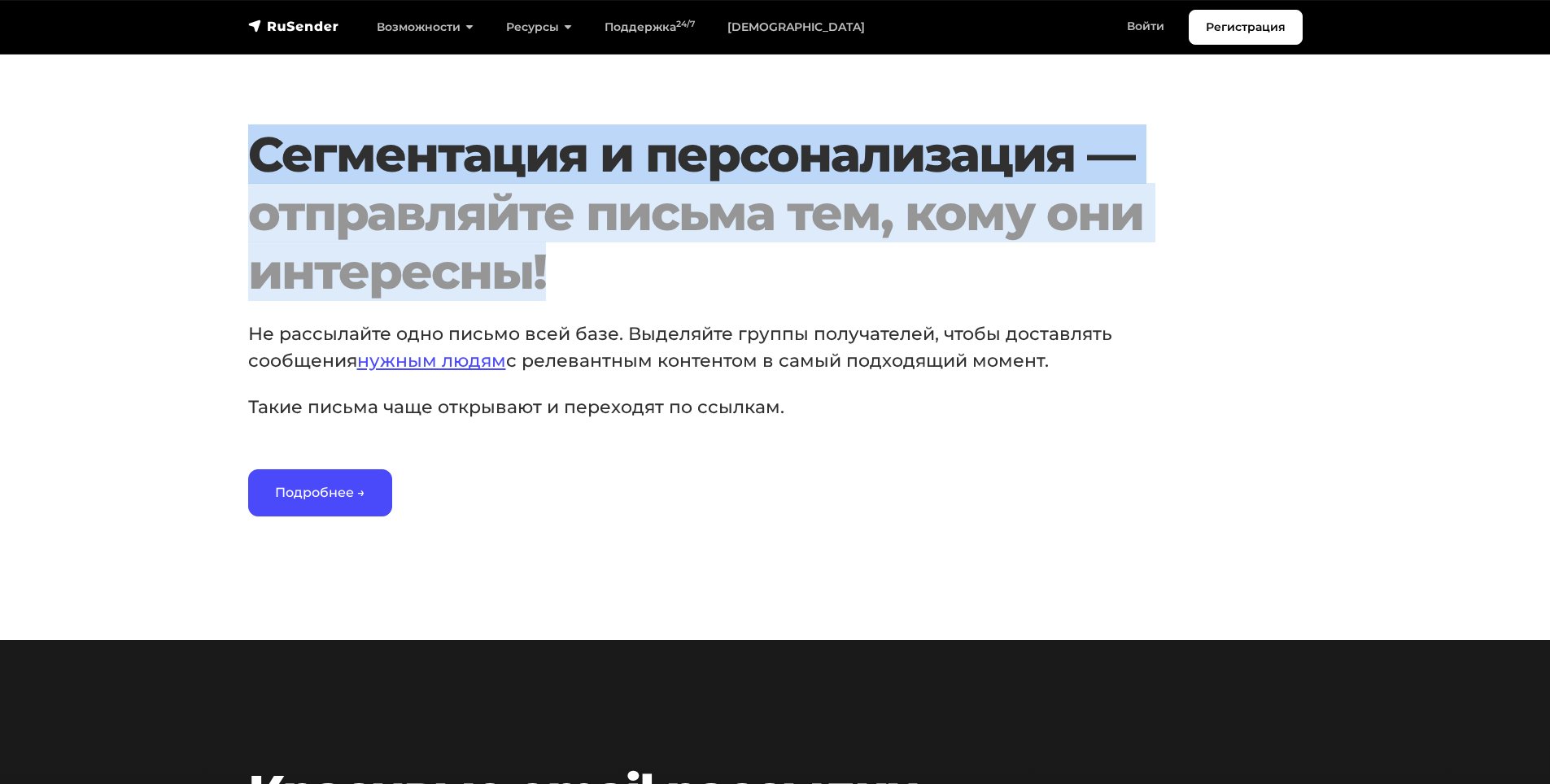
click at [351, 182] on h2 "Сегментация и персонализация — отправляйте письма тем, кому они интересны!" at bounding box center [731, 212] width 965 height 176
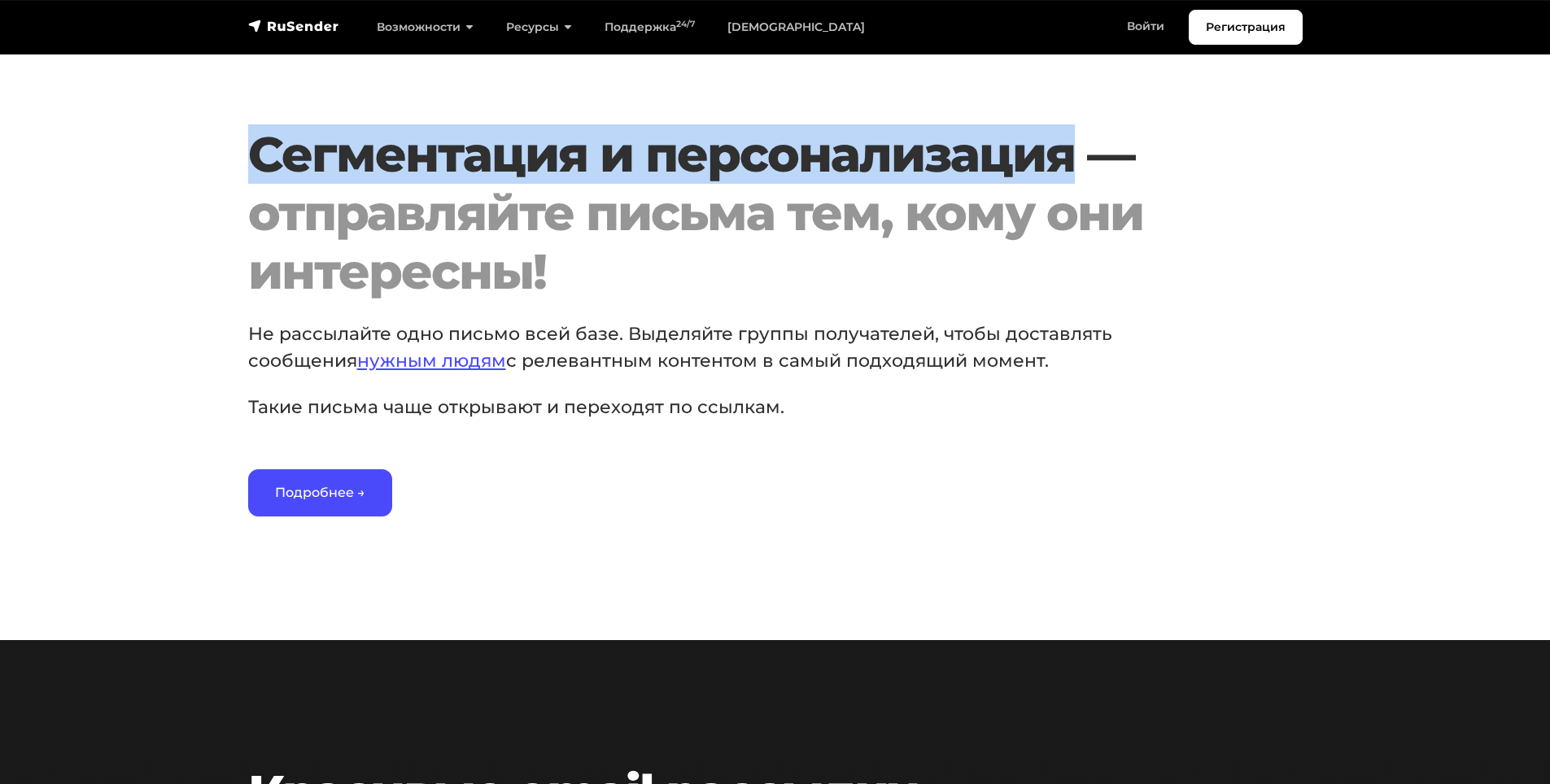
drag, startPoint x: 351, startPoint y: 182, endPoint x: 683, endPoint y: 163, distance: 332.5
click at [683, 163] on h2 "Сегментация и персонализация — отправляйте письма тем, кому они интересны!" at bounding box center [731, 212] width 965 height 176
drag, startPoint x: 683, startPoint y: 163, endPoint x: 564, endPoint y: 154, distance: 119.3
click at [564, 154] on h2 "Сегментация и персонализация — отправляйте письма тем, кому они интересны!" at bounding box center [731, 212] width 965 height 176
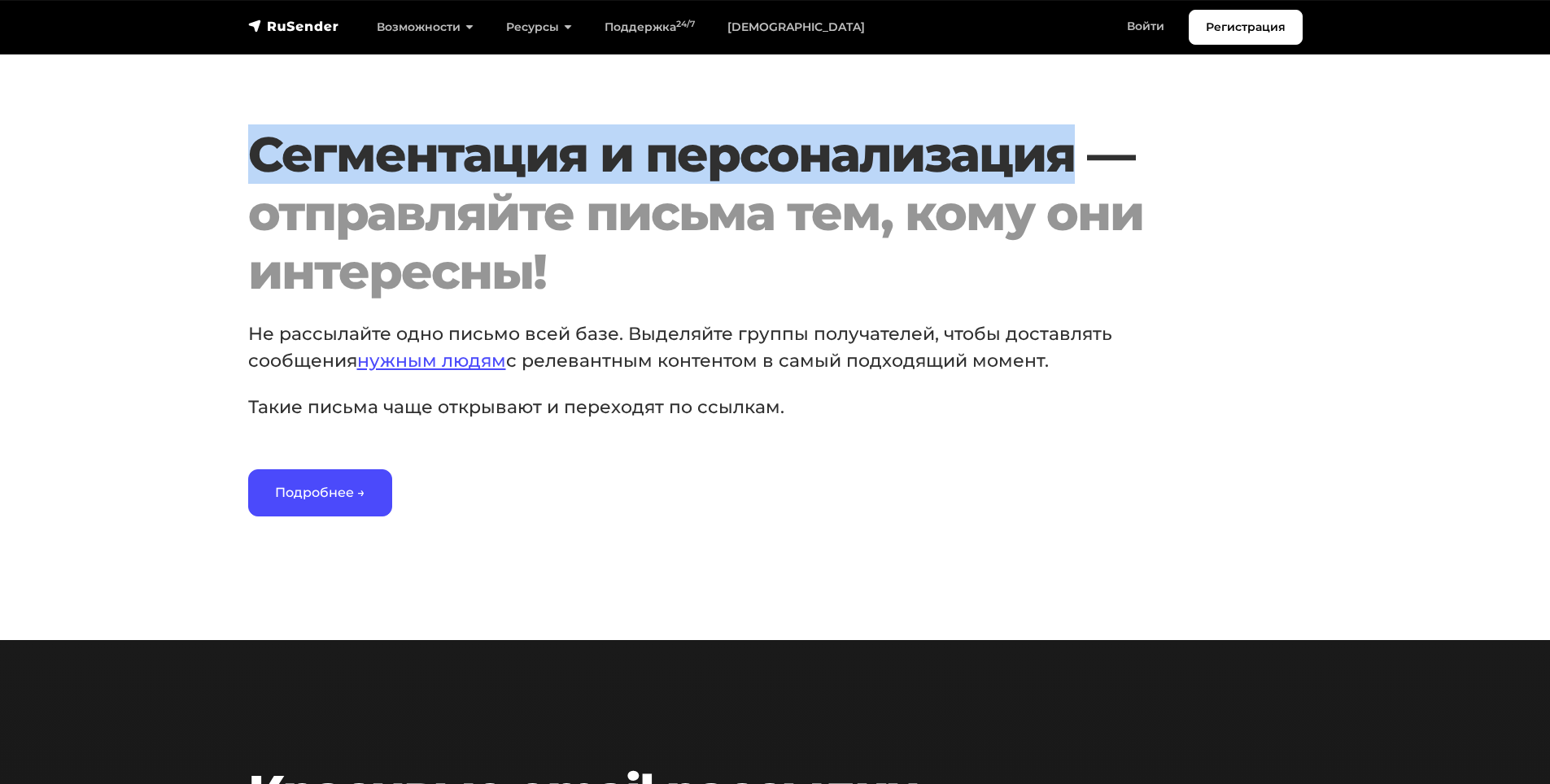
click at [564, 154] on h2 "Сегментация и персонализация — отправляйте письма тем, кому они интересны!" at bounding box center [731, 212] width 965 height 176
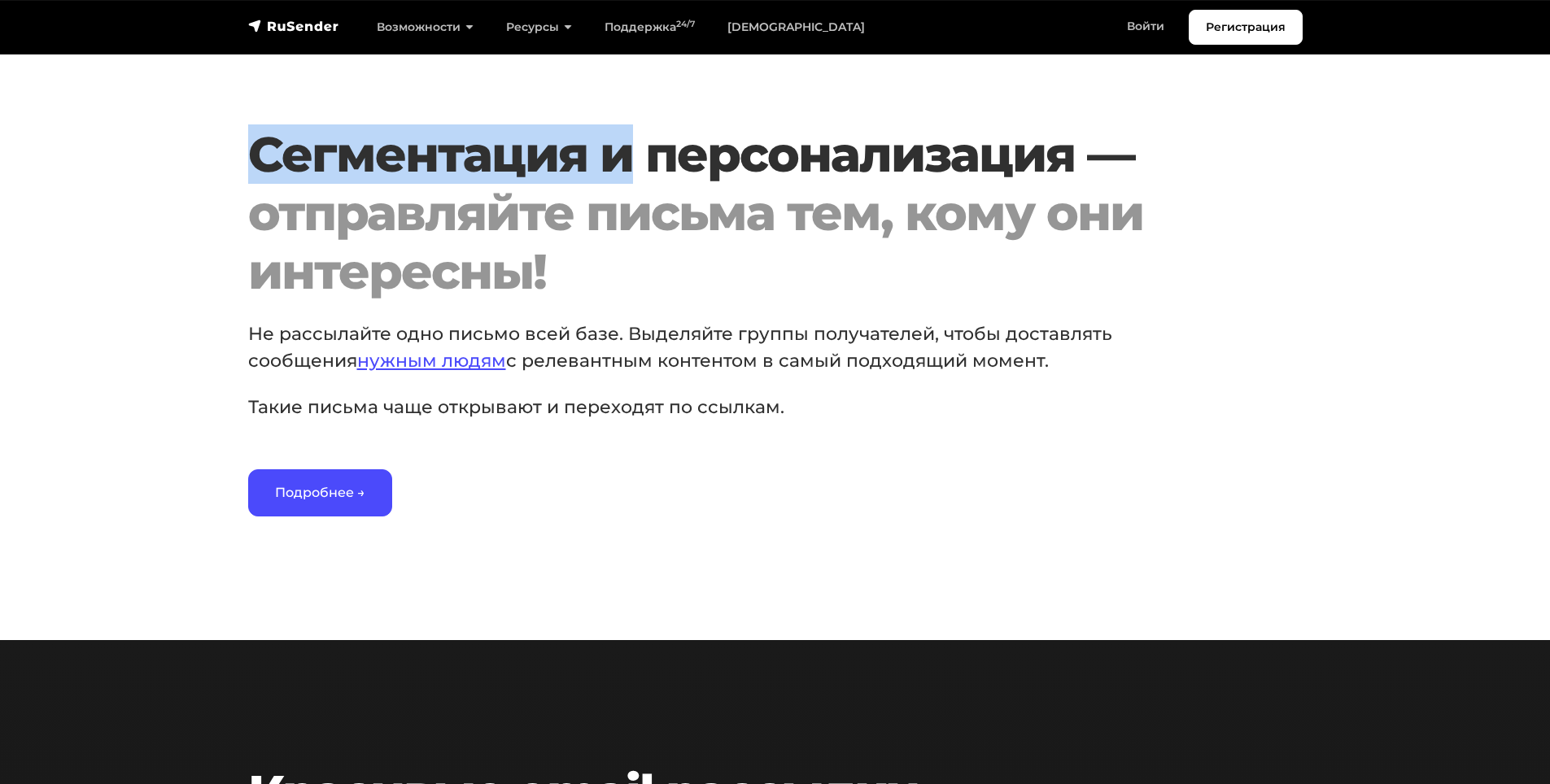
drag, startPoint x: 564, startPoint y: 154, endPoint x: 604, endPoint y: 154, distance: 40.0
click at [604, 154] on h2 "Сегментация и персонализация — отправляйте письма тем, кому они интересны!" at bounding box center [731, 212] width 965 height 176
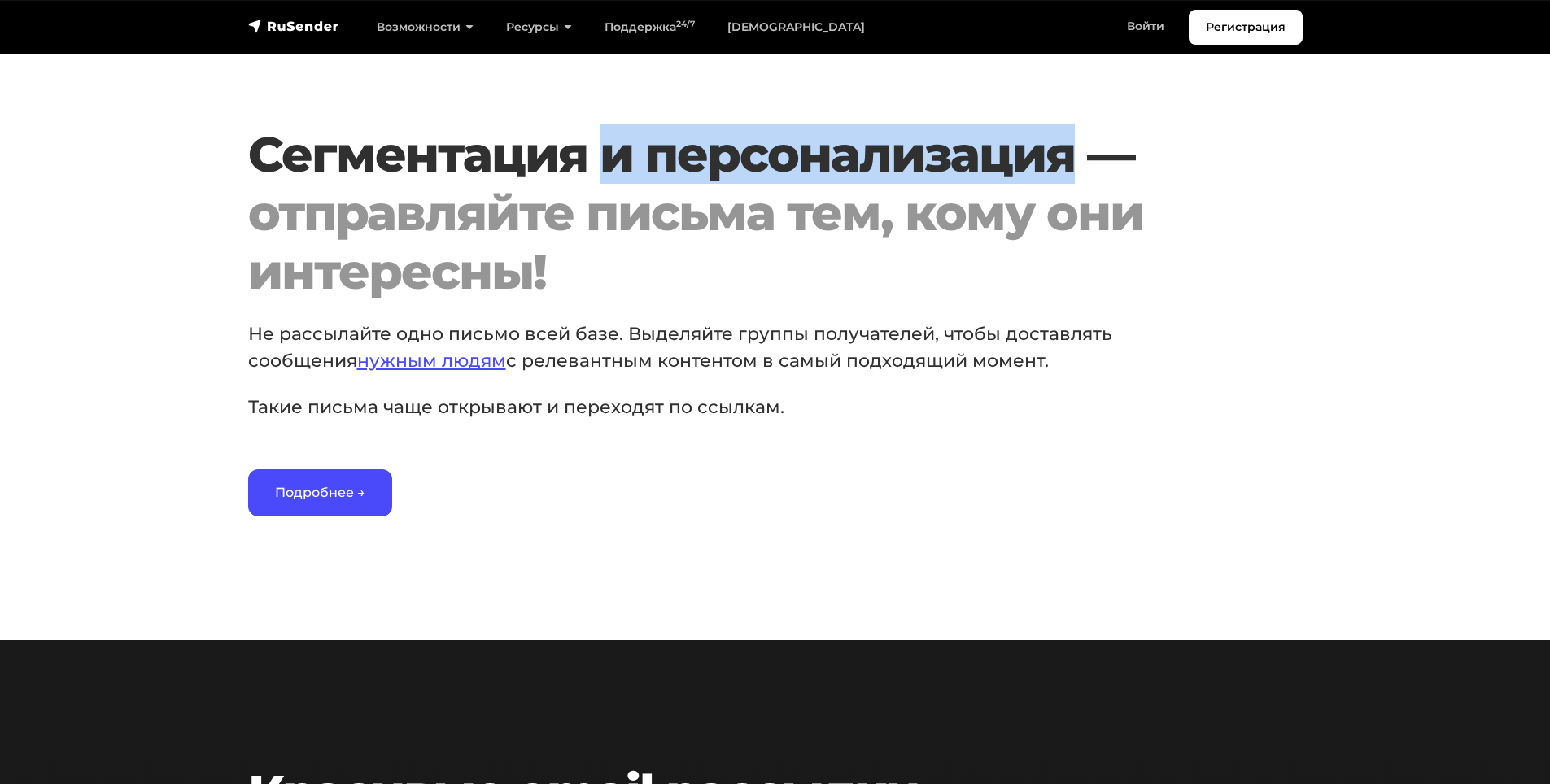
drag, startPoint x: 604, startPoint y: 154, endPoint x: 665, endPoint y: 162, distance: 61.5
click at [665, 162] on h2 "Сегментация и персонализация — отправляйте письма тем, кому они интересны!" at bounding box center [731, 212] width 965 height 176
drag, startPoint x: 665, startPoint y: 162, endPoint x: 592, endPoint y: 161, distance: 73.0
click at [592, 161] on h2 "Сегментация и персонализация — отправляйте письма тем, кому они интересны!" at bounding box center [731, 212] width 965 height 176
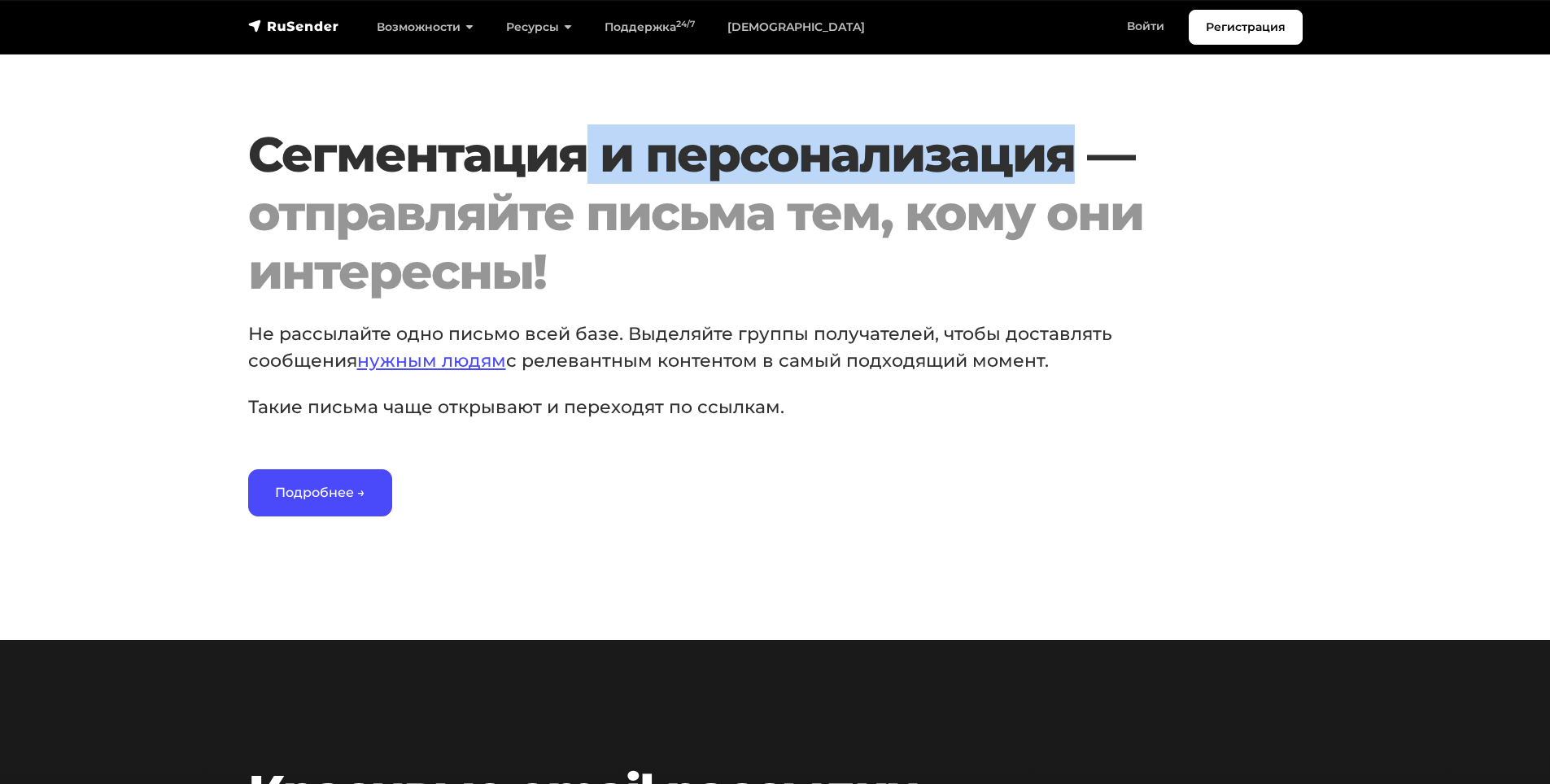
click at [592, 161] on h2 "Сегментация и персонализация — отправляйте письма тем, кому они интересны!" at bounding box center [731, 212] width 965 height 176
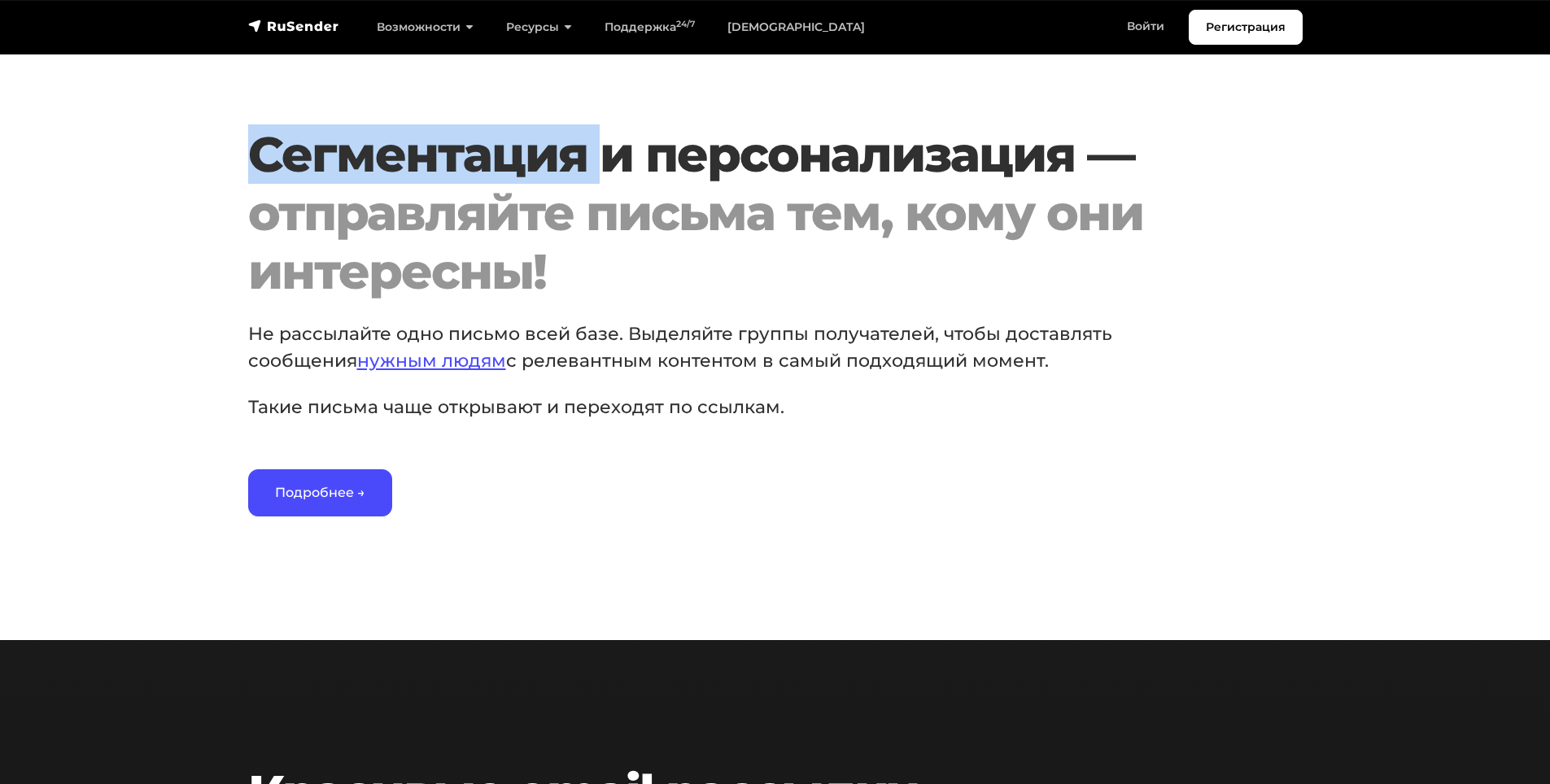
drag, startPoint x: 592, startPoint y: 161, endPoint x: 560, endPoint y: 157, distance: 32.2
click at [560, 157] on h2 "Сегментация и персонализация — отправляйте письма тем, кому они интересны!" at bounding box center [731, 212] width 965 height 176
click at [569, 157] on h2 "Сегментация и персонализация — отправляйте письма тем, кому они интересны!" at bounding box center [731, 212] width 965 height 176
drag, startPoint x: 569, startPoint y: 157, endPoint x: 612, endPoint y: 162, distance: 43.3
click at [612, 162] on h2 "Сегментация и персонализация — отправляйте письма тем, кому они интересны!" at bounding box center [731, 212] width 965 height 176
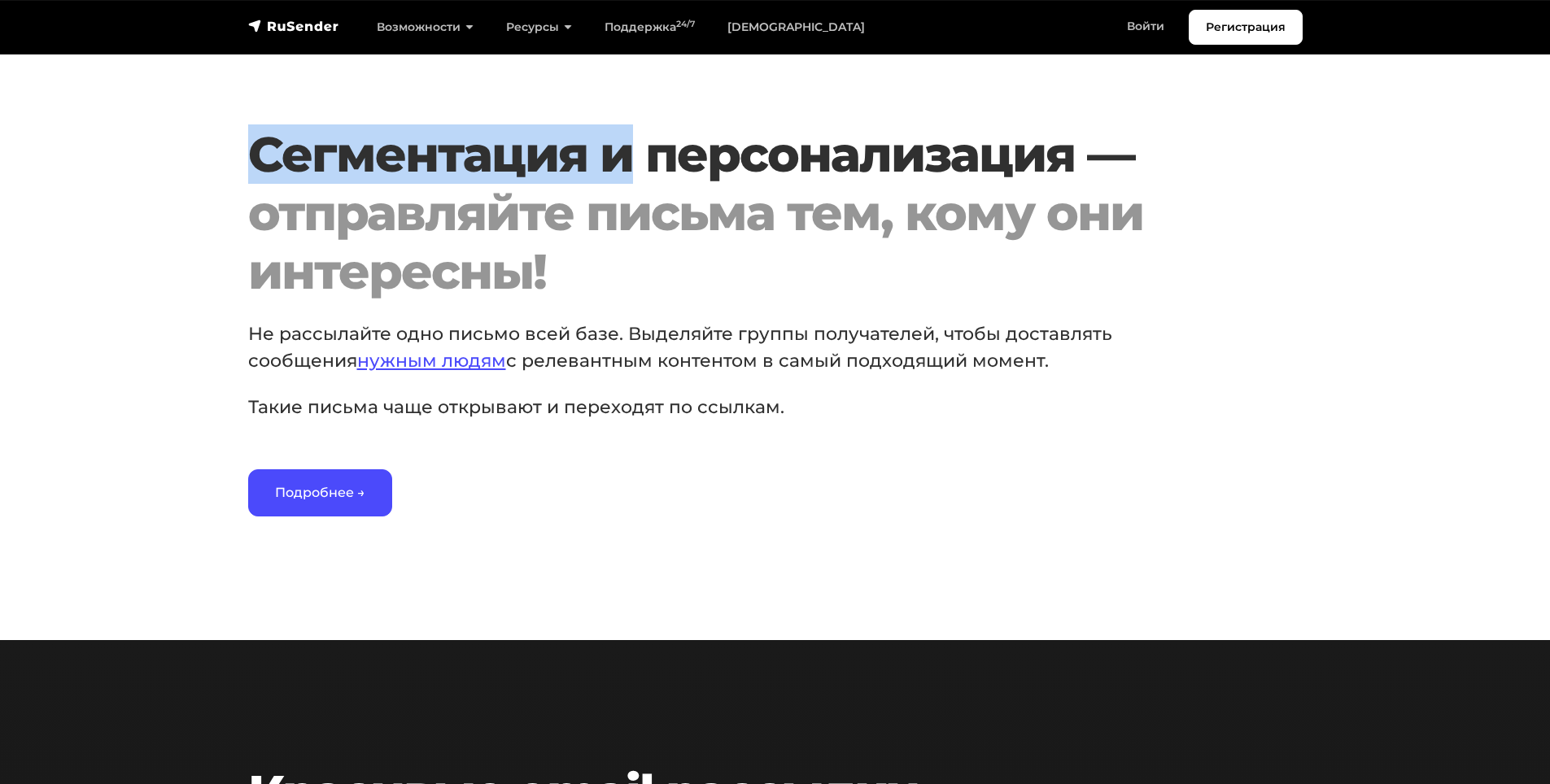
click at [612, 162] on h2 "Сегментация и персонализация — отправляйте письма тем, кому они интересны!" at bounding box center [731, 212] width 965 height 176
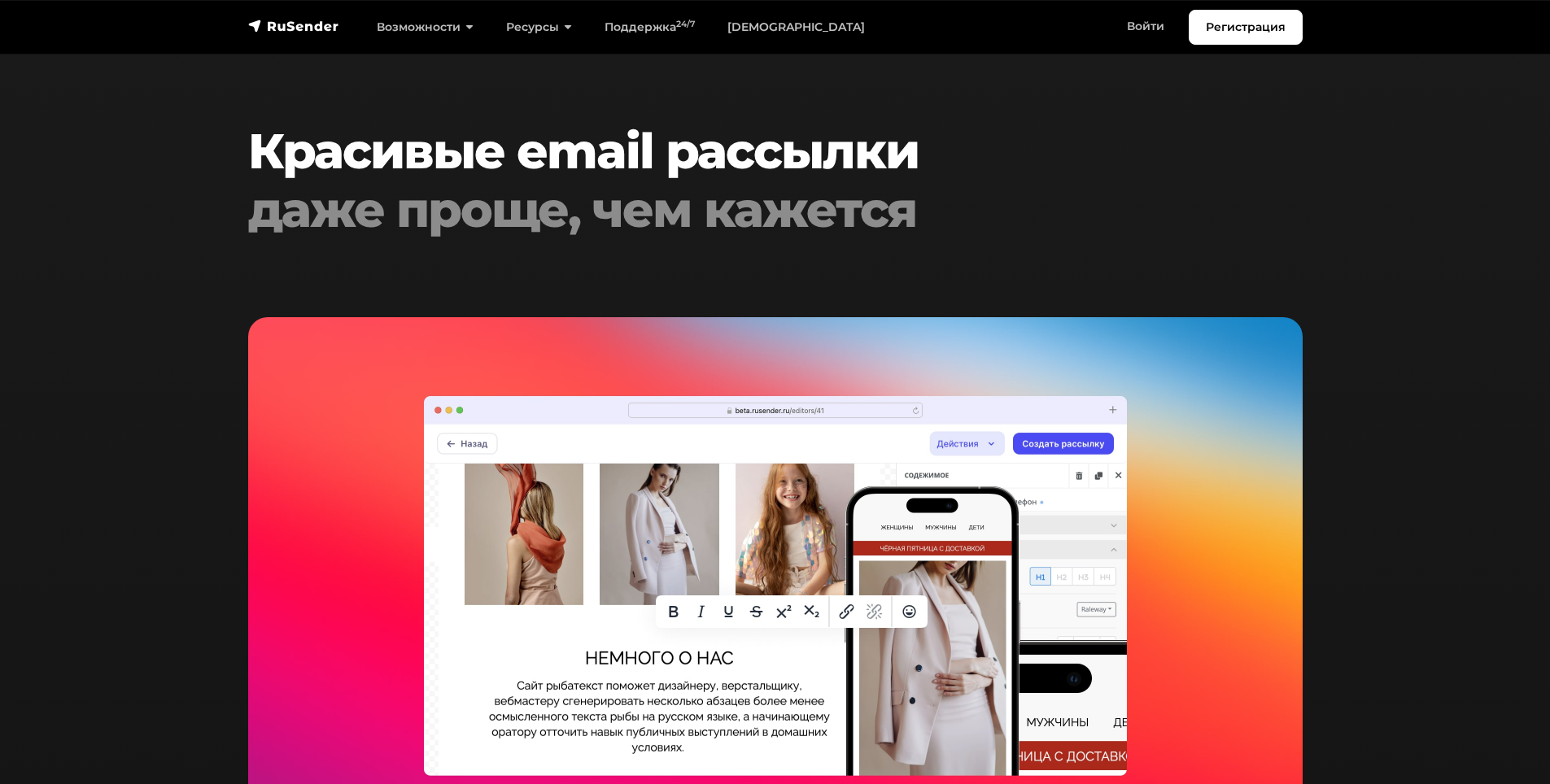
scroll to position [3009, 0]
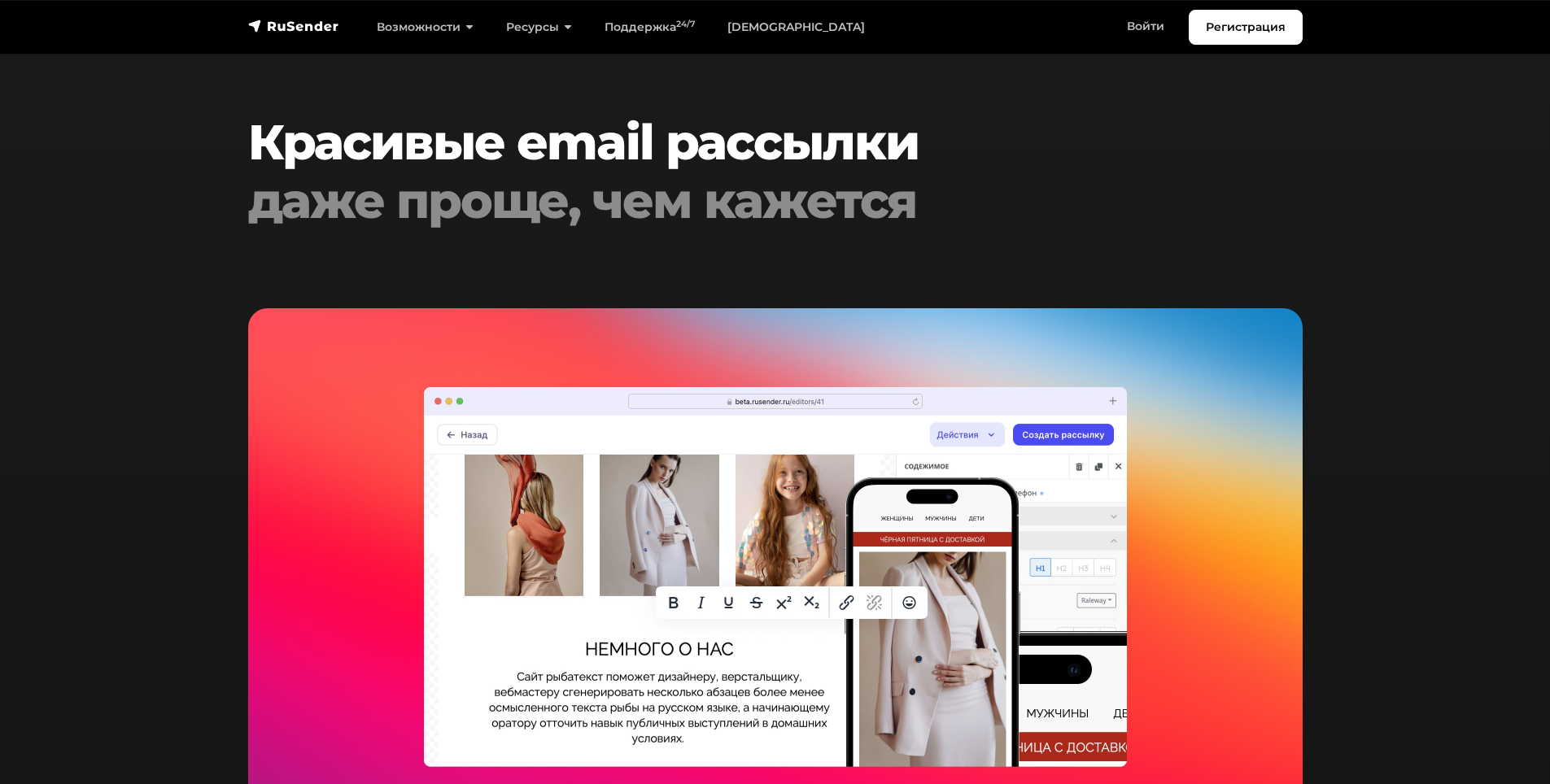
click at [432, 152] on h2 "Красивые email рассылки даже проще, чем кажется" at bounding box center [731, 172] width 965 height 117
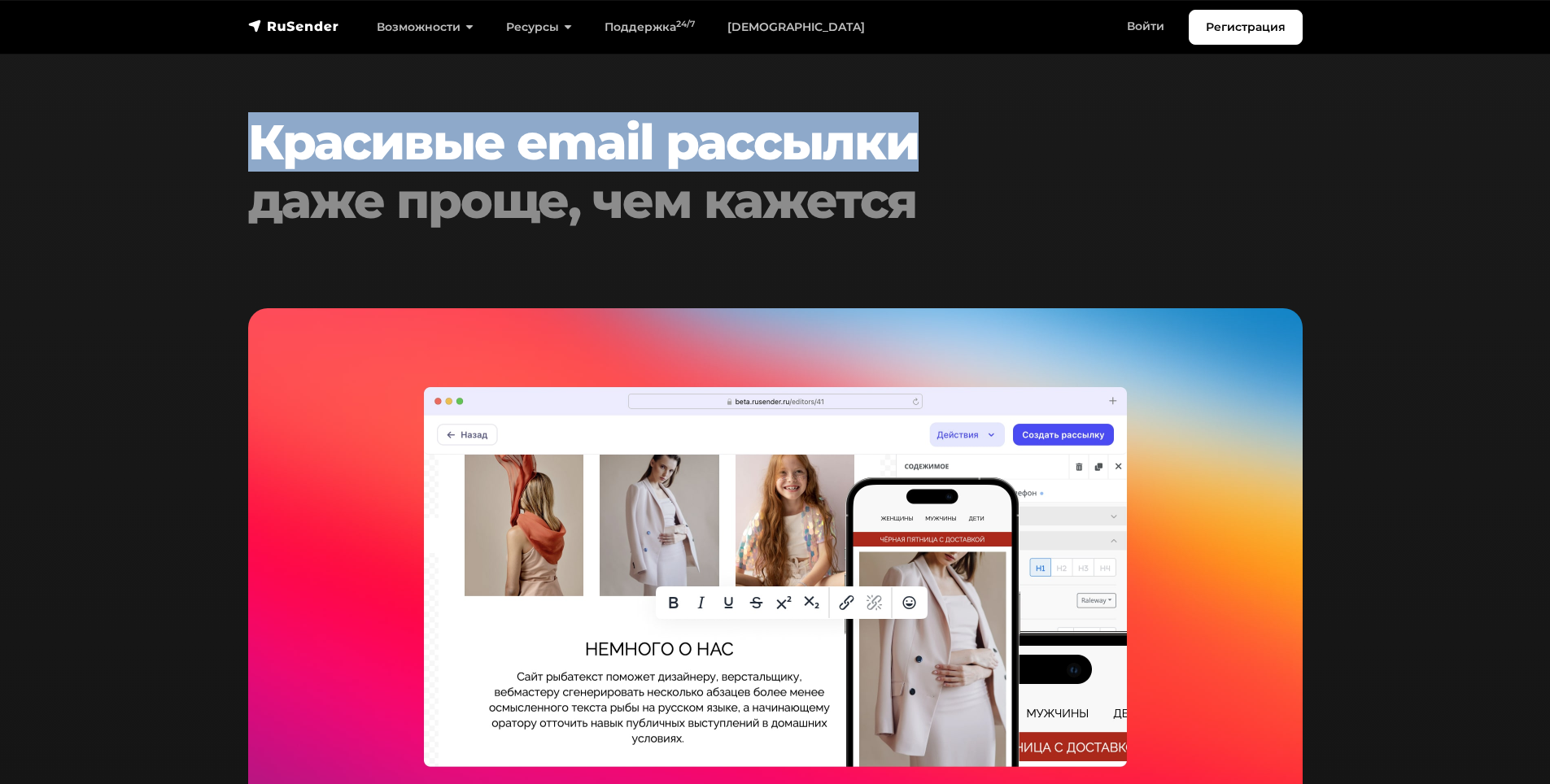
drag, startPoint x: 432, startPoint y: 152, endPoint x: 661, endPoint y: 157, distance: 229.1
click at [661, 157] on h2 "Красивые email рассылки даже проще, чем кажется" at bounding box center [731, 172] width 965 height 117
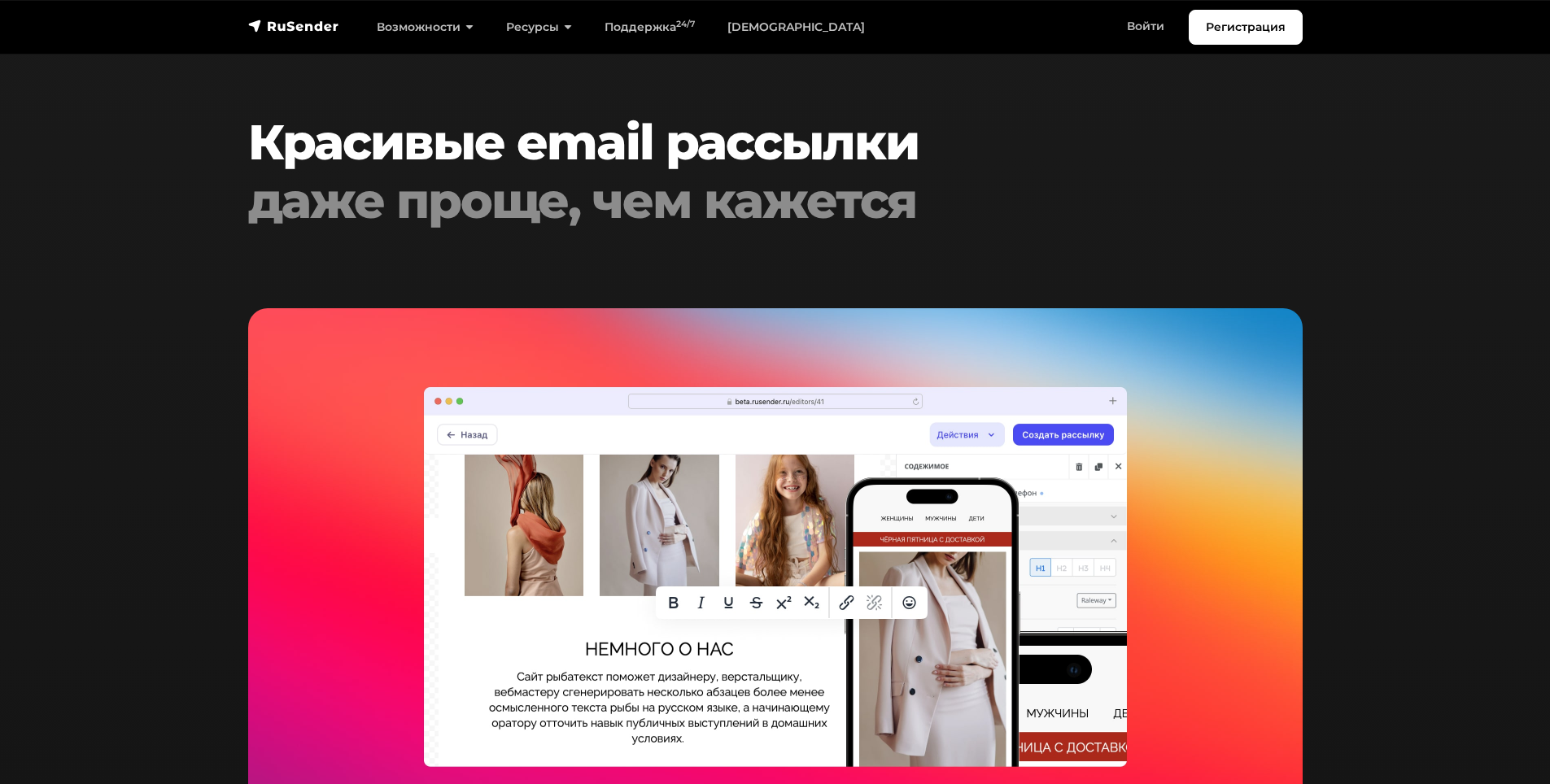
click at [660, 157] on h2 "Красивые email рассылки даже проще, чем кажется" at bounding box center [731, 172] width 965 height 117
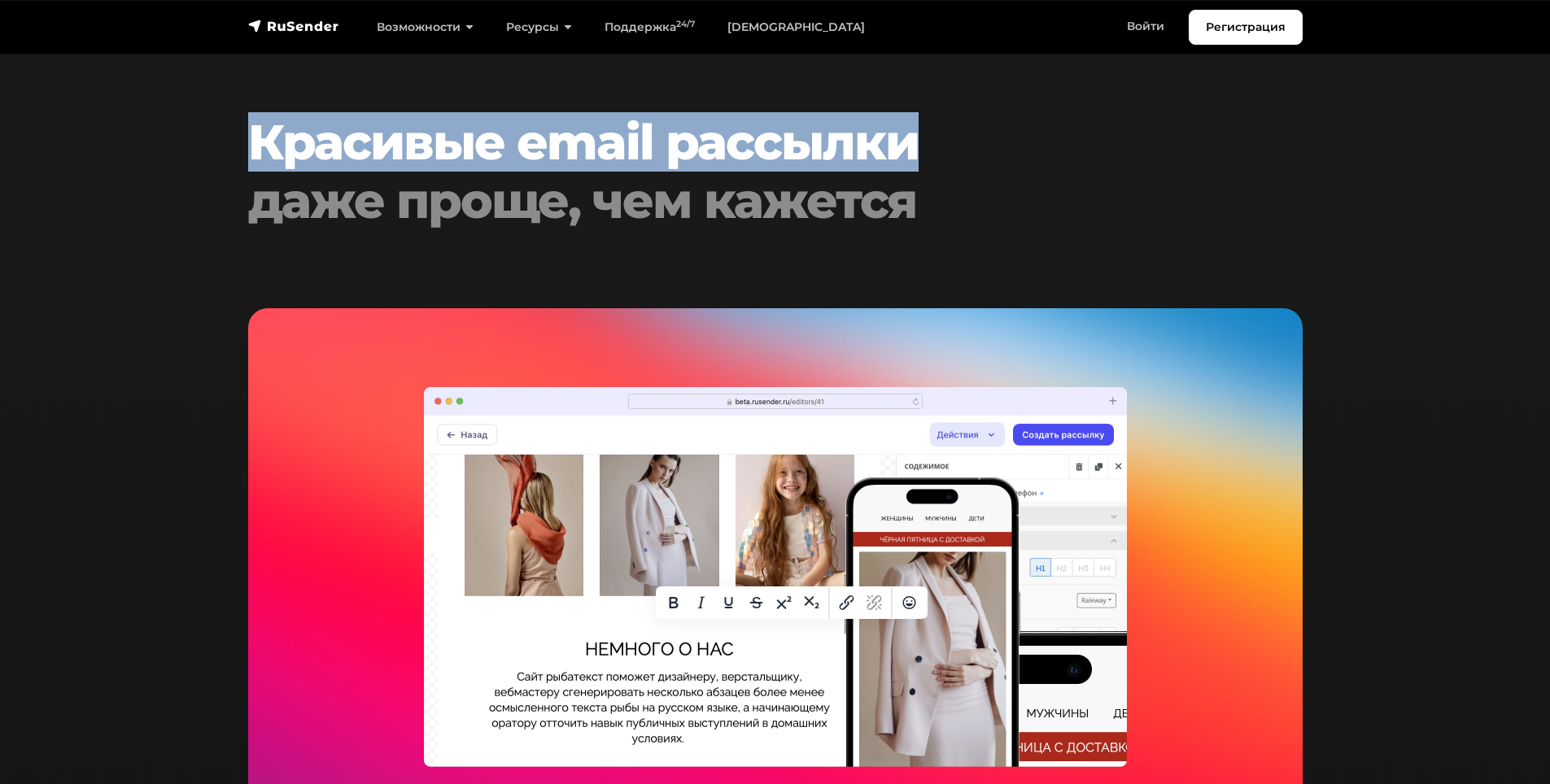
drag, startPoint x: 660, startPoint y: 157, endPoint x: 486, endPoint y: 156, distance: 174.0
click at [486, 156] on h2 "Красивые email рассылки даже проще, чем кажется" at bounding box center [731, 172] width 965 height 117
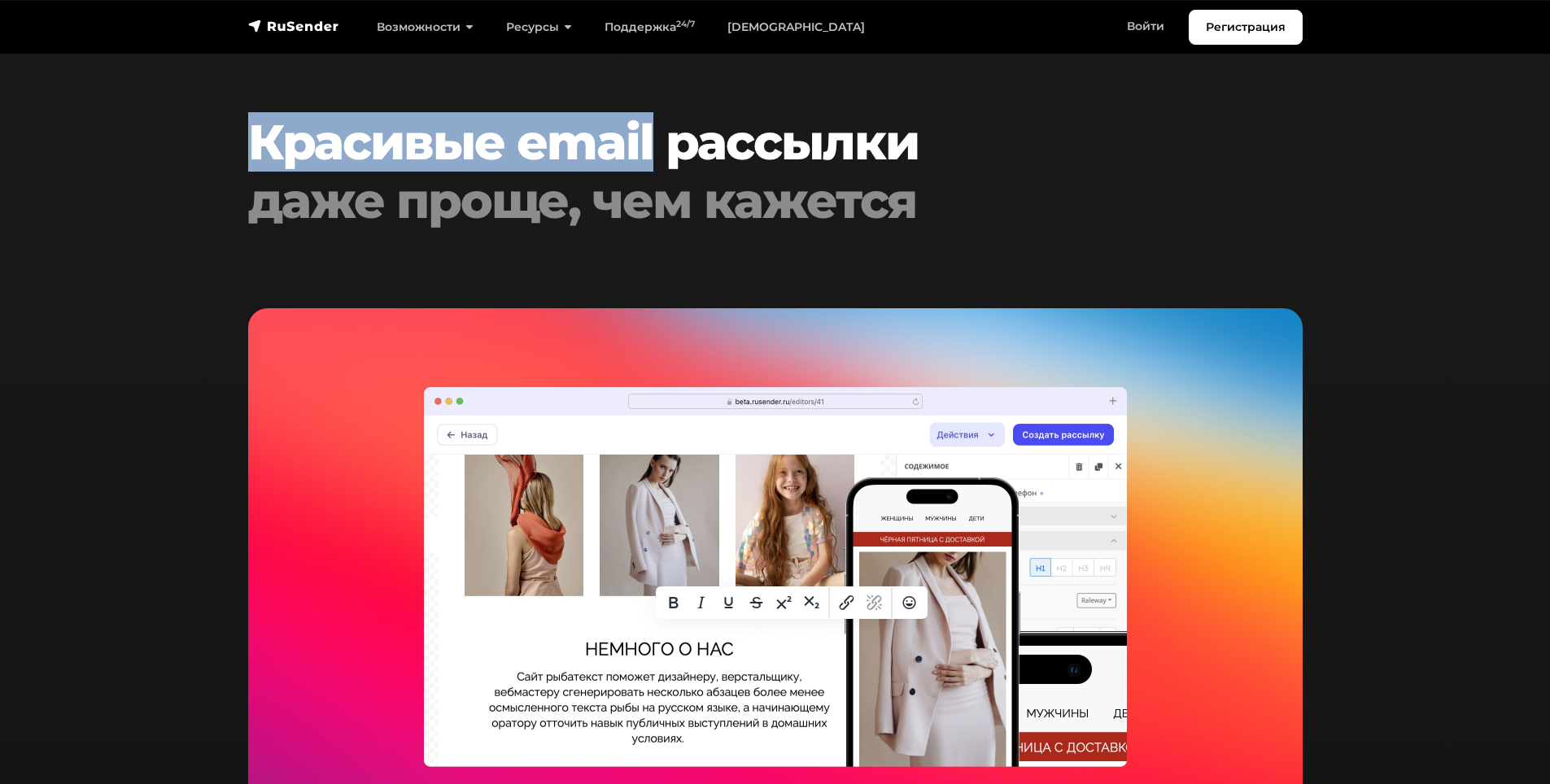
drag, startPoint x: 486, startPoint y: 156, endPoint x: 551, endPoint y: 157, distance: 65.0
click at [545, 157] on h2 "Красивые email рассылки даже проще, чем кажется" at bounding box center [731, 172] width 965 height 117
click at [551, 157] on h2 "Красивые email рассылки даже проще, чем кажется" at bounding box center [731, 172] width 965 height 117
drag, startPoint x: 551, startPoint y: 157, endPoint x: 487, endPoint y: 150, distance: 64.4
click at [487, 150] on h2 "Красивые email рассылки даже проще, чем кажется" at bounding box center [731, 172] width 965 height 117
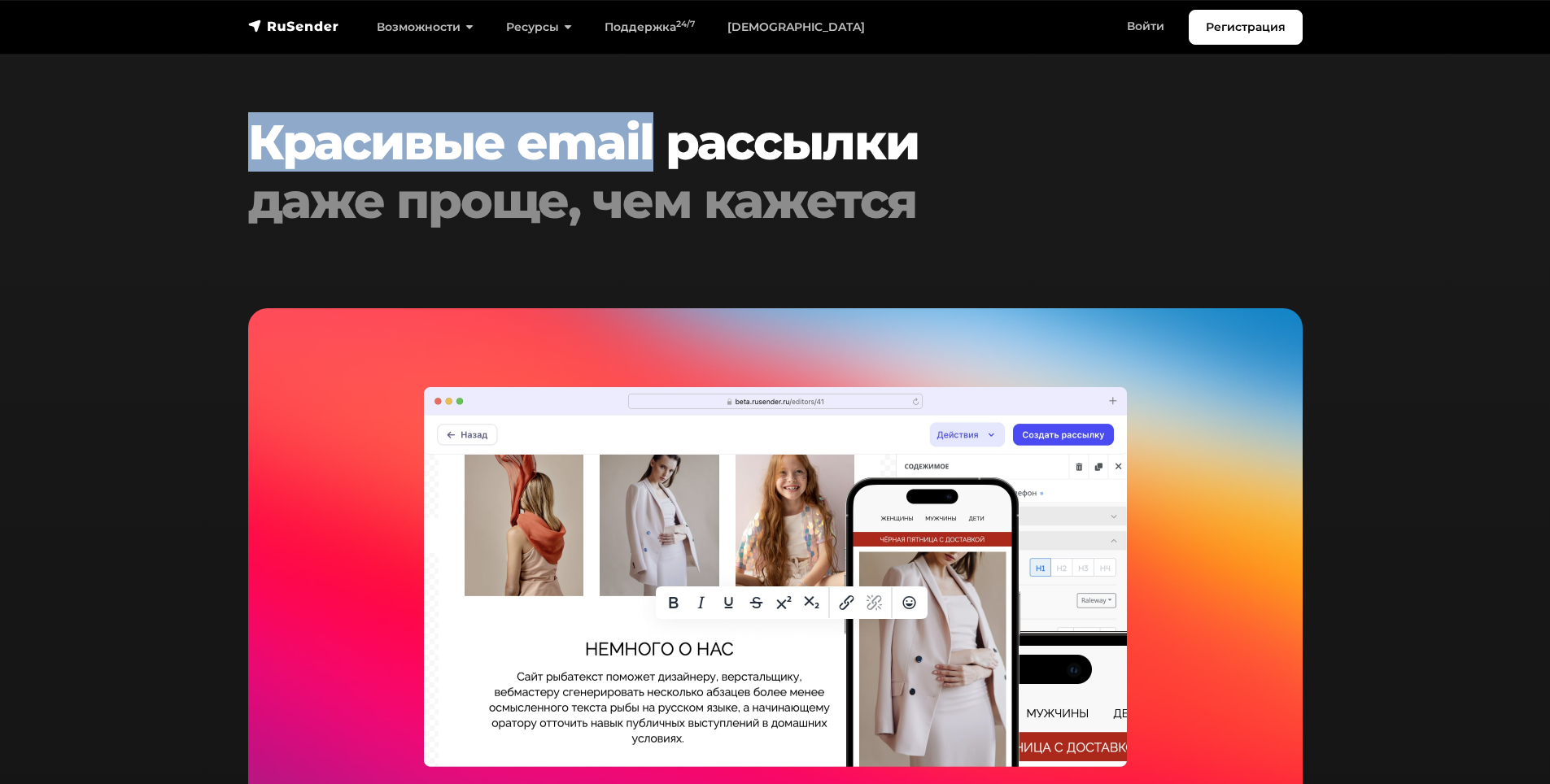
click at [487, 150] on h2 "Красивые email рассылки даже проще, чем кажется" at bounding box center [731, 172] width 965 height 117
